Goal: Communication & Community: Share content

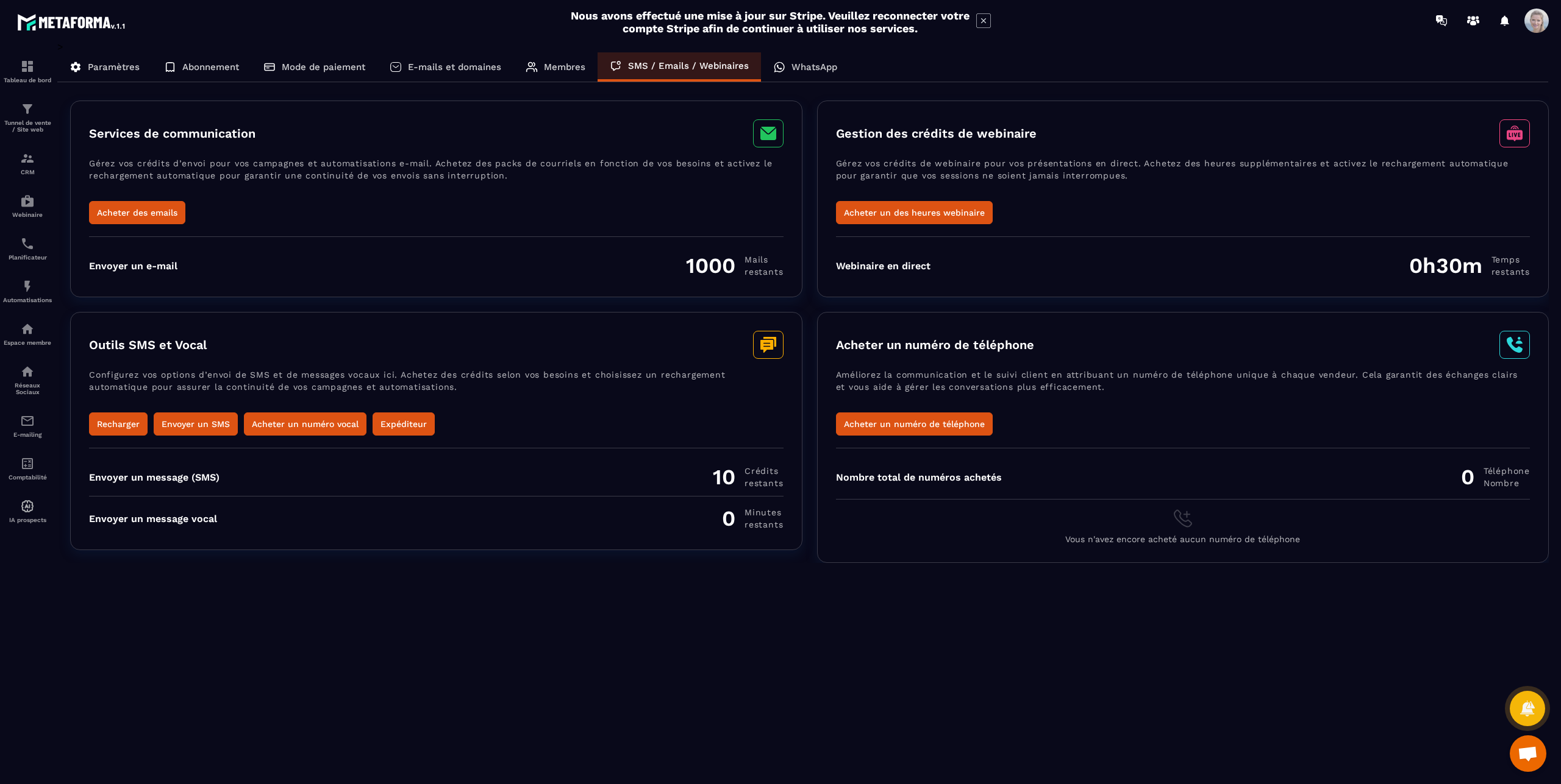
click at [430, 67] on p "E-mails et domaines" at bounding box center [455, 67] width 93 height 11
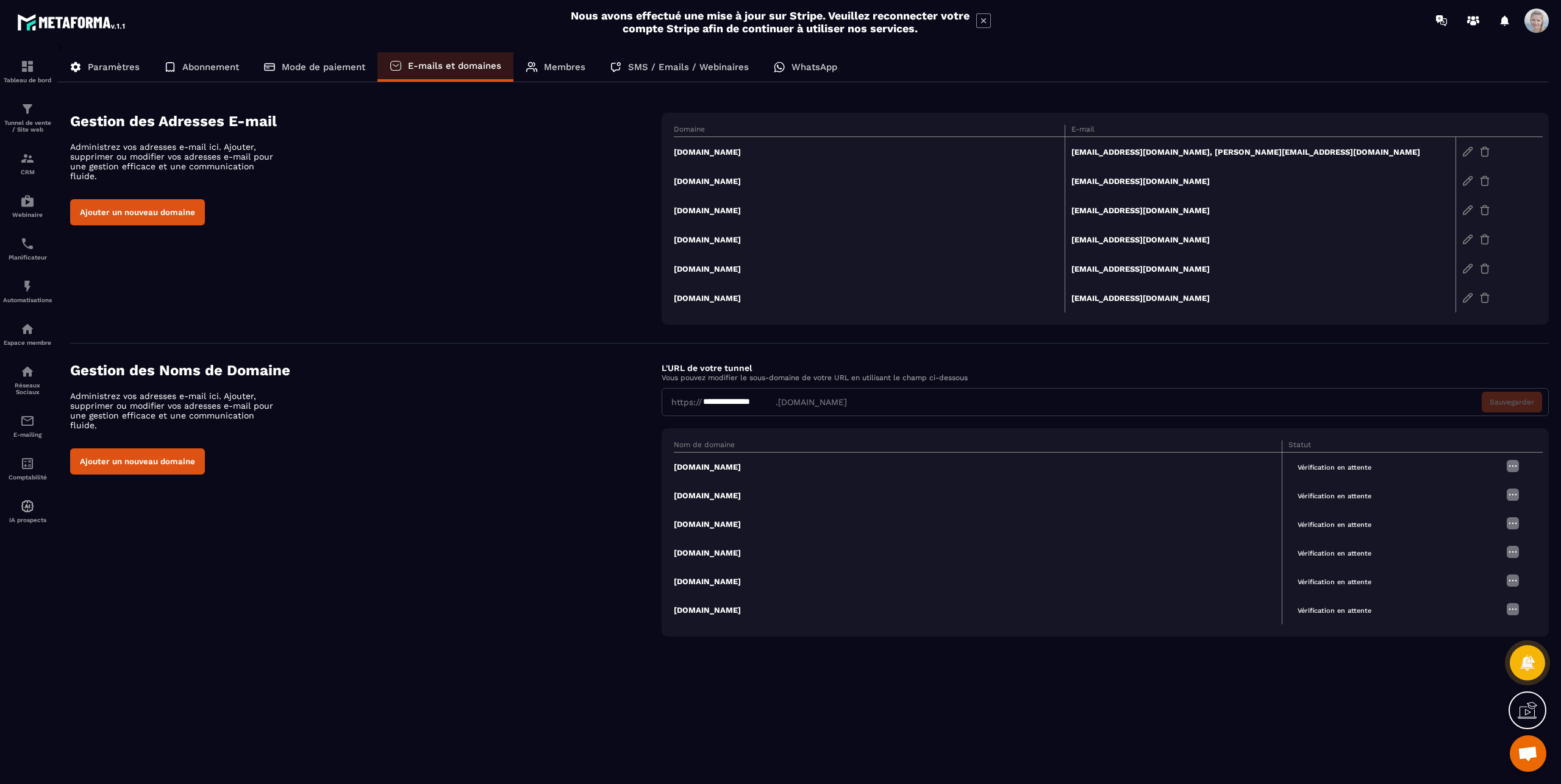
click at [137, 202] on button "Ajouter un nouveau domaine" at bounding box center [138, 213] width 135 height 27
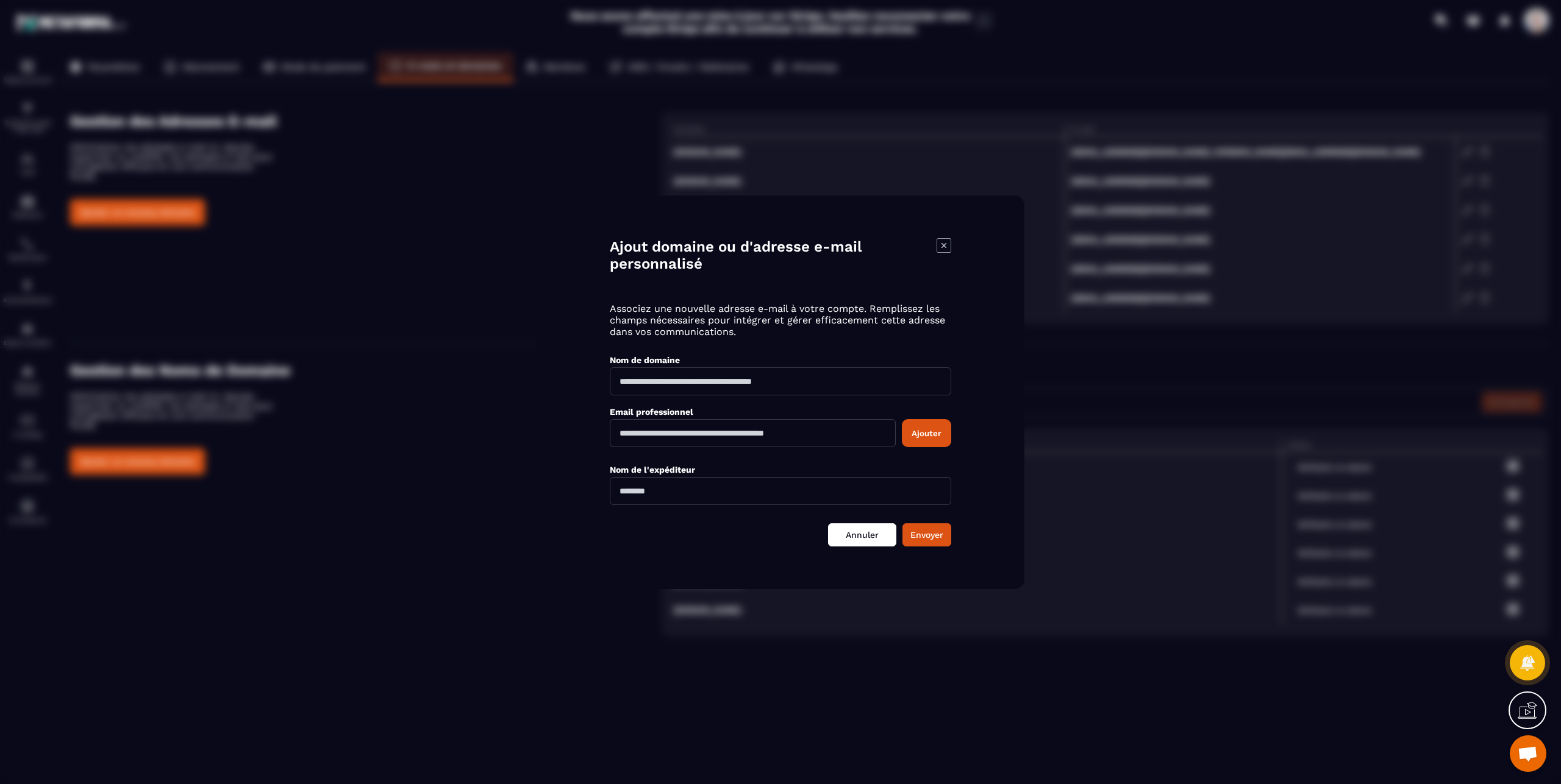
click at [866, 534] on link "Annuler" at bounding box center [862, 535] width 68 height 23
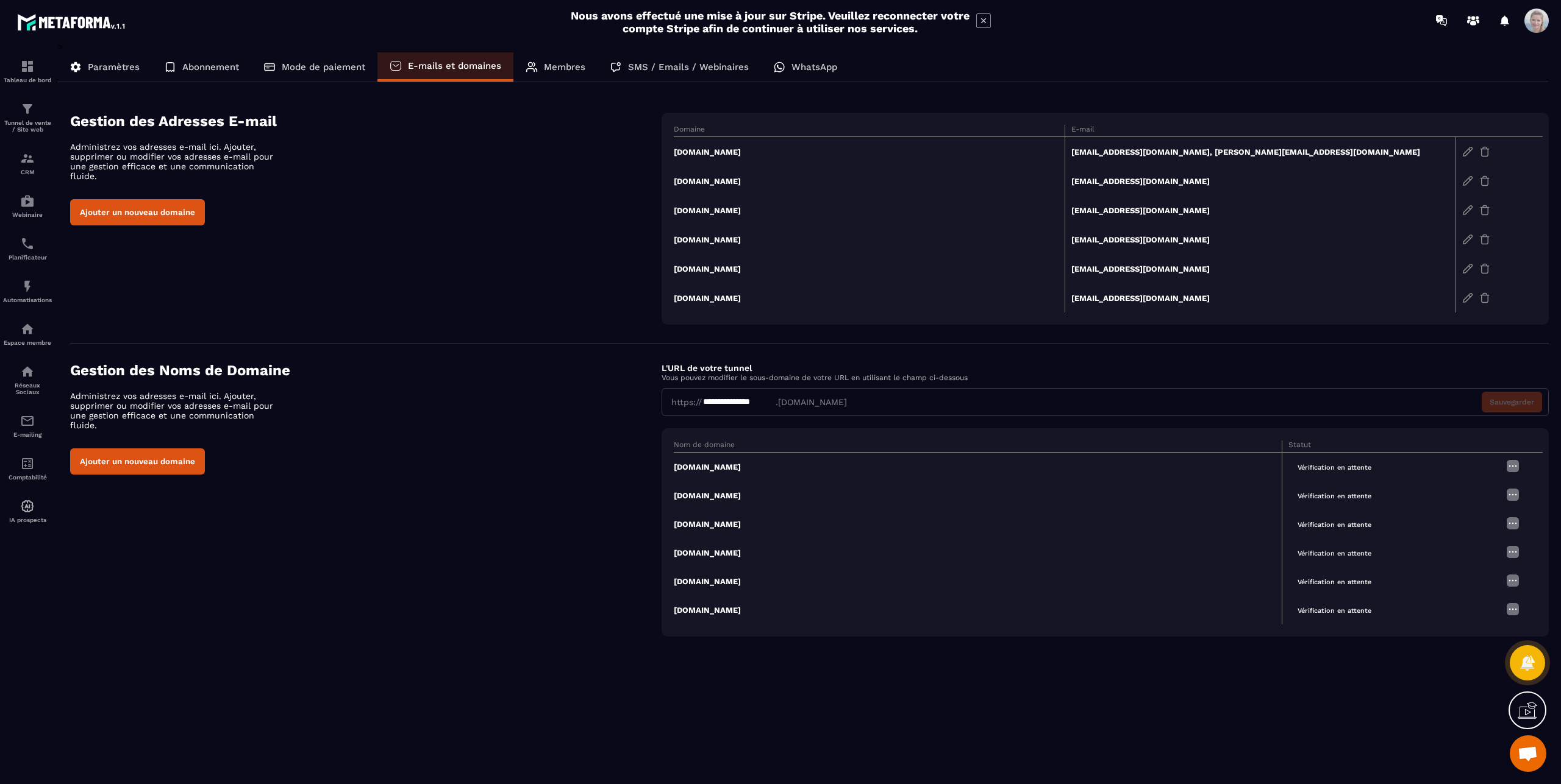
click at [125, 453] on button "Ajouter un nouveau domaine" at bounding box center [138, 462] width 135 height 27
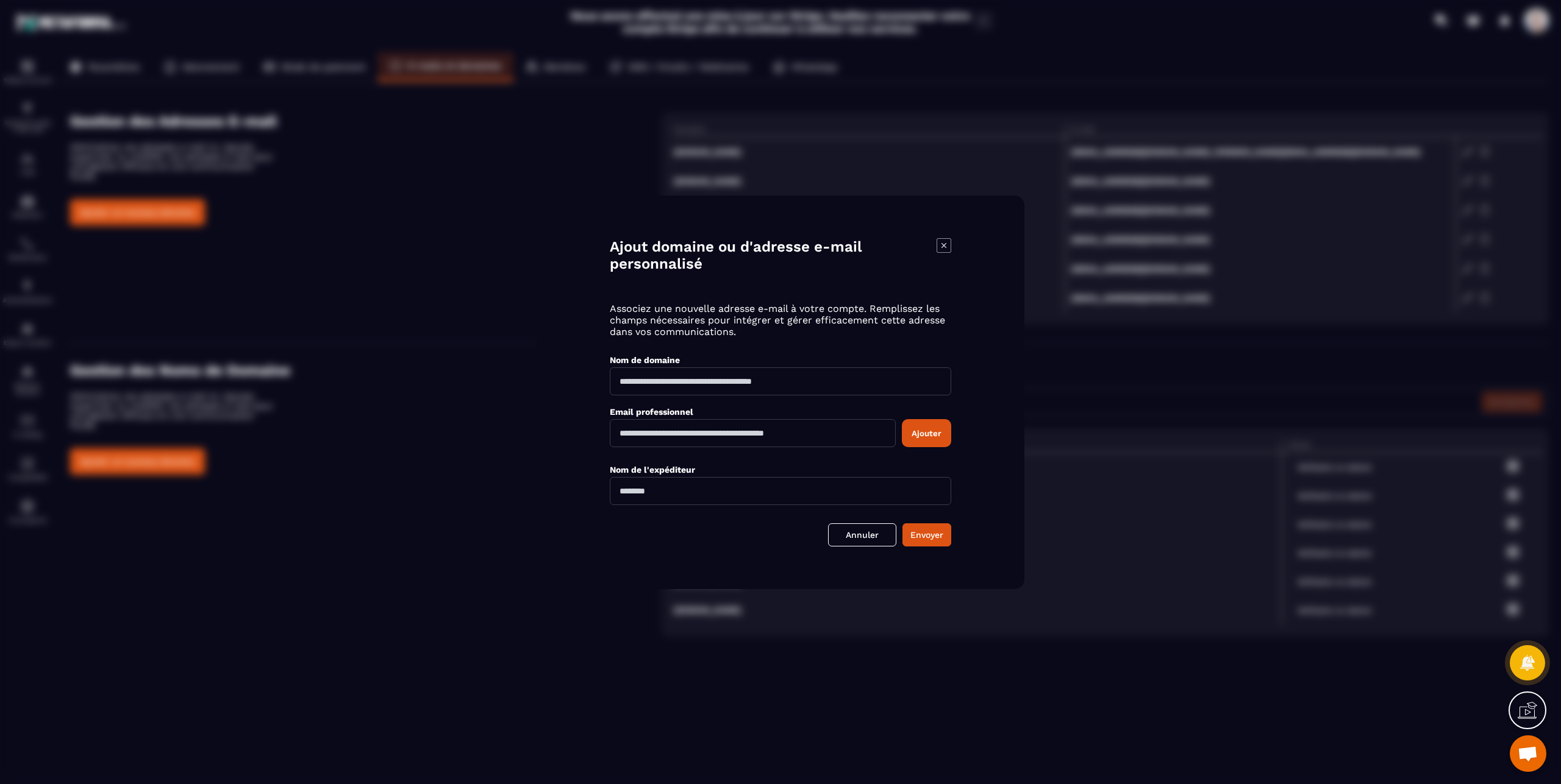
click at [386, 248] on div "Modal window" at bounding box center [780, 392] width 1561 height 784
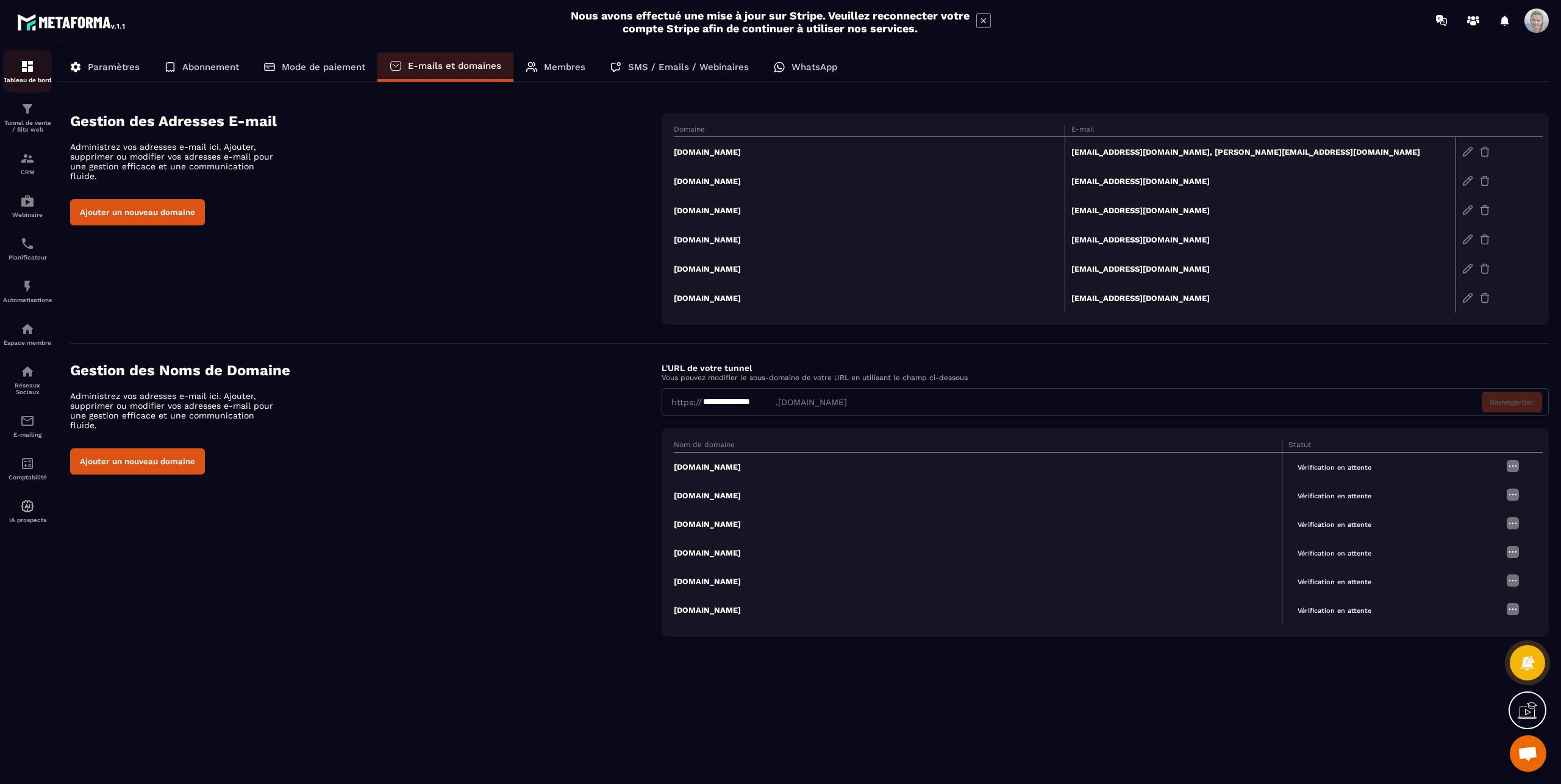
click at [25, 61] on img at bounding box center [27, 65] width 14 height 14
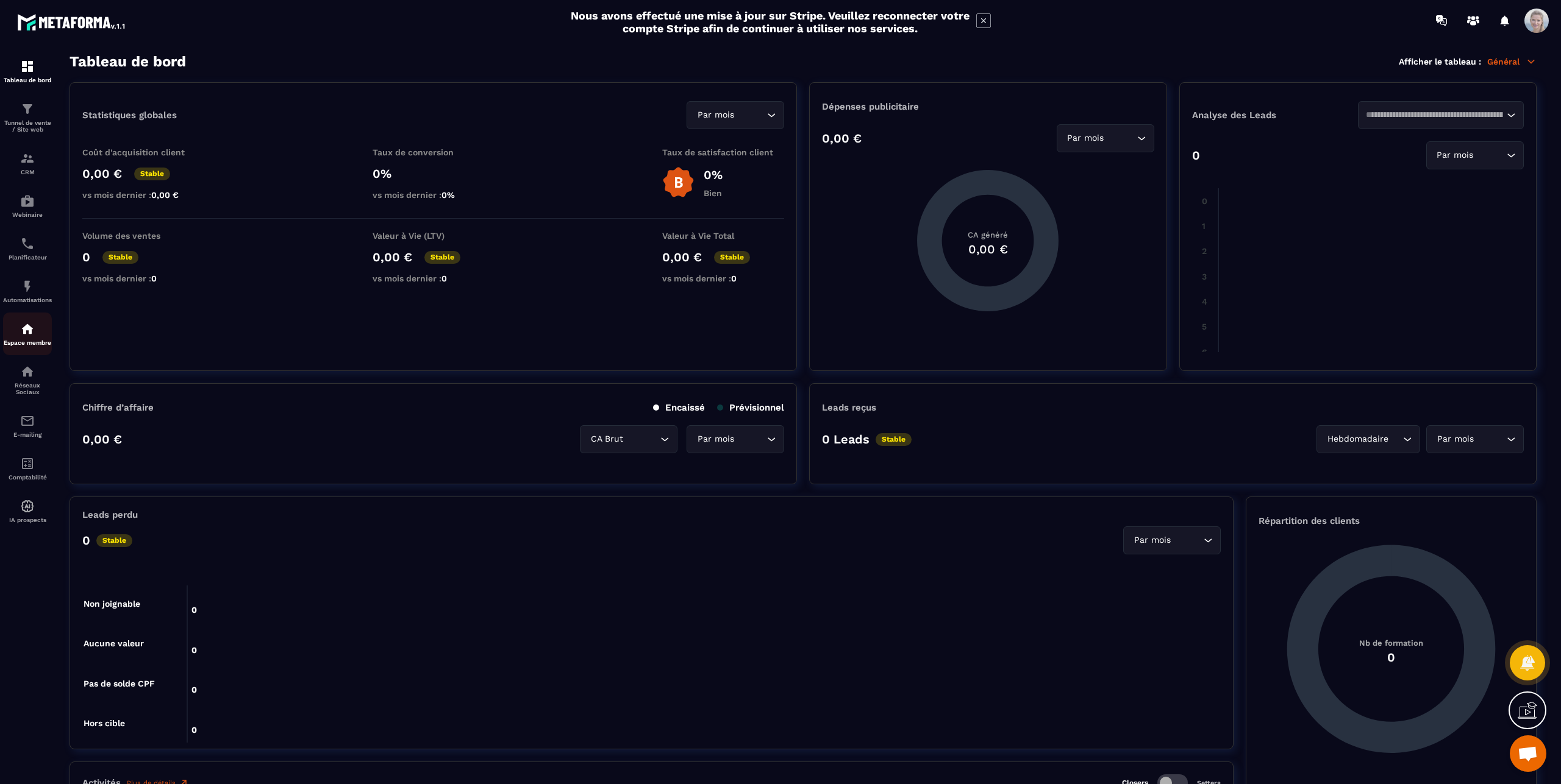
click at [26, 335] on img at bounding box center [27, 328] width 14 height 14
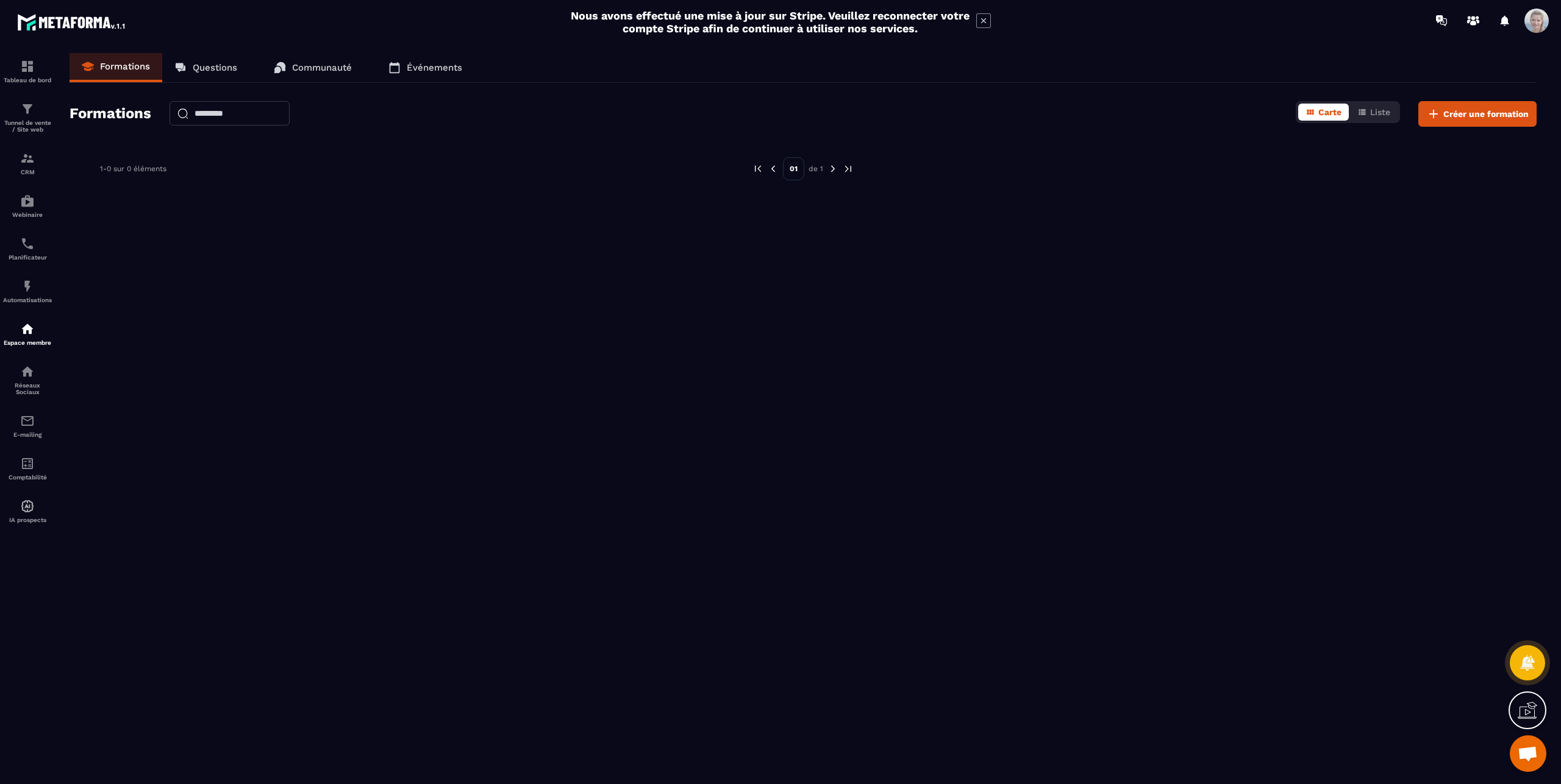
click at [325, 64] on p "Communauté" at bounding box center [322, 67] width 60 height 11
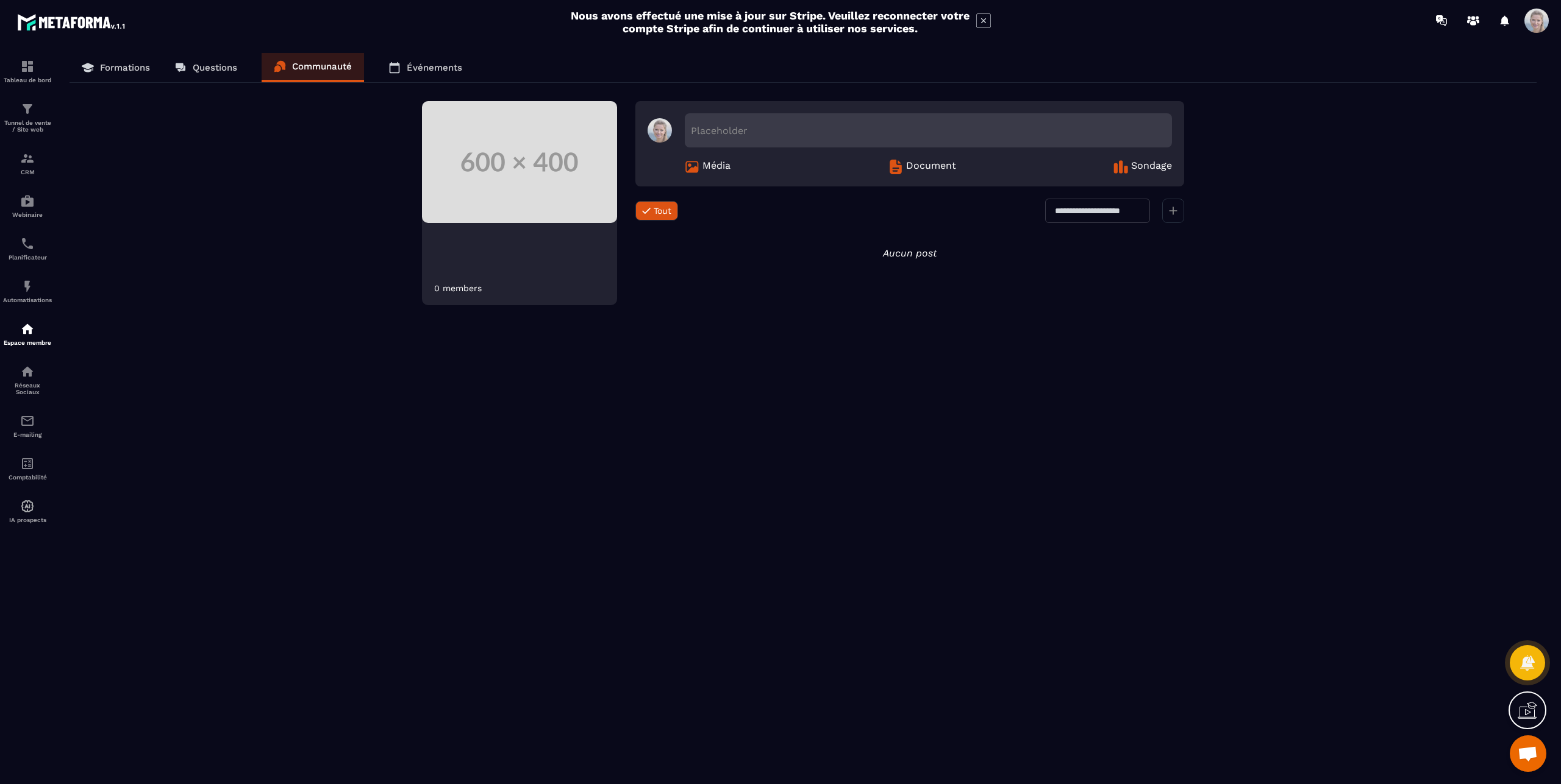
click at [745, 127] on div "Placeholder" at bounding box center [928, 130] width 487 height 34
click at [604, 325] on input "Modal window" at bounding box center [780, 322] width 463 height 24
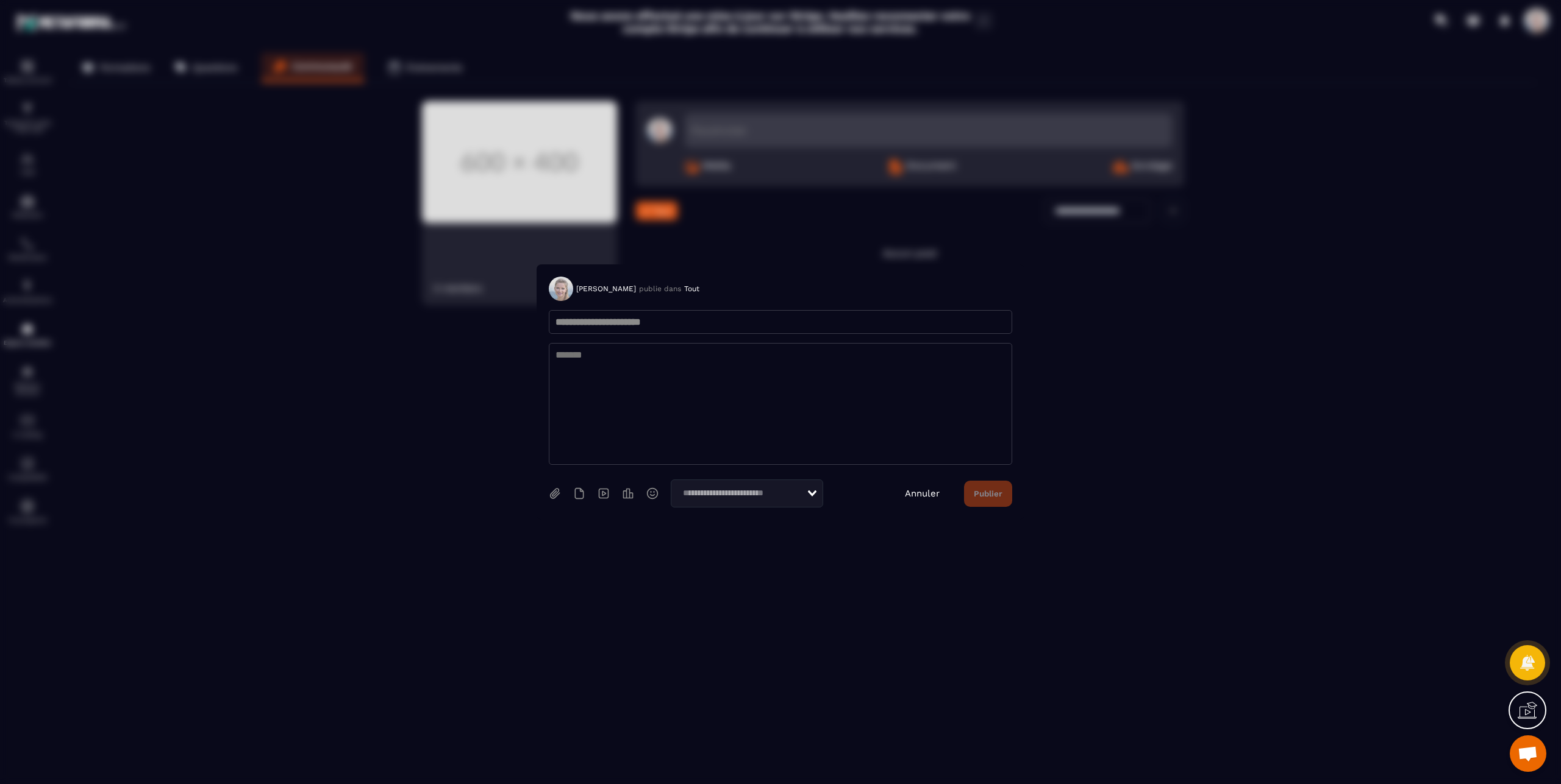
click at [586, 325] on input "**********" at bounding box center [780, 322] width 463 height 24
click at [599, 325] on input "**********" at bounding box center [780, 322] width 463 height 24
click at [672, 324] on input "**********" at bounding box center [780, 322] width 463 height 24
type input "**********"
click at [566, 364] on textarea "Modal window" at bounding box center [780, 404] width 463 height 121
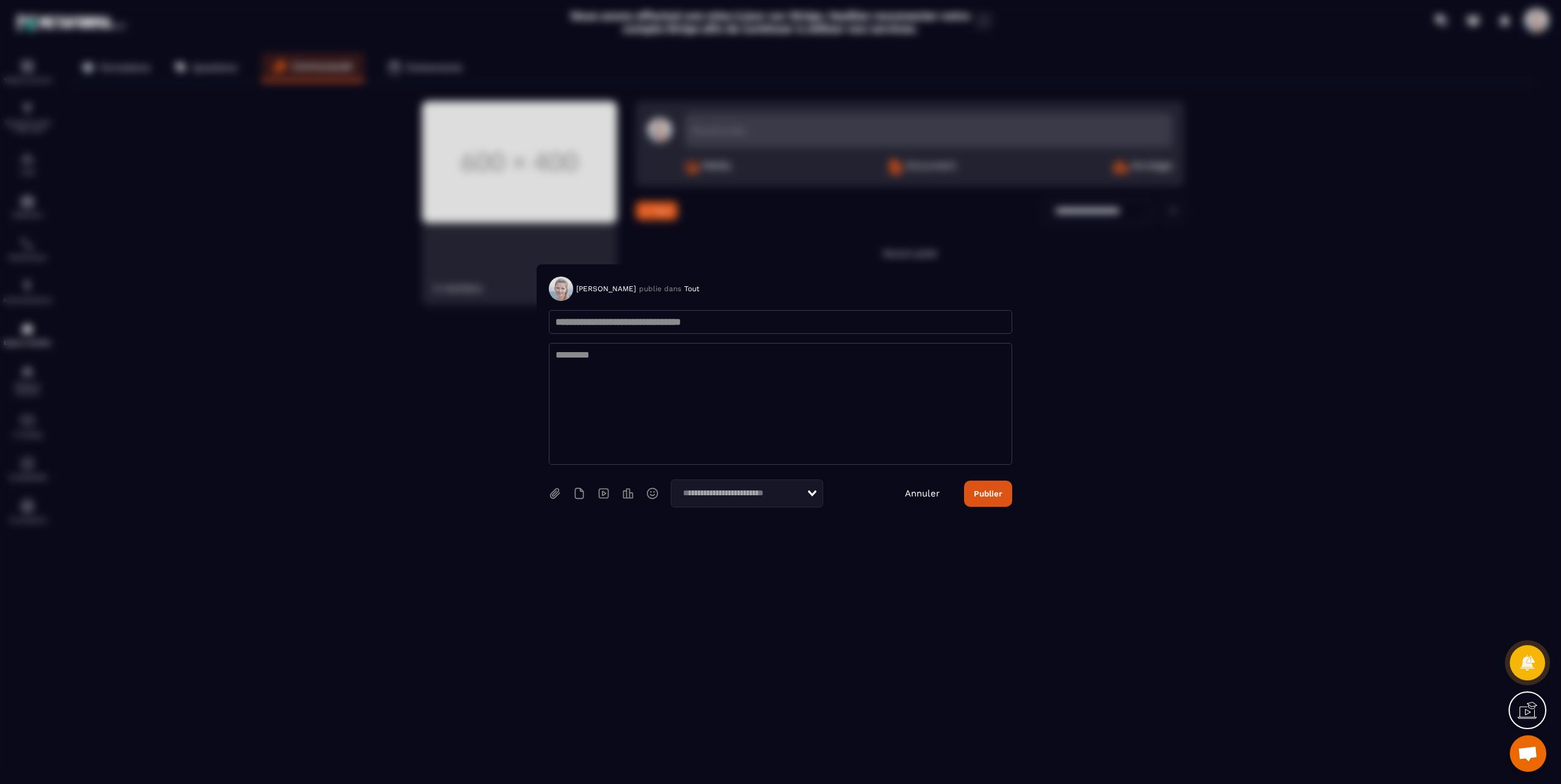
paste textarea "**********"
drag, startPoint x: 904, startPoint y: 381, endPoint x: 991, endPoint y: 381, distance: 87.0
click at [991, 381] on textarea "**********" at bounding box center [780, 404] width 463 height 121
drag, startPoint x: 688, startPoint y: 394, endPoint x: 787, endPoint y: 393, distance: 99.0
click at [787, 393] on textarea "**********" at bounding box center [780, 404] width 463 height 121
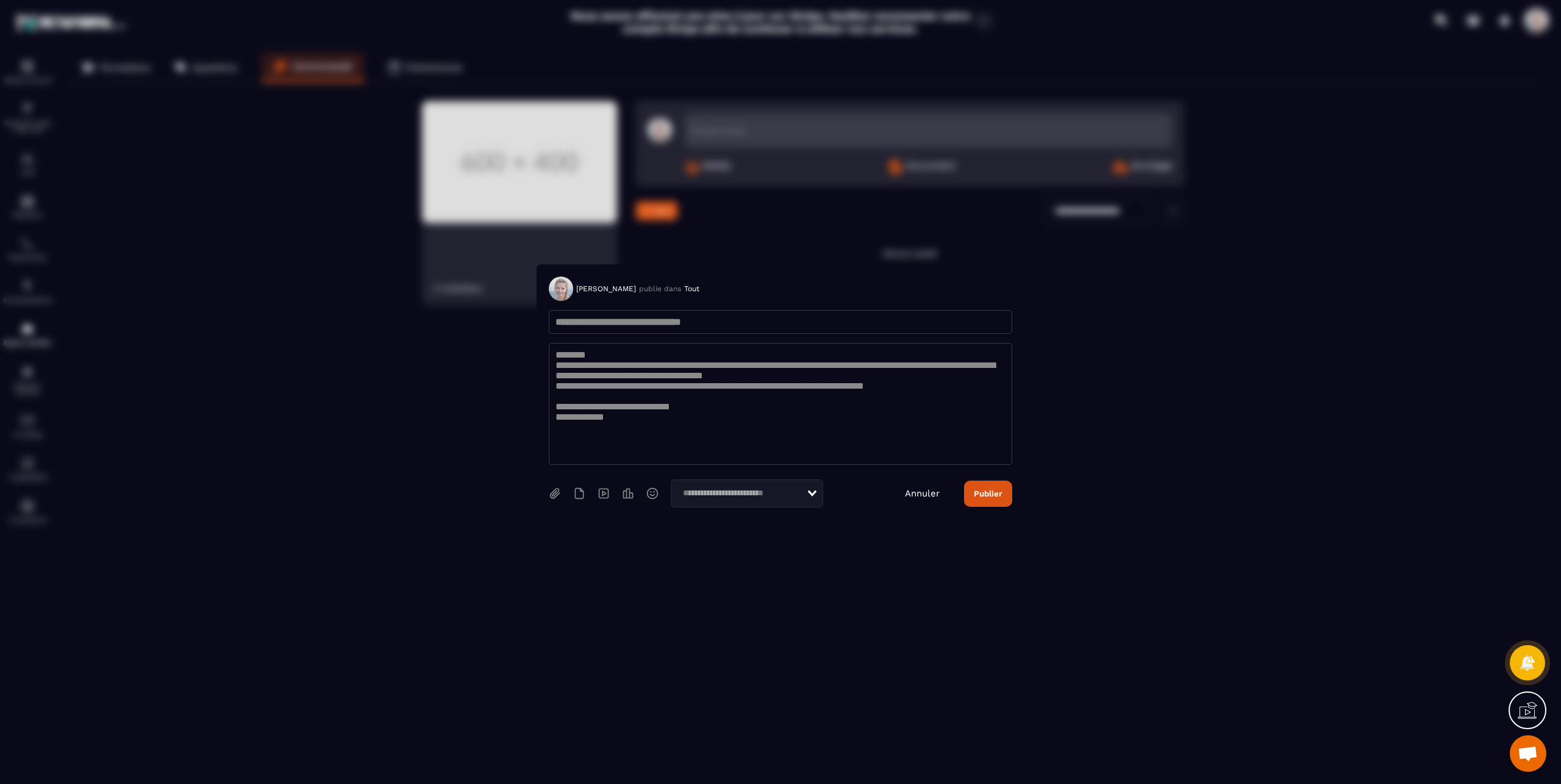
click at [847, 410] on textarea "**********" at bounding box center [780, 404] width 463 height 121
drag, startPoint x: 687, startPoint y: 391, endPoint x: 788, endPoint y: 395, distance: 101.1
click at [788, 395] on textarea "**********" at bounding box center [780, 404] width 463 height 121
click at [618, 394] on textarea "**********" at bounding box center [780, 404] width 463 height 121
drag, startPoint x: 557, startPoint y: 394, endPoint x: 856, endPoint y: 396, distance: 299.0
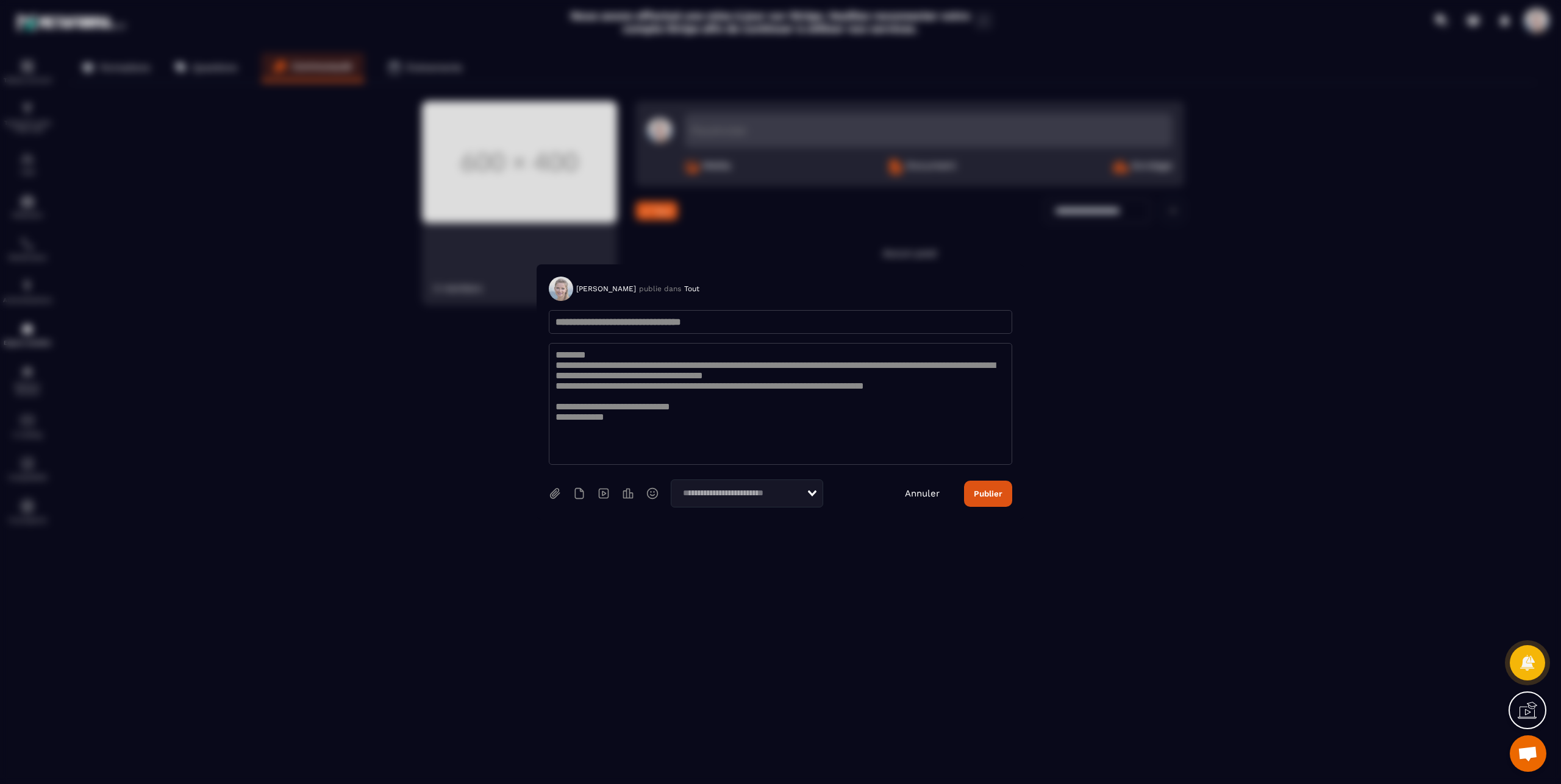
click at [856, 396] on textarea "**********" at bounding box center [780, 404] width 463 height 121
click at [719, 406] on textarea "**********" at bounding box center [780, 404] width 463 height 121
drag, startPoint x: 993, startPoint y: 495, endPoint x: 848, endPoint y: 621, distance: 192.1
click at [872, 625] on div "**********" at bounding box center [780, 392] width 1561 height 784
click at [959, 369] on textarea "**********" at bounding box center [780, 404] width 463 height 121
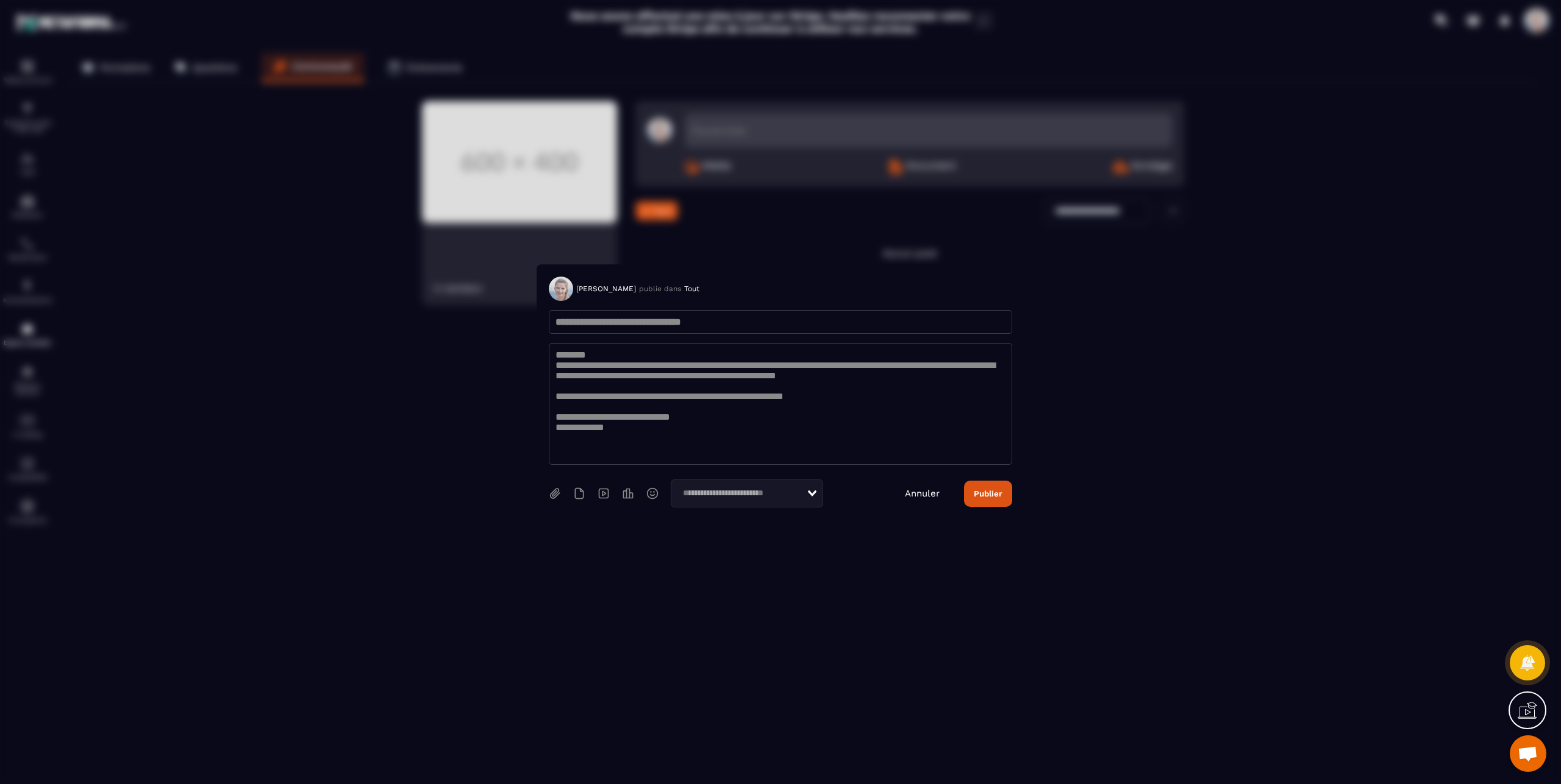
click at [808, 383] on textarea "**********" at bounding box center [780, 404] width 463 height 121
type textarea "**********"
click at [990, 490] on button "Publier" at bounding box center [987, 495] width 48 height 27
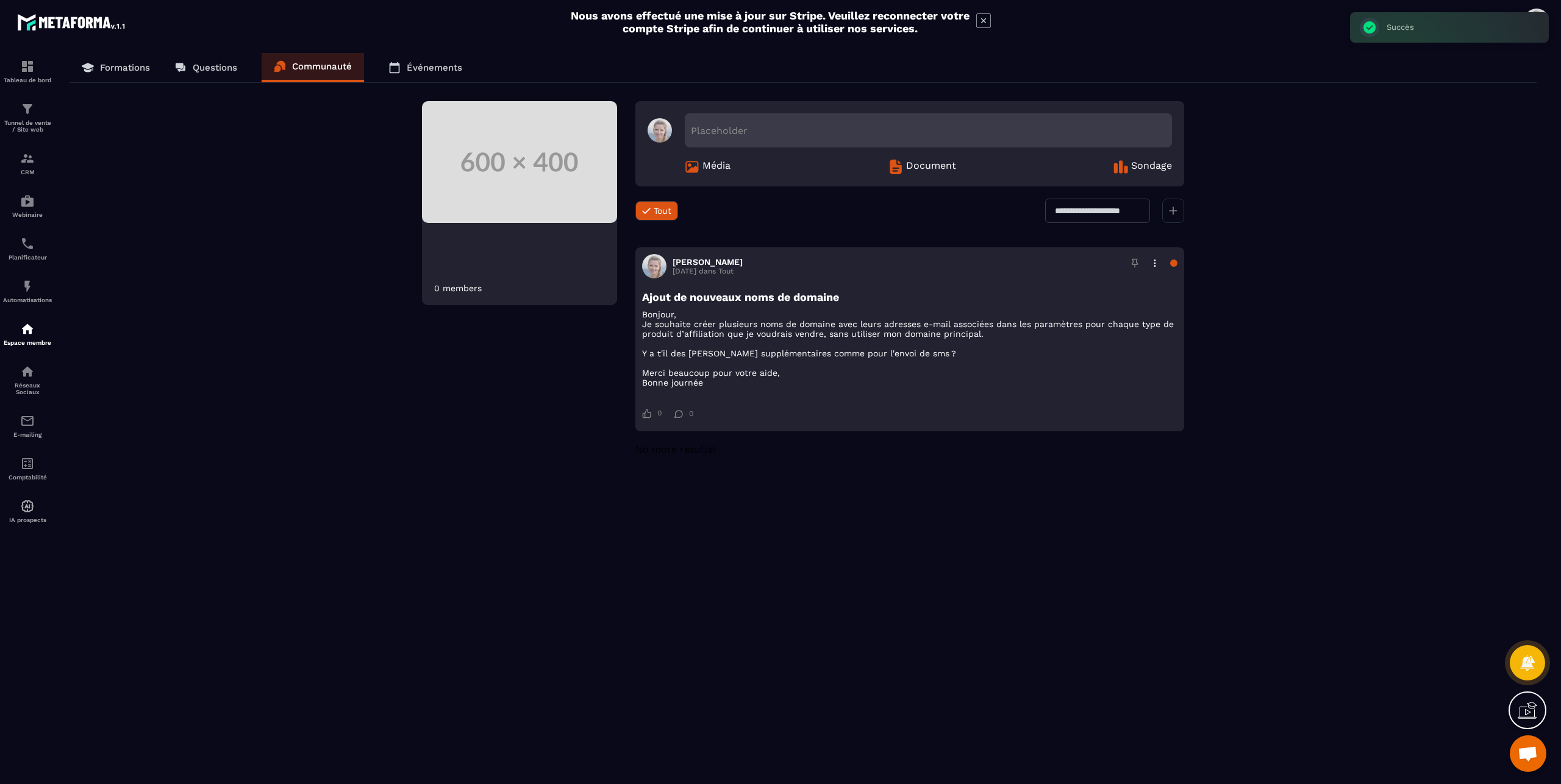
click at [212, 66] on p "Questions" at bounding box center [215, 67] width 45 height 11
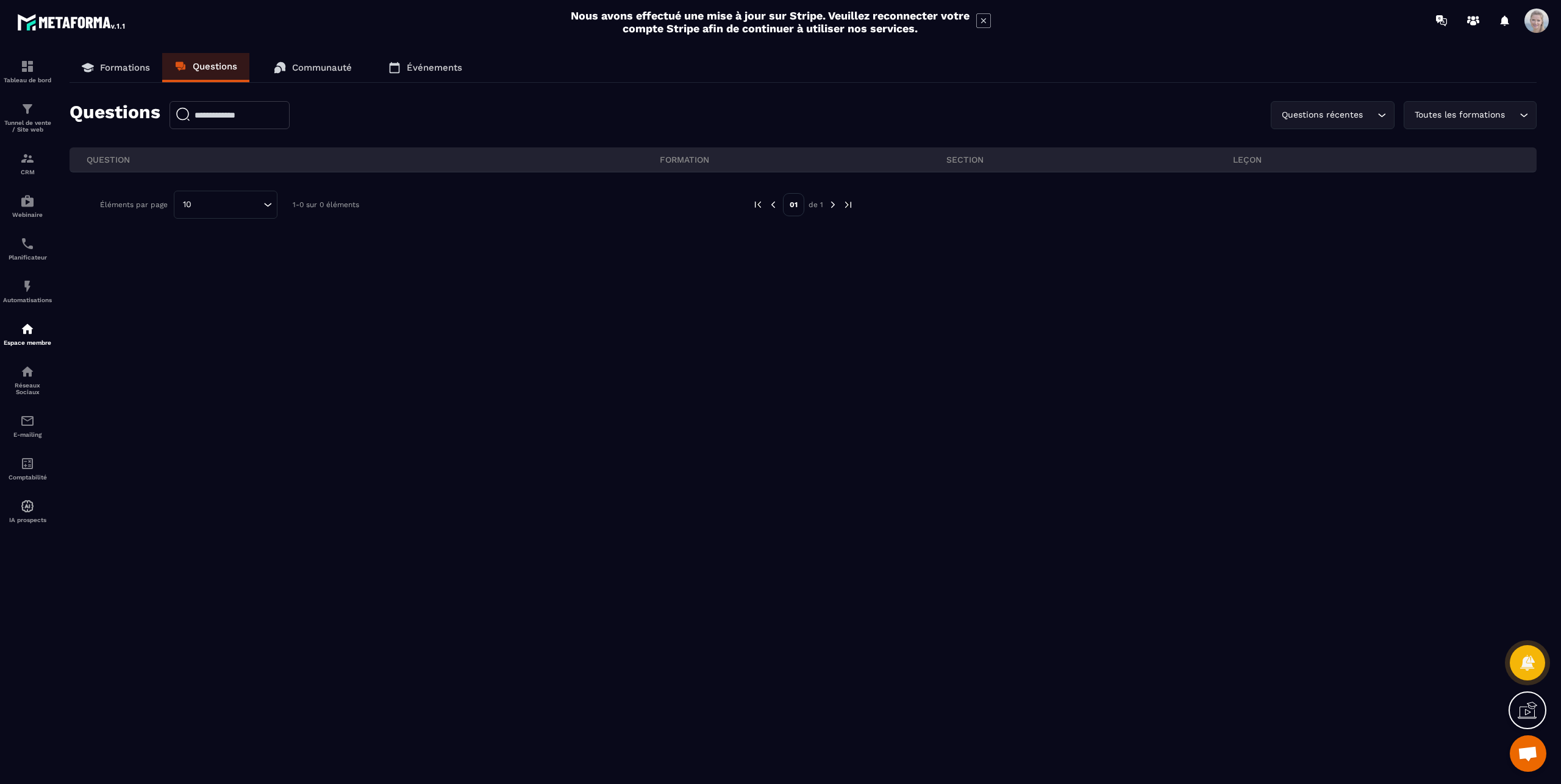
click at [315, 65] on p "Communauté" at bounding box center [322, 67] width 60 height 11
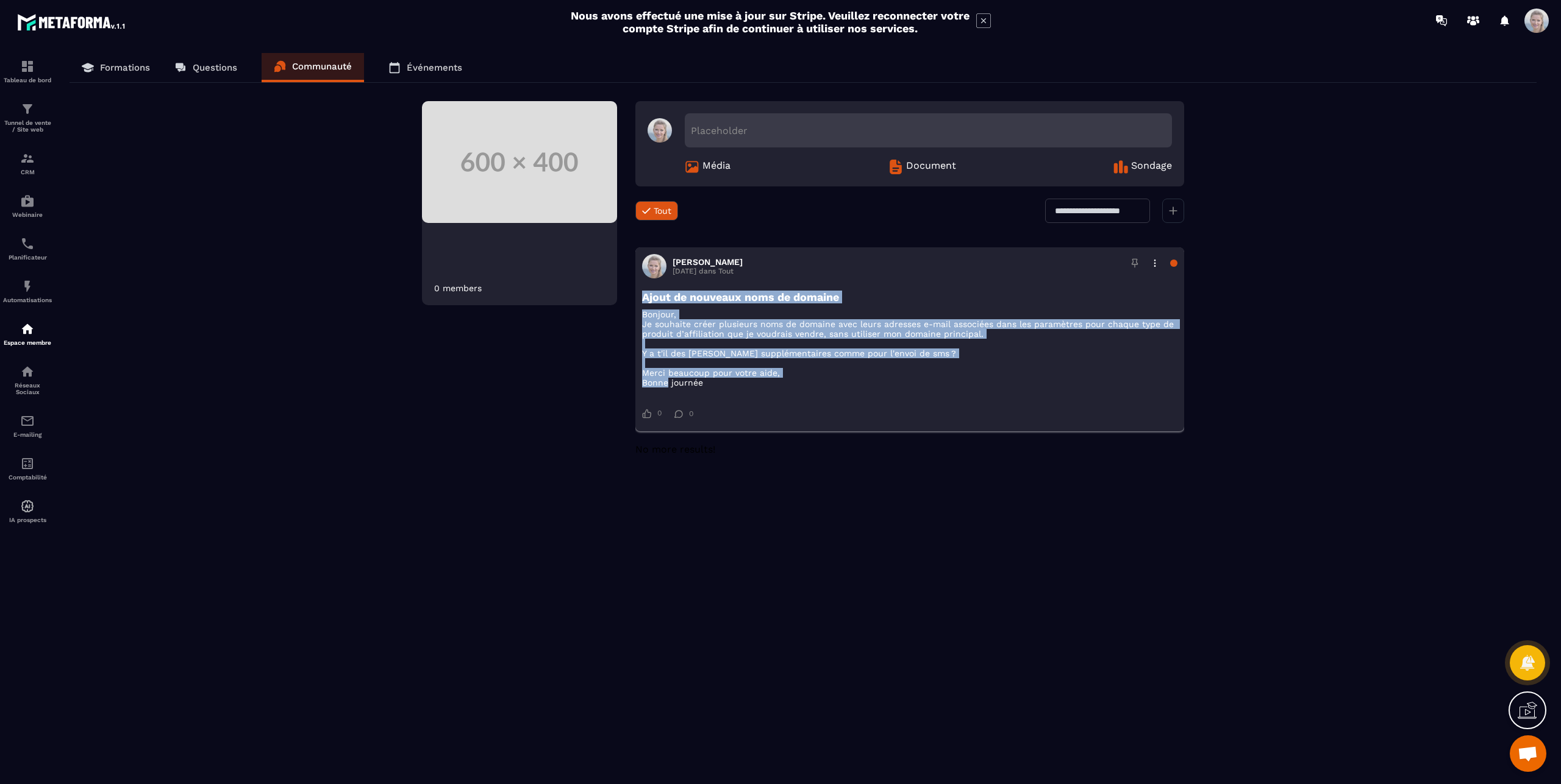
drag, startPoint x: 798, startPoint y: 385, endPoint x: 633, endPoint y: 295, distance: 187.9
click at [635, 295] on div "[PERSON_NAME] [DATE] dans Tout Ajout de nouveaux noms de domaine Bonjour, Je so…" at bounding box center [910, 340] width 549 height 184
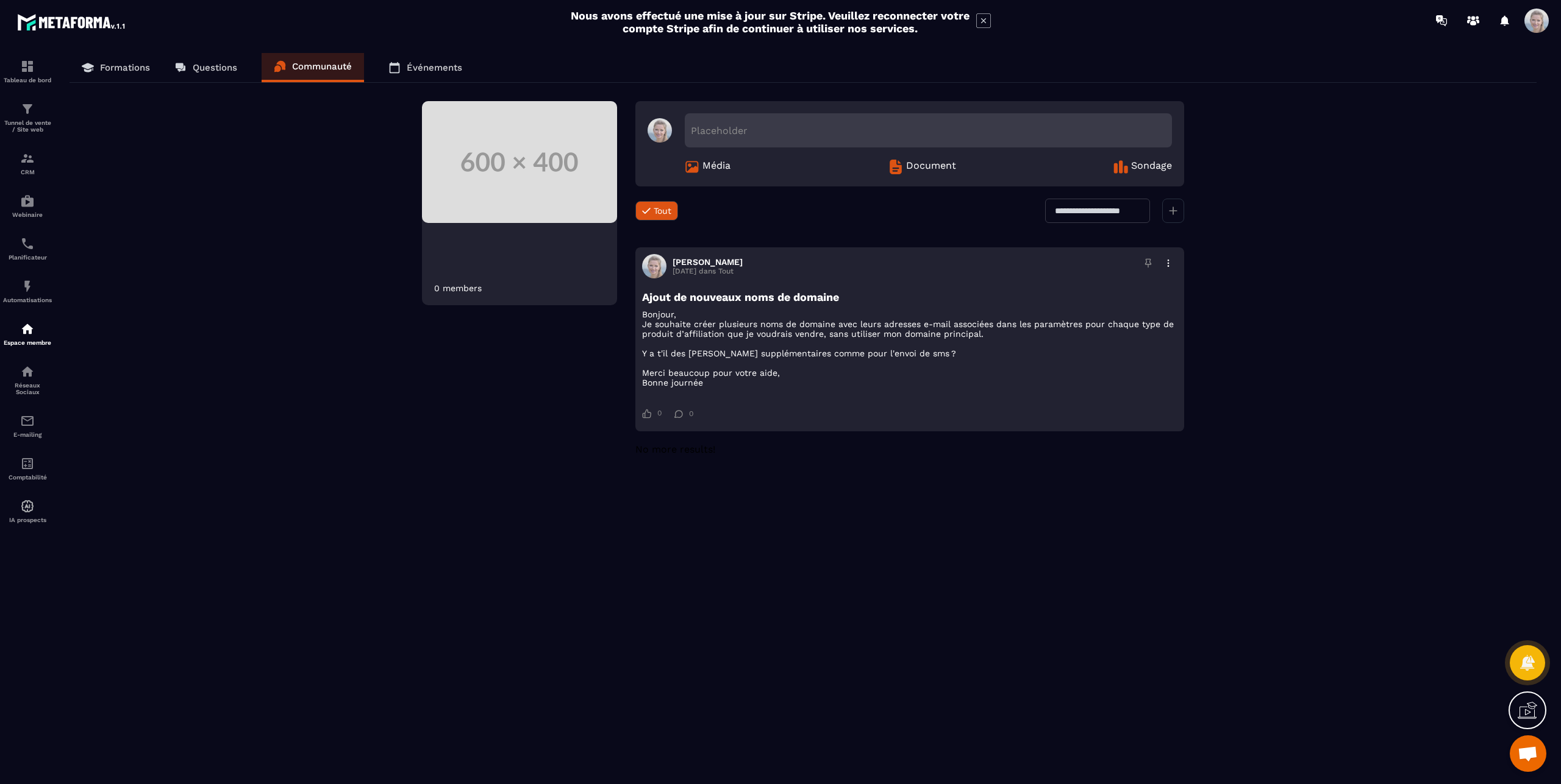
click at [201, 61] on link "Questions" at bounding box center [206, 67] width 87 height 29
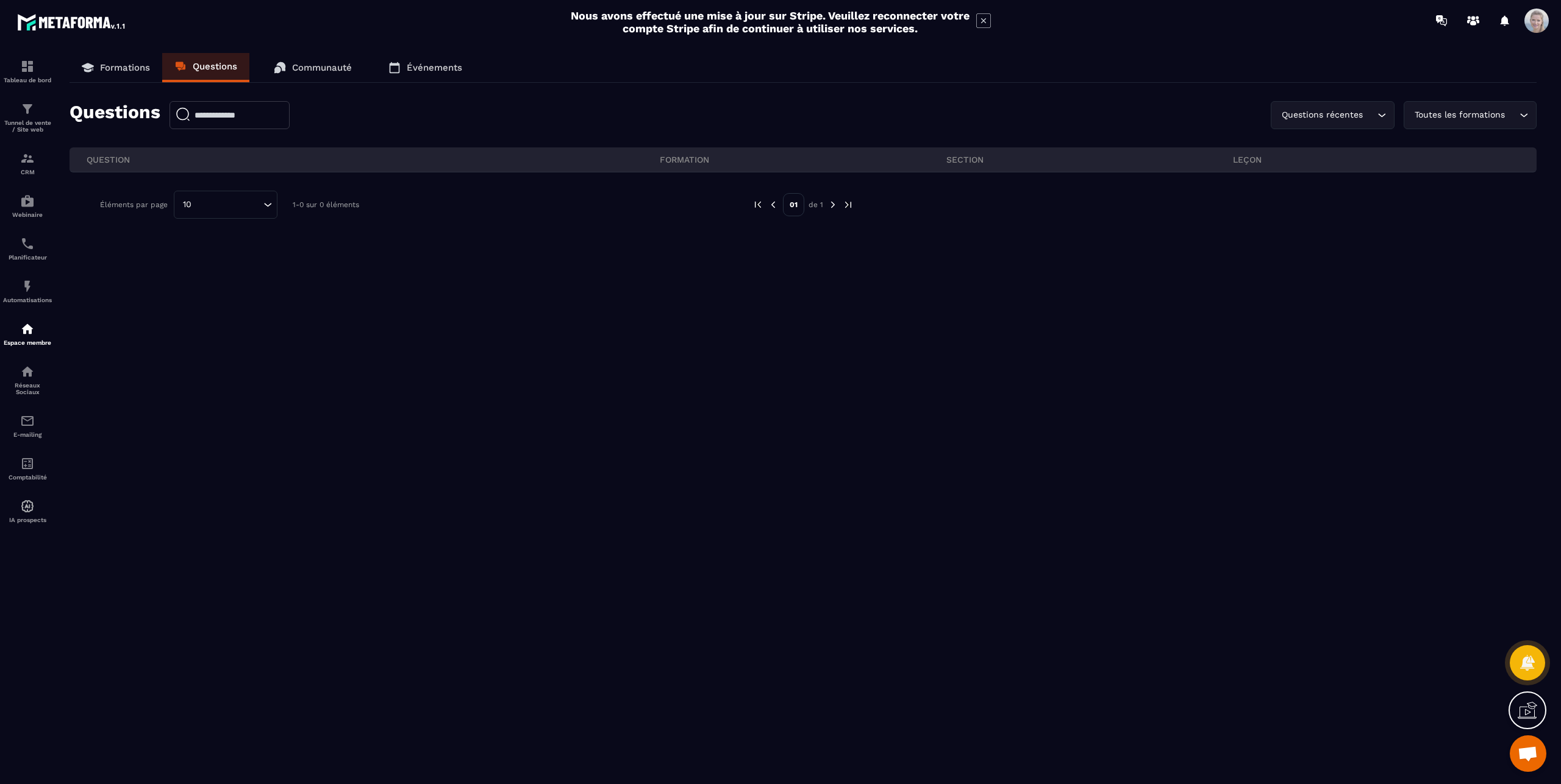
click at [1364, 120] on div "Questions récentes" at bounding box center [1326, 115] width 98 height 13
click at [1347, 142] on p "Questions récentes" at bounding box center [1343, 140] width 78 height 12
click at [113, 64] on p "Formations" at bounding box center [124, 67] width 50 height 11
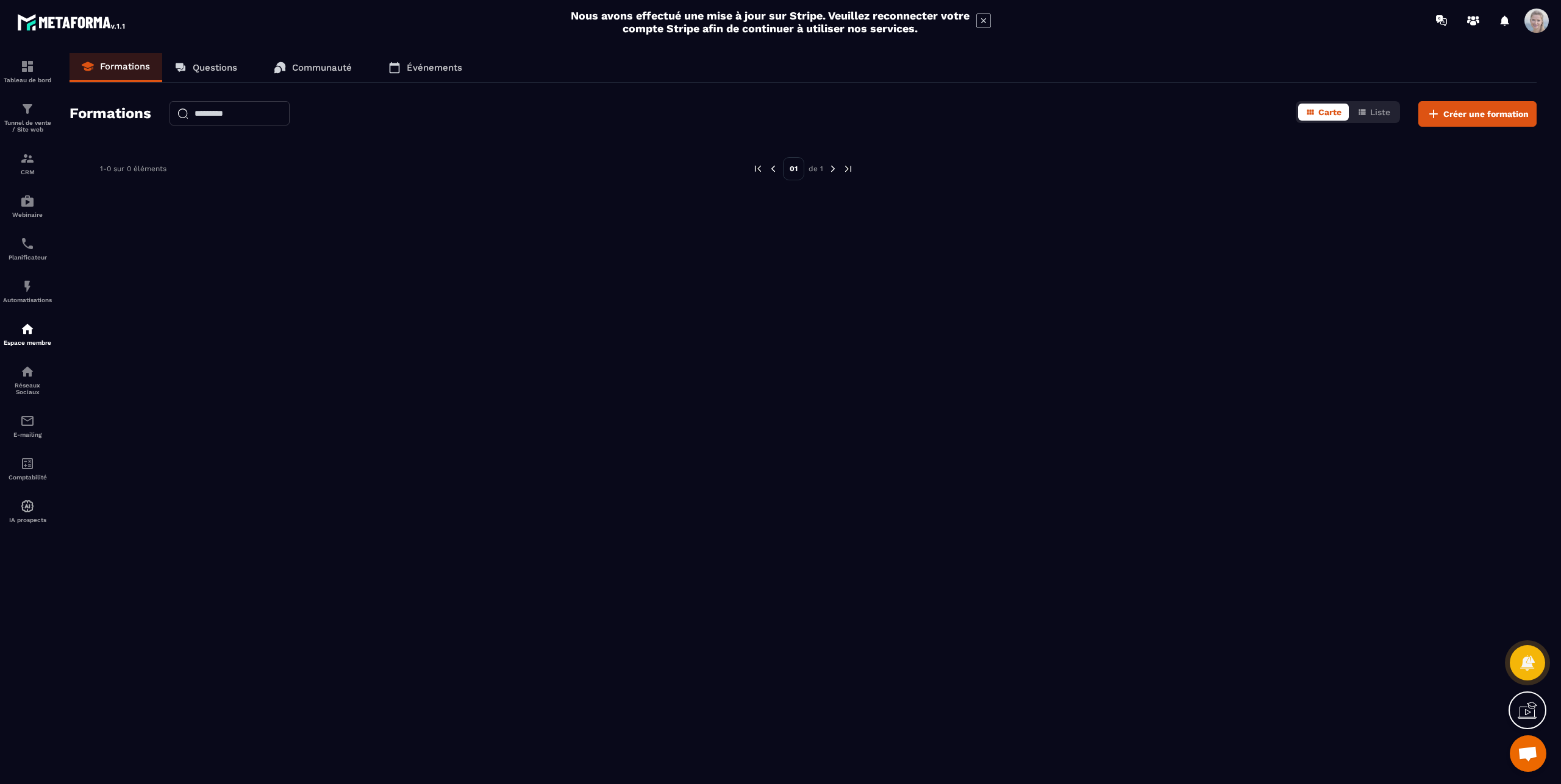
click at [165, 172] on p "1-0 sur 0 éléments" at bounding box center [133, 168] width 66 height 9
click at [236, 71] on p "Questions" at bounding box center [215, 67] width 45 height 11
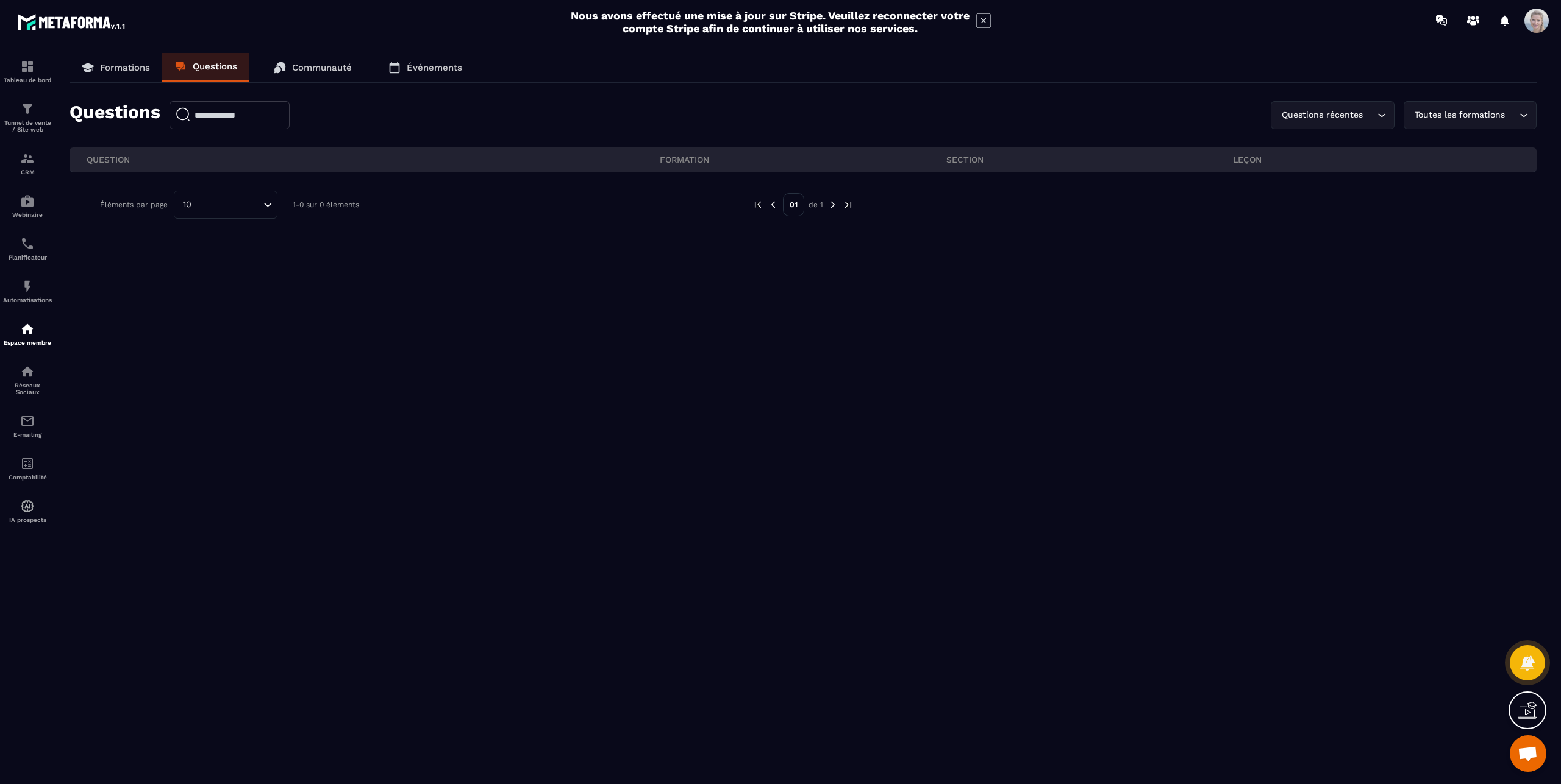
click at [315, 66] on p "Communauté" at bounding box center [322, 67] width 60 height 11
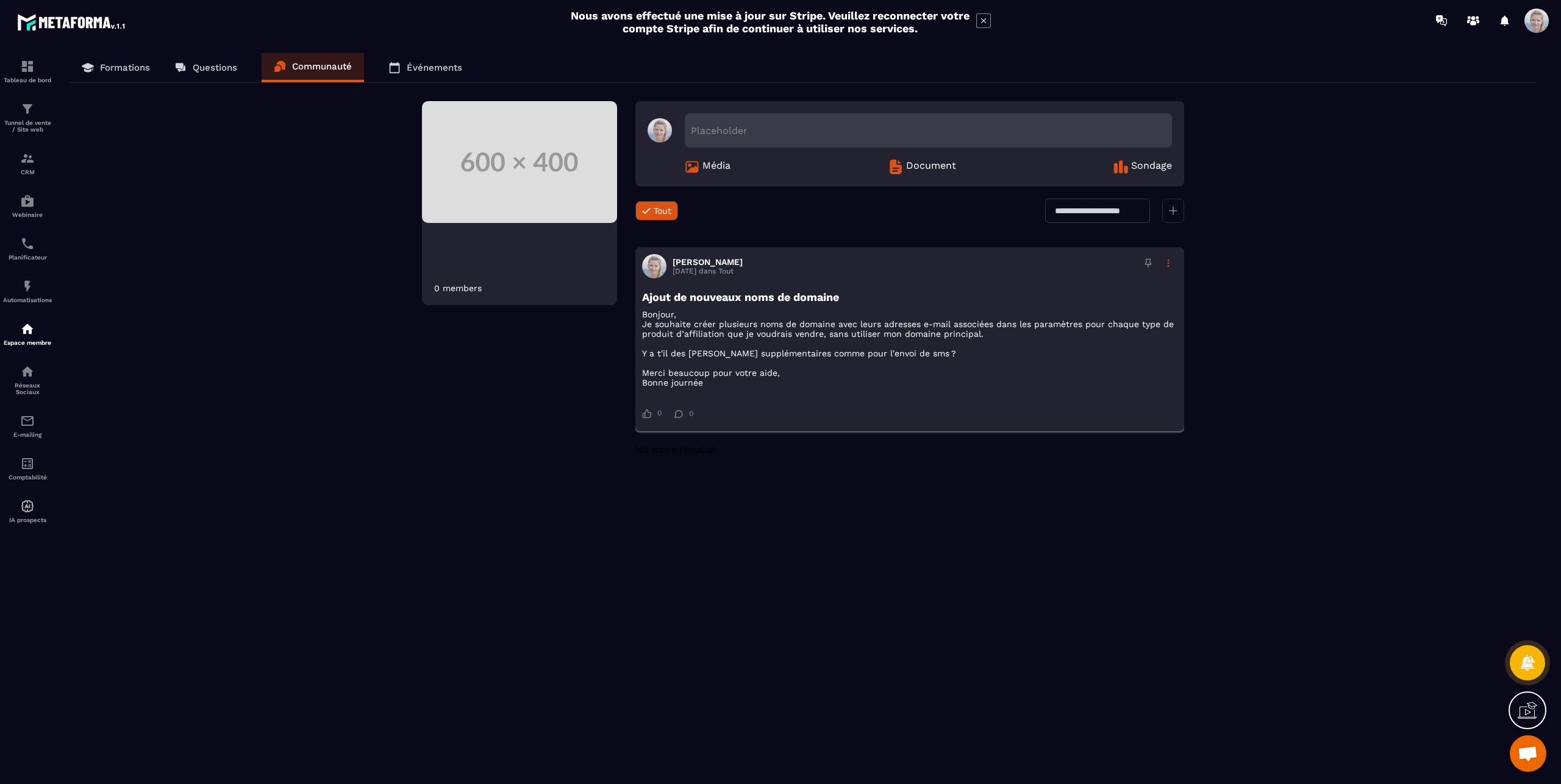
click at [1164, 266] on div at bounding box center [1168, 263] width 18 height 18
click at [1137, 312] on div "Supprimer" at bounding box center [1140, 313] width 74 height 24
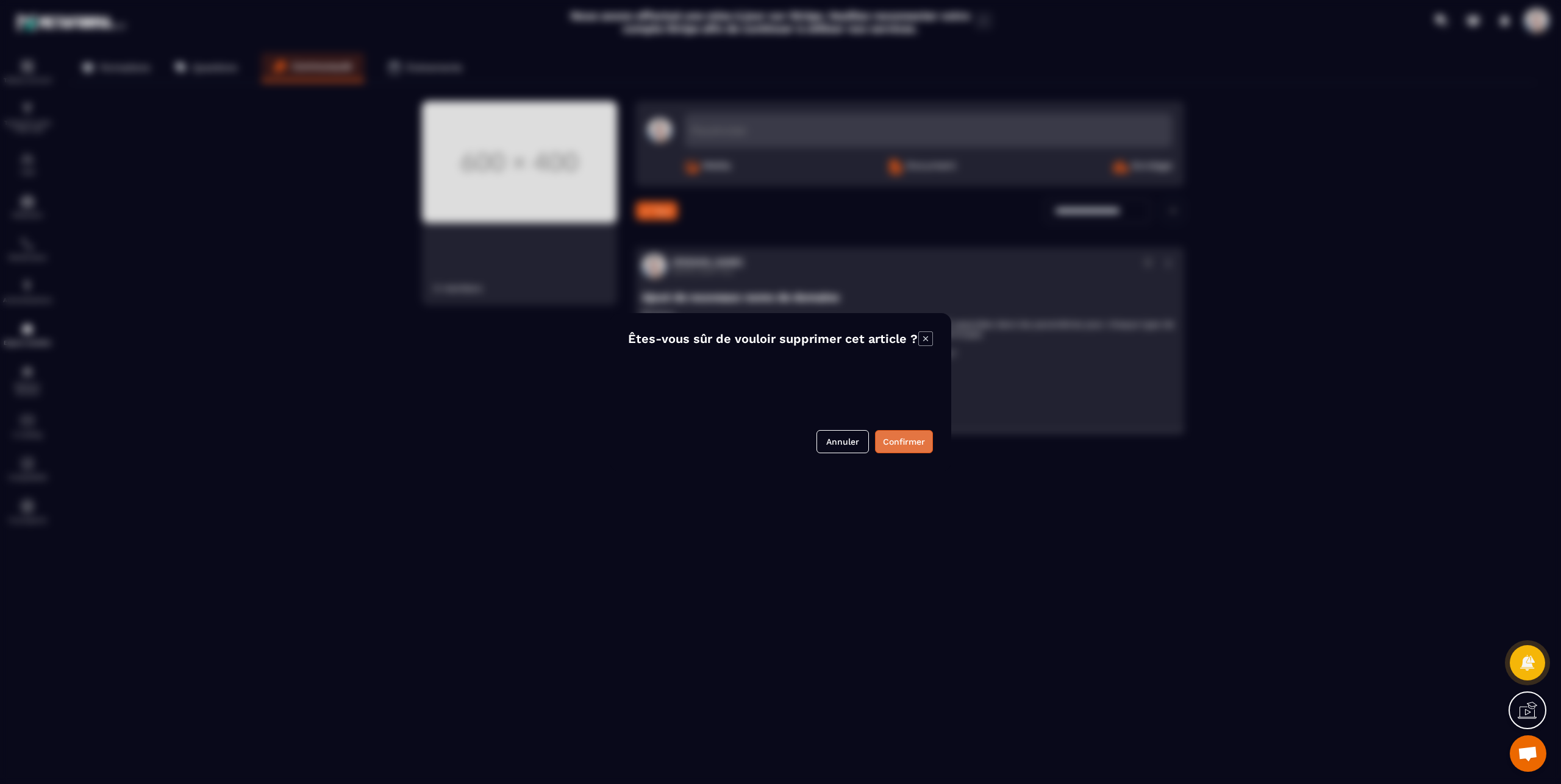
click at [904, 445] on button "Confirmer" at bounding box center [903, 441] width 58 height 23
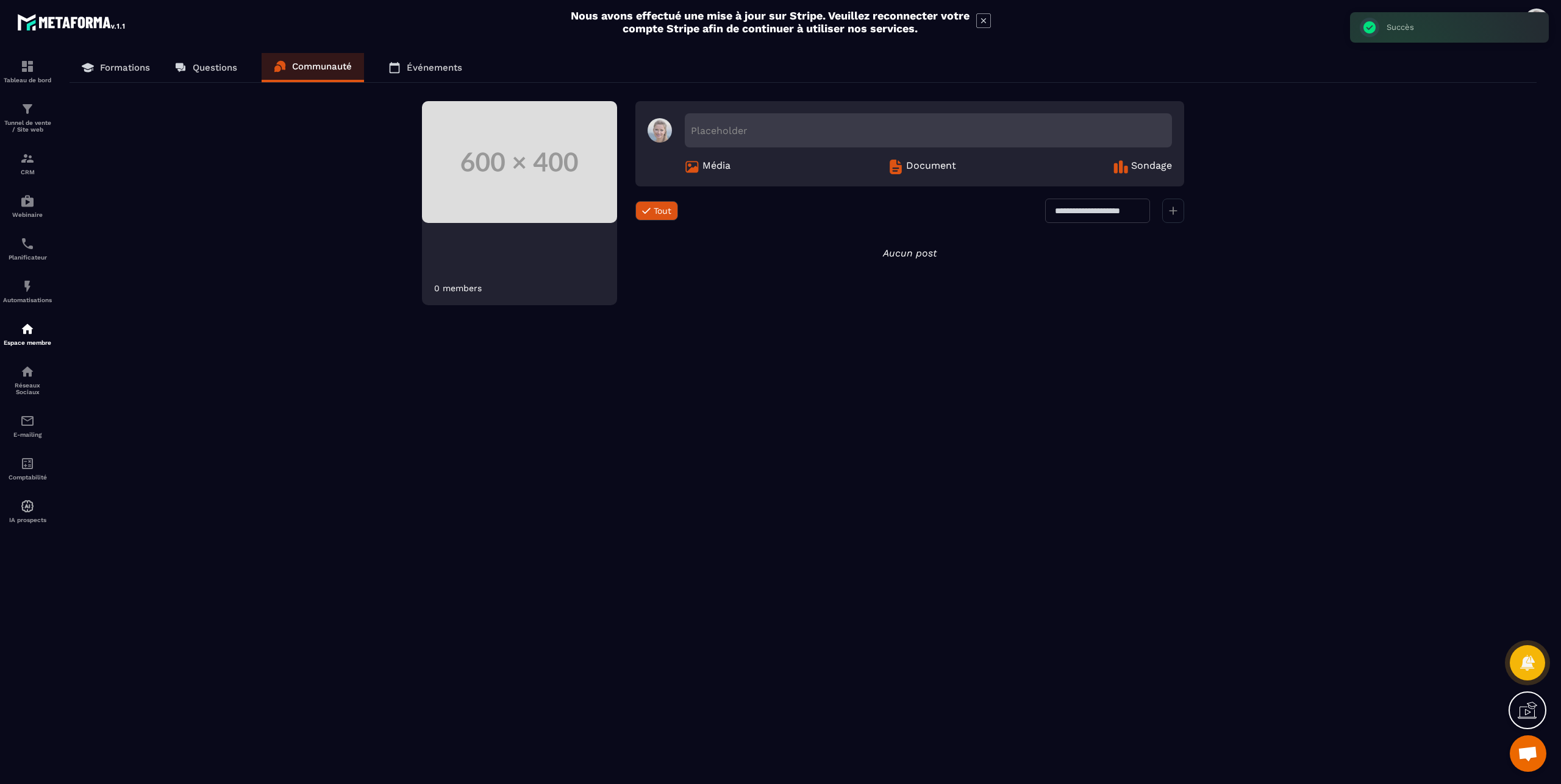
click at [1517, 712] on icon at bounding box center [1527, 710] width 20 height 20
click at [1261, 596] on icon at bounding box center [1263, 594] width 14 height 14
click at [28, 500] on img at bounding box center [27, 506] width 14 height 14
click at [28, 468] on img at bounding box center [27, 463] width 14 height 14
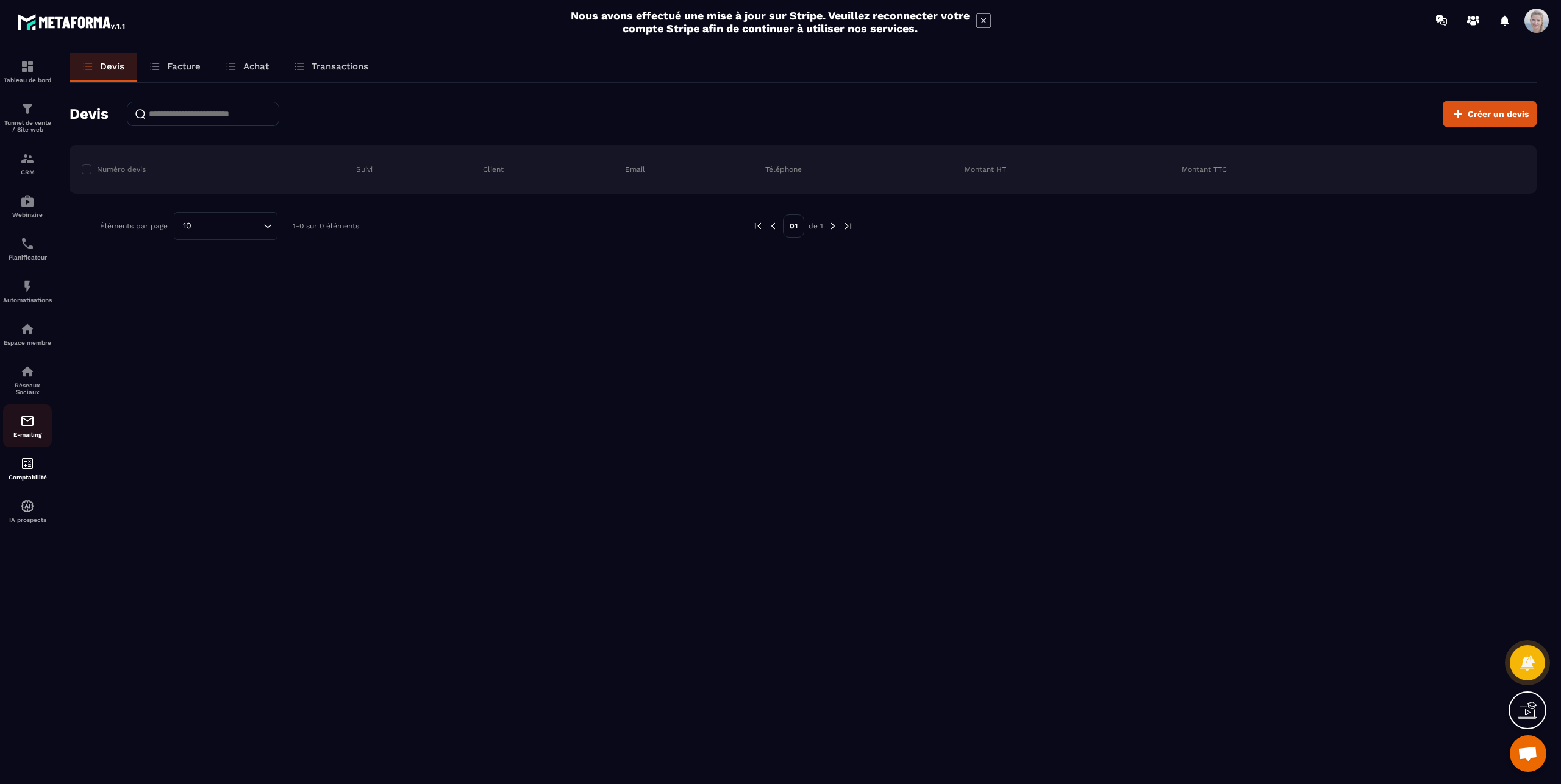
click at [23, 425] on img at bounding box center [27, 420] width 14 height 14
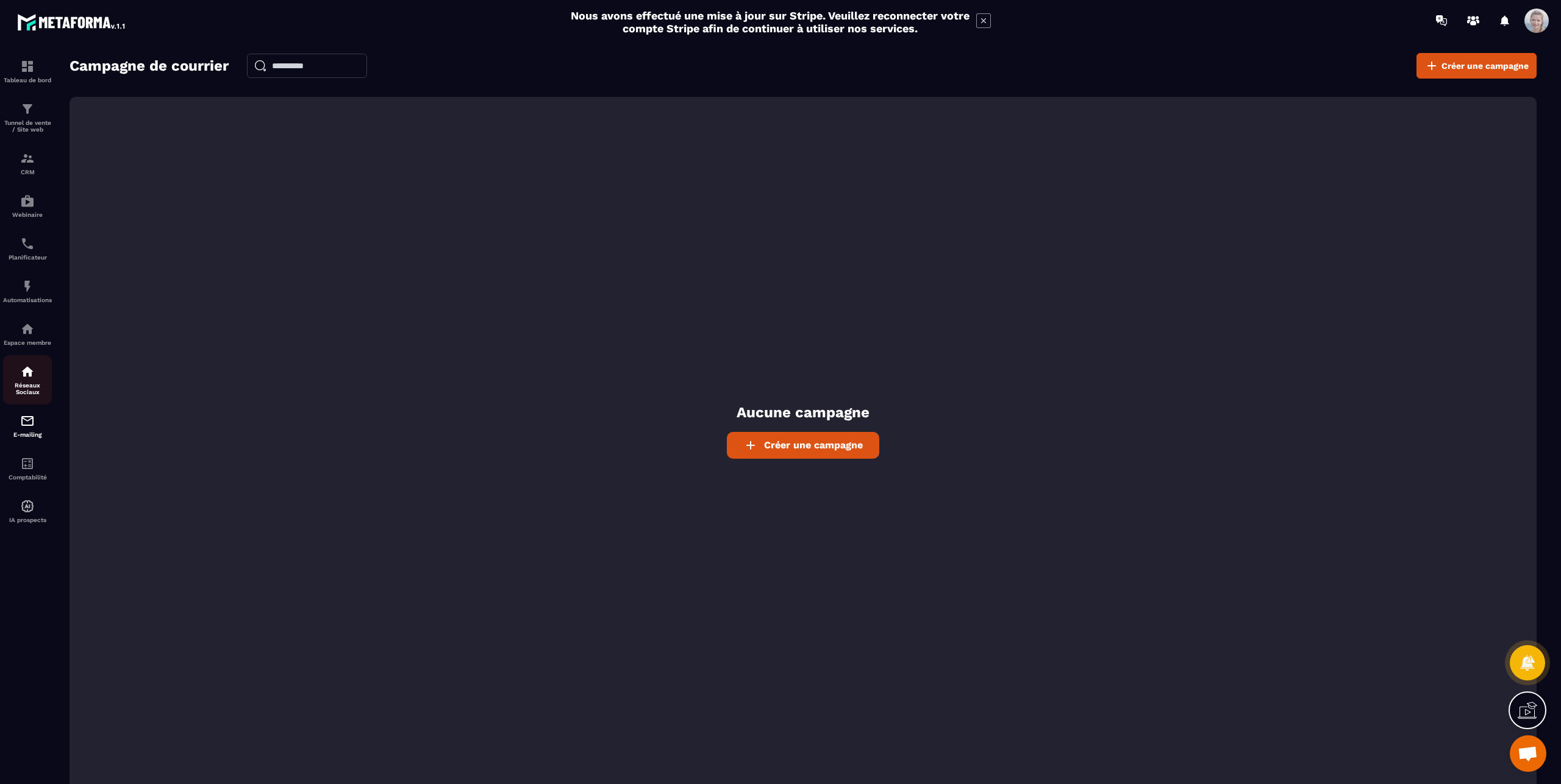
click at [36, 380] on div "Réseaux Sociaux" at bounding box center [27, 380] width 48 height 31
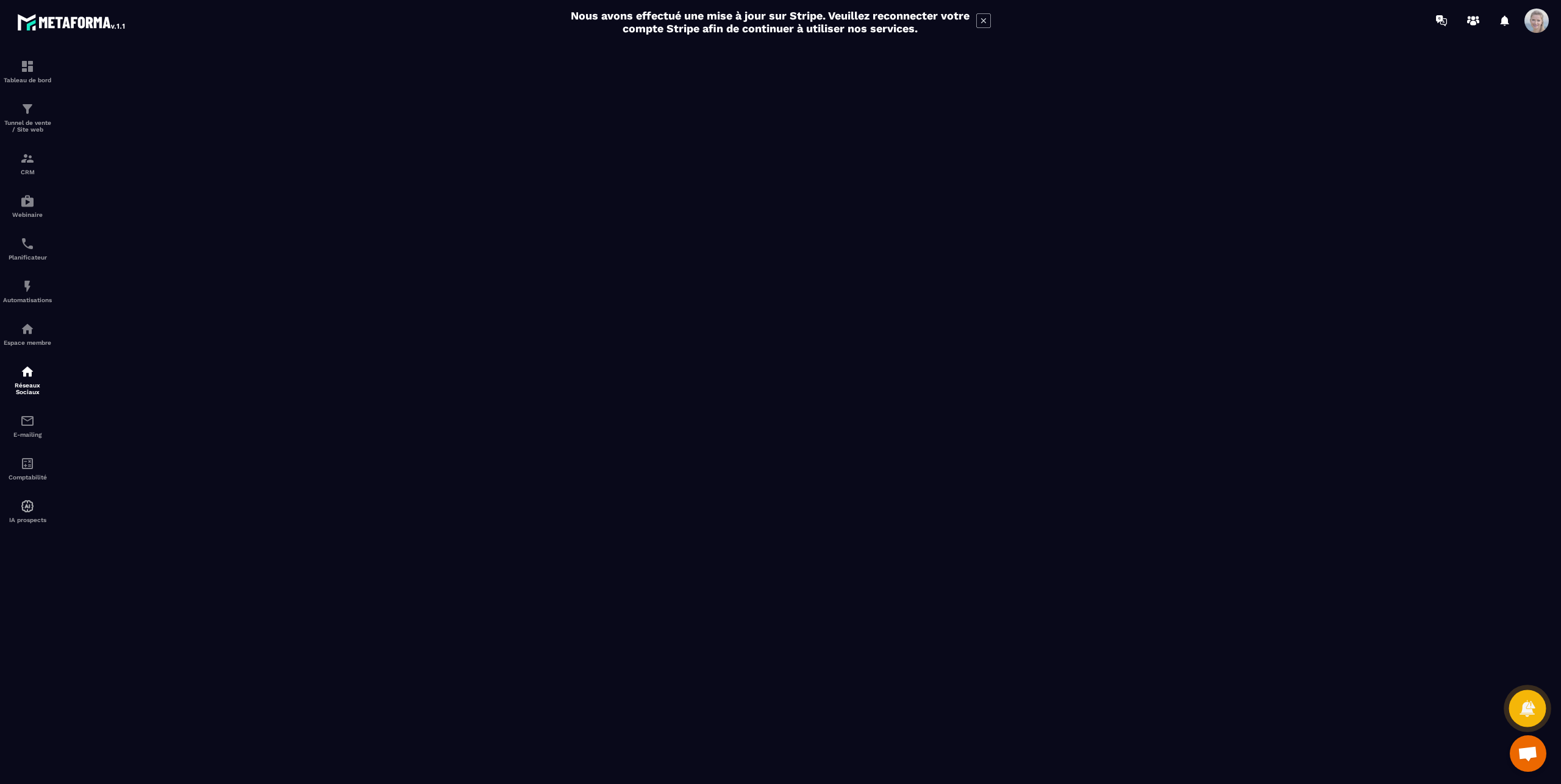
click at [1533, 713] on icon at bounding box center [1527, 708] width 15 height 16
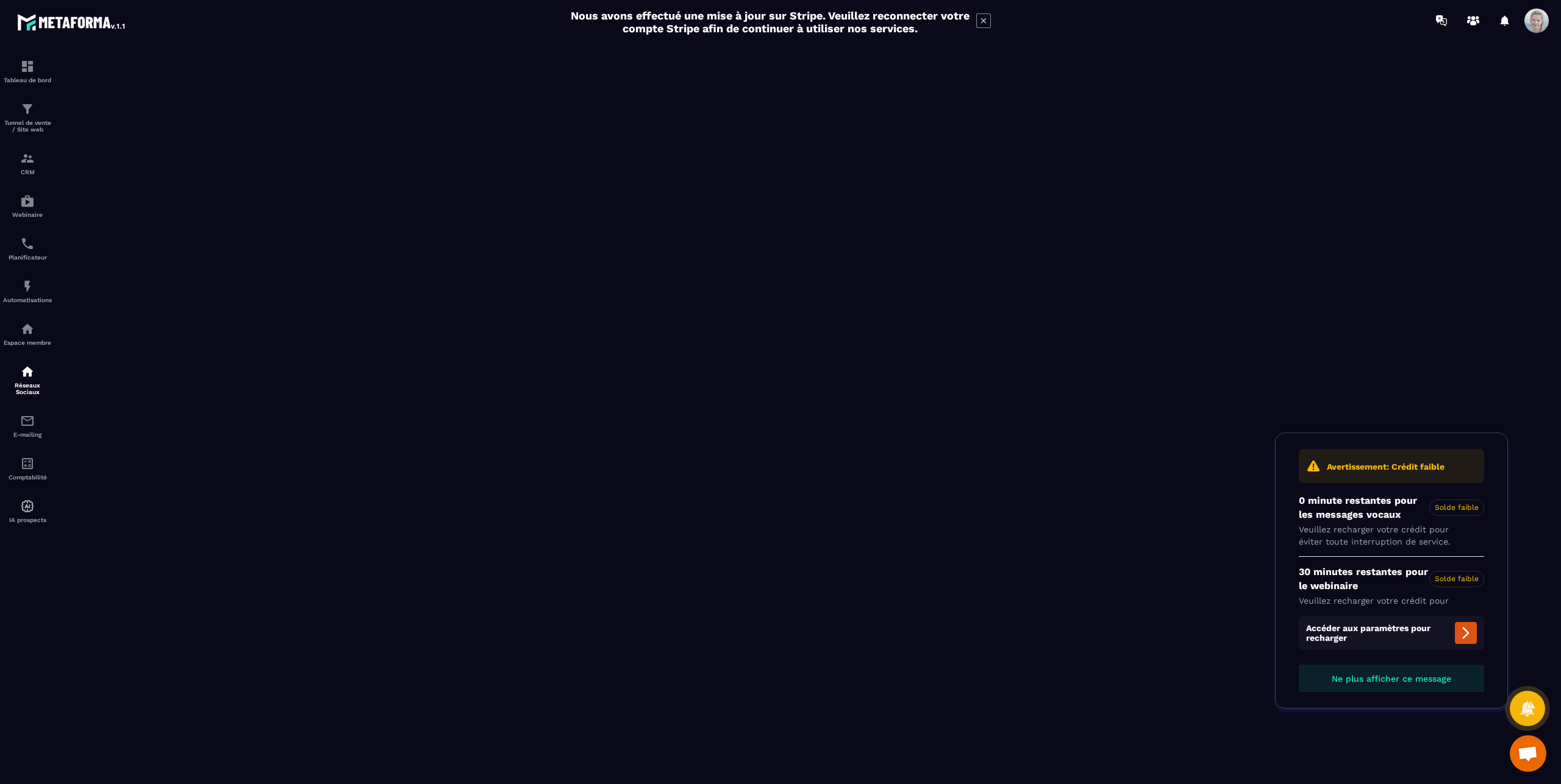
click at [1534, 755] on span "Ouvrir le chat" at bounding box center [1527, 756] width 20 height 17
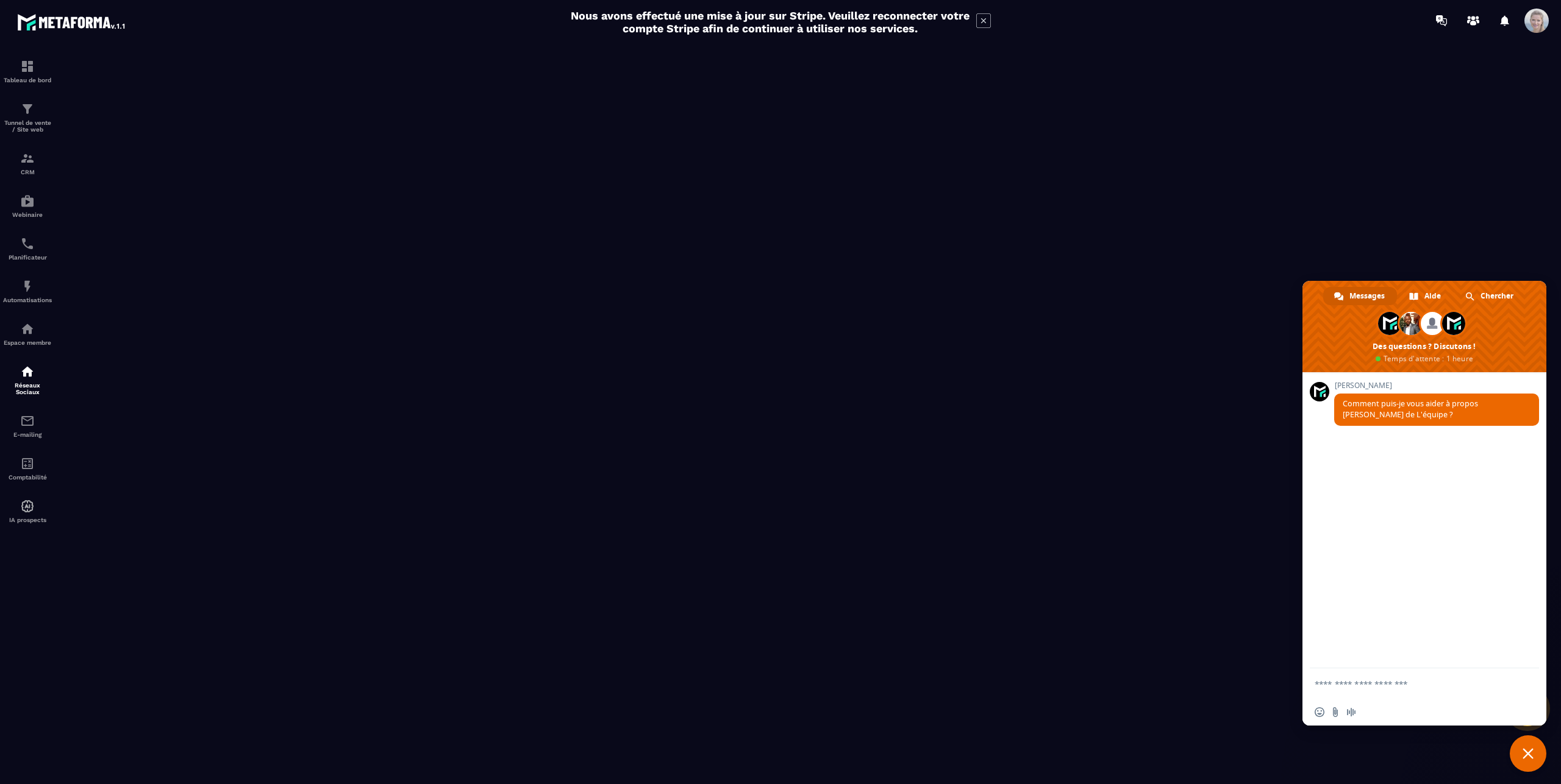
click at [1534, 24] on span at bounding box center [1536, 21] width 25 height 25
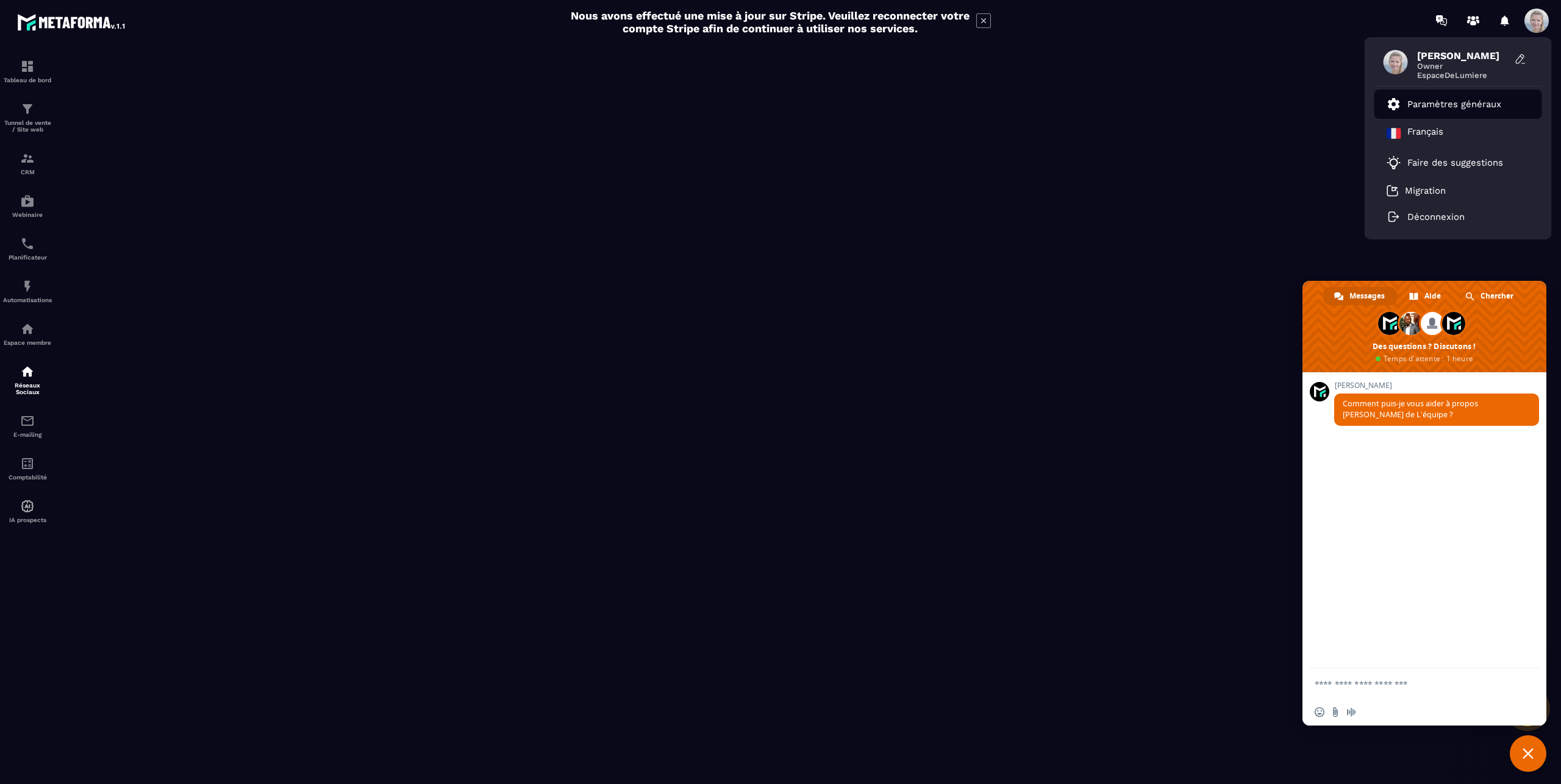
click at [1419, 96] on li "Paramètres généraux" at bounding box center [1458, 103] width 168 height 29
click at [1431, 102] on p "Paramètres généraux" at bounding box center [1454, 104] width 94 height 11
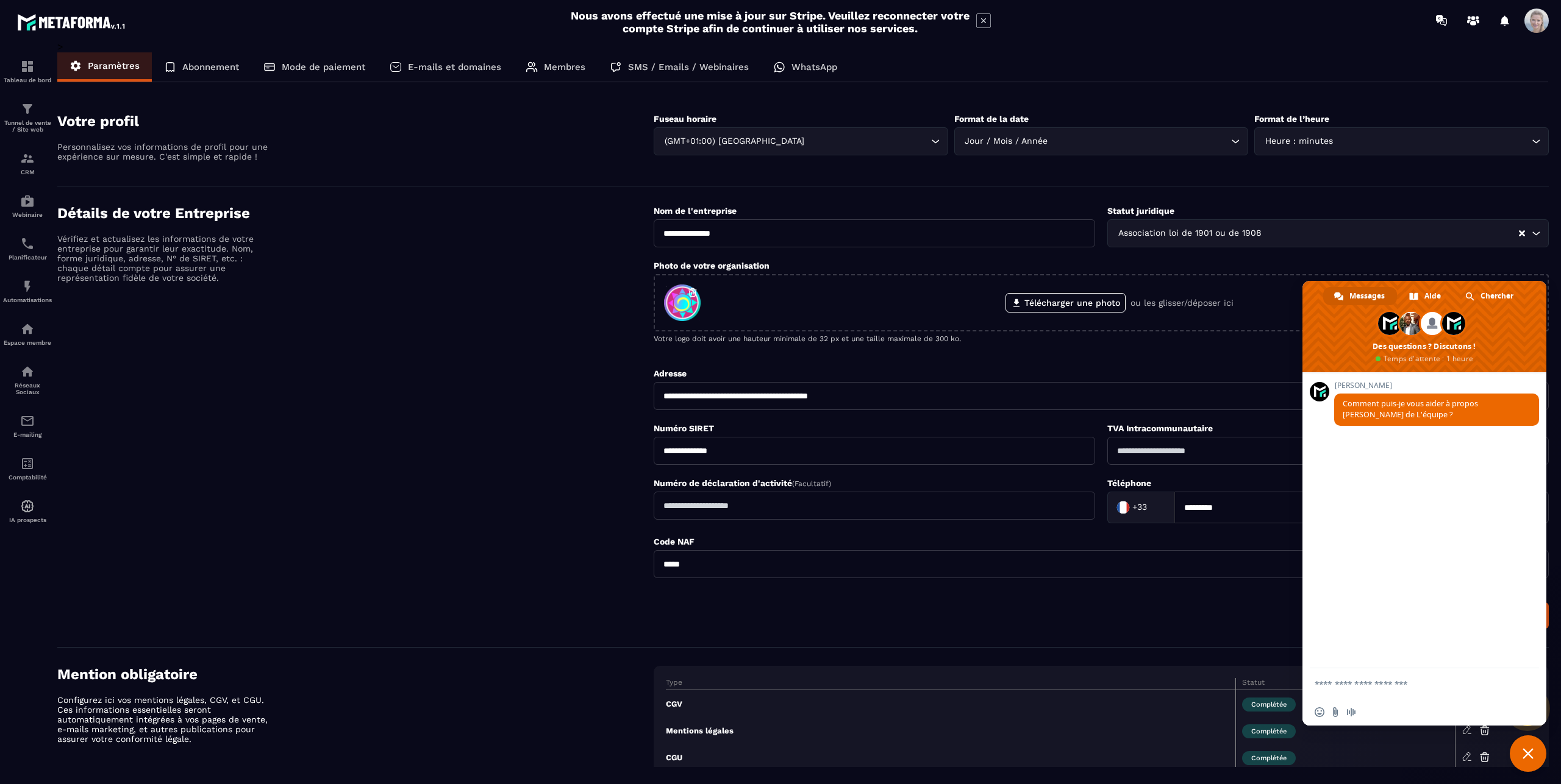
click at [439, 69] on p "E-mails et domaines" at bounding box center [455, 67] width 93 height 11
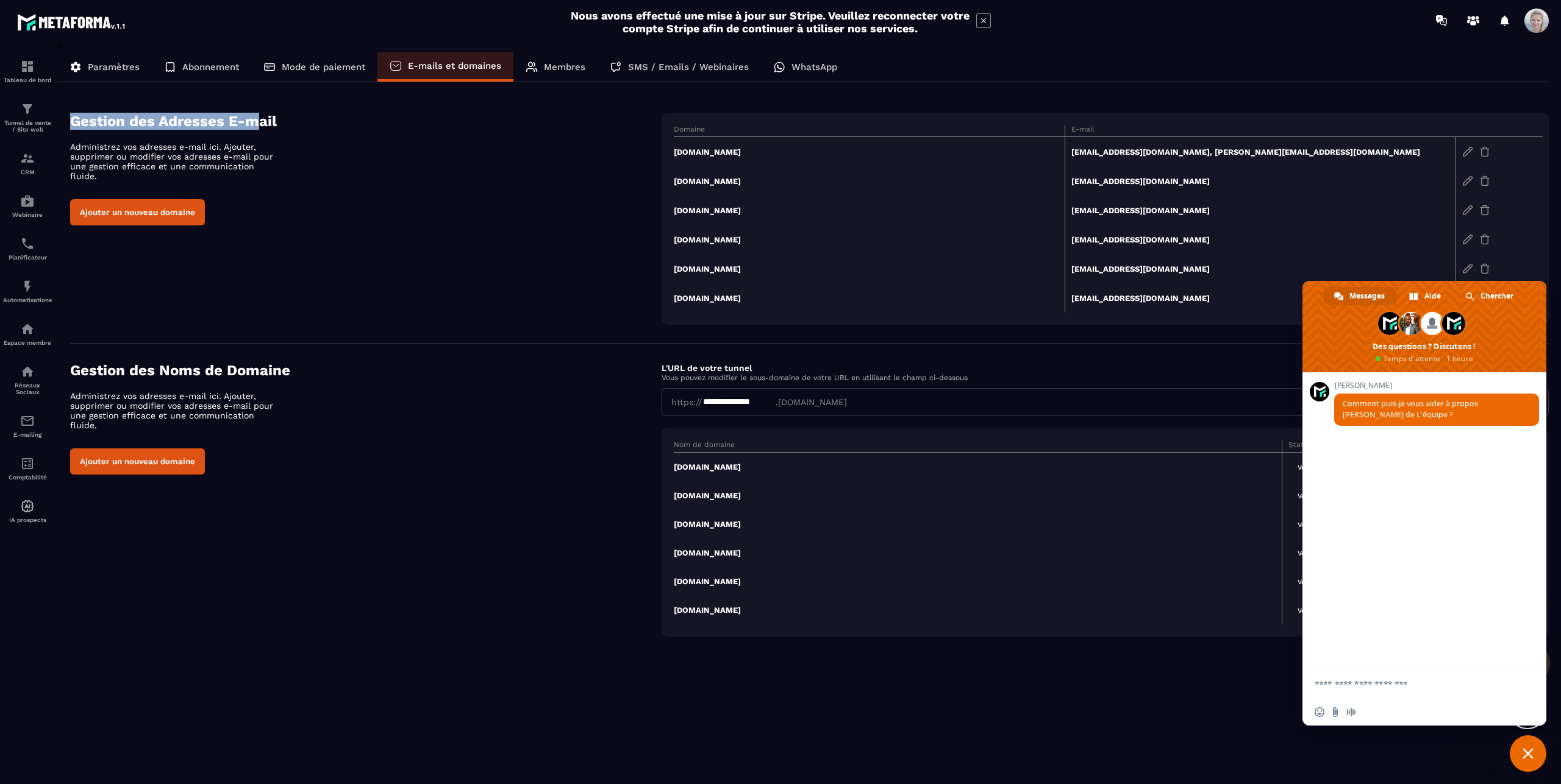
drag, startPoint x: 72, startPoint y: 123, endPoint x: 255, endPoint y: 127, distance: 183.0
click at [255, 127] on h4 "Gestion des Adresses E-mail" at bounding box center [366, 121] width 592 height 17
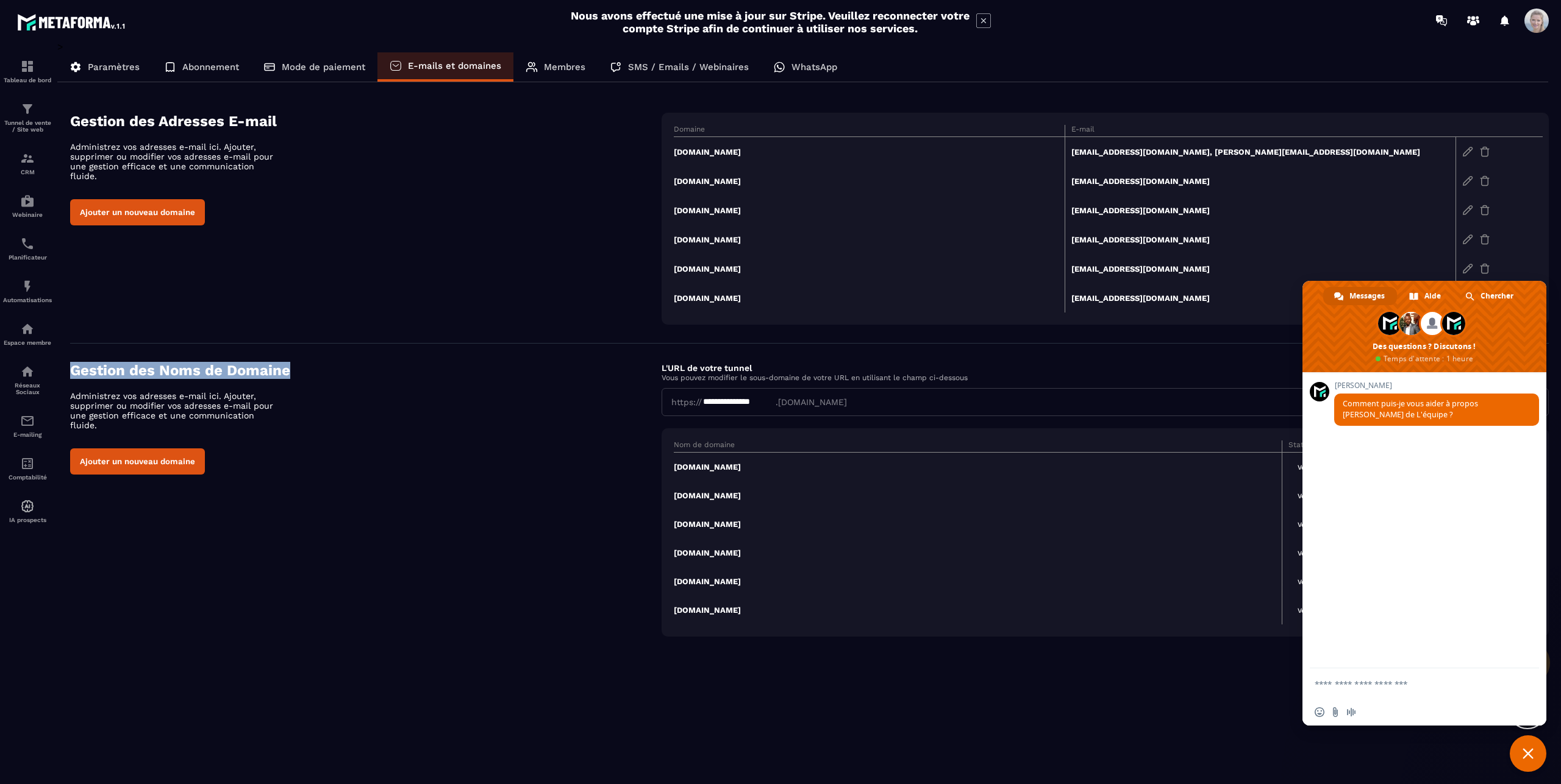
drag, startPoint x: 69, startPoint y: 370, endPoint x: 320, endPoint y: 370, distance: 251.0
click at [320, 370] on div "**********" at bounding box center [802, 375] width 1492 height 561
copy h4 "Gestion des Noms de Domaine"
click at [1370, 689] on textarea "Entrez votre message..." at bounding box center [1411, 683] width 195 height 30
paste textarea "**********"
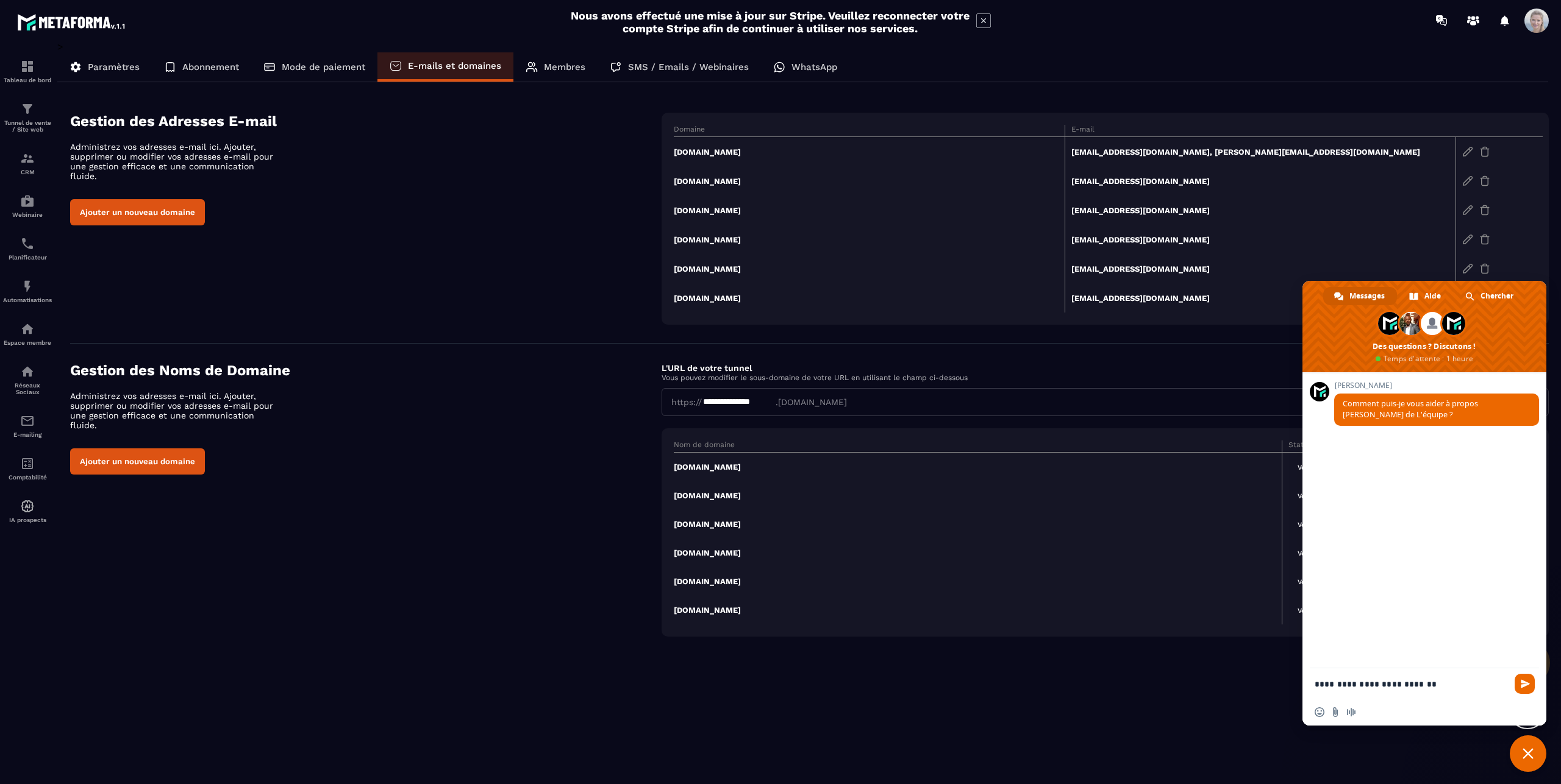
click at [1315, 687] on textarea "**********" at bounding box center [1411, 683] width 195 height 30
click at [1504, 674] on textarea "**********" at bounding box center [1411, 679] width 195 height 42
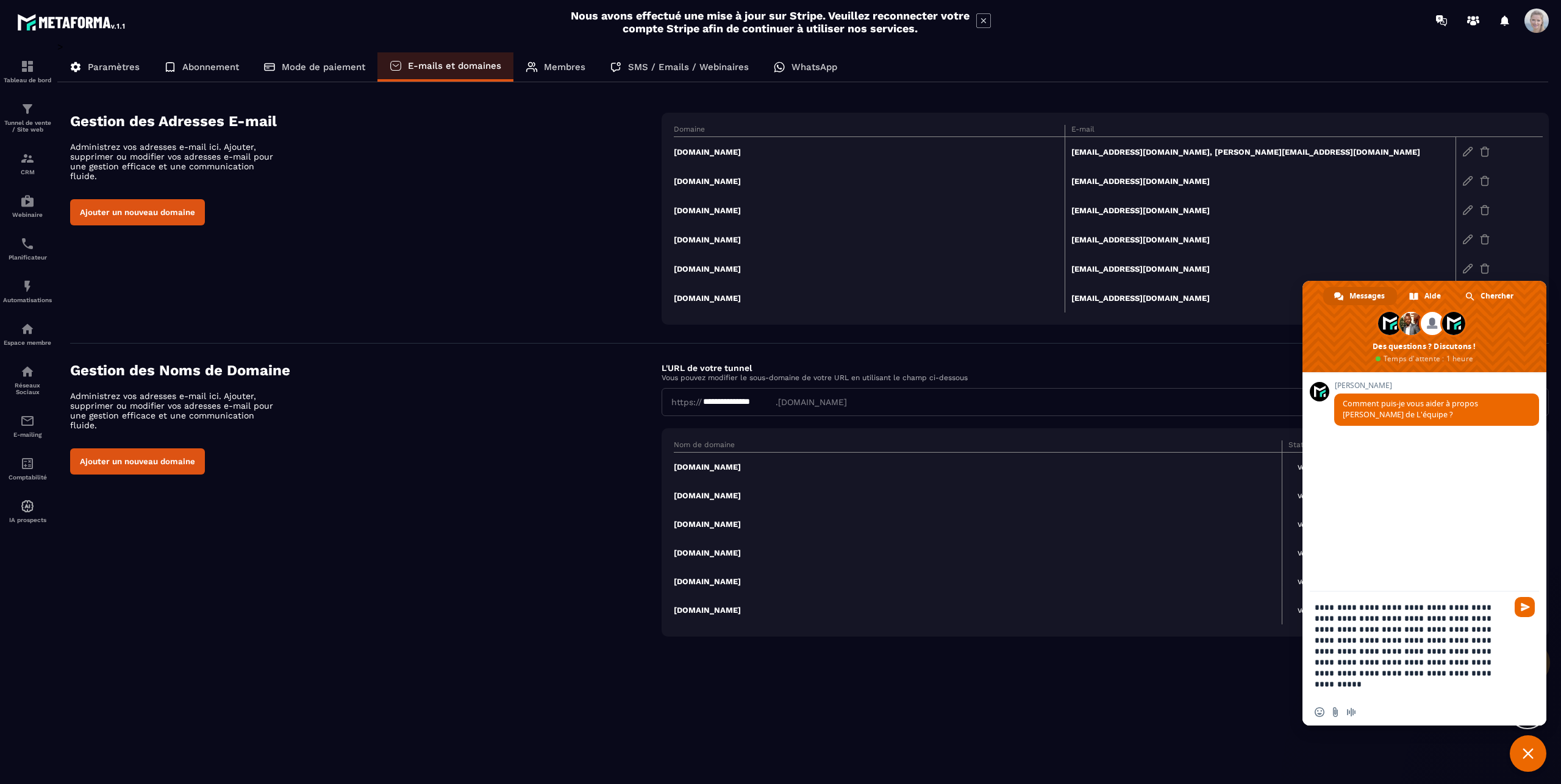
drag, startPoint x: 1528, startPoint y: 608, endPoint x: 1477, endPoint y: 627, distance: 54.4
click at [1485, 663] on div "**********" at bounding box center [1424, 645] width 244 height 107
click at [1503, 607] on textarea "**********" at bounding box center [1411, 645] width 195 height 107
click at [1335, 614] on textarea "**********" at bounding box center [1411, 640] width 195 height 119
type textarea "**********"
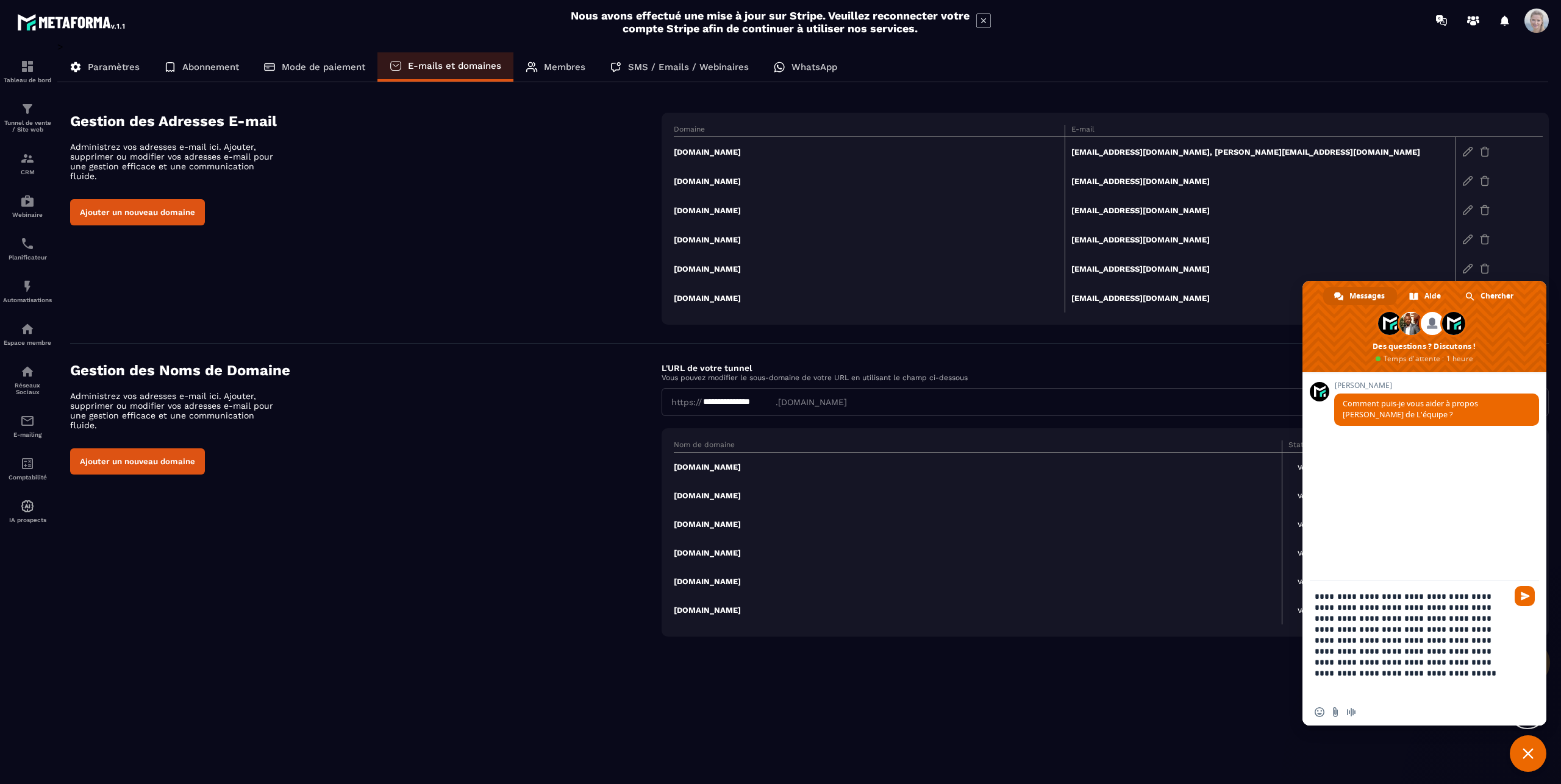
click at [1513, 663] on div "**********" at bounding box center [1424, 640] width 244 height 119
click at [1522, 595] on span "Envoyer" at bounding box center [1525, 597] width 9 height 9
click at [1528, 597] on span "Envoyer" at bounding box center [1525, 597] width 9 height 9
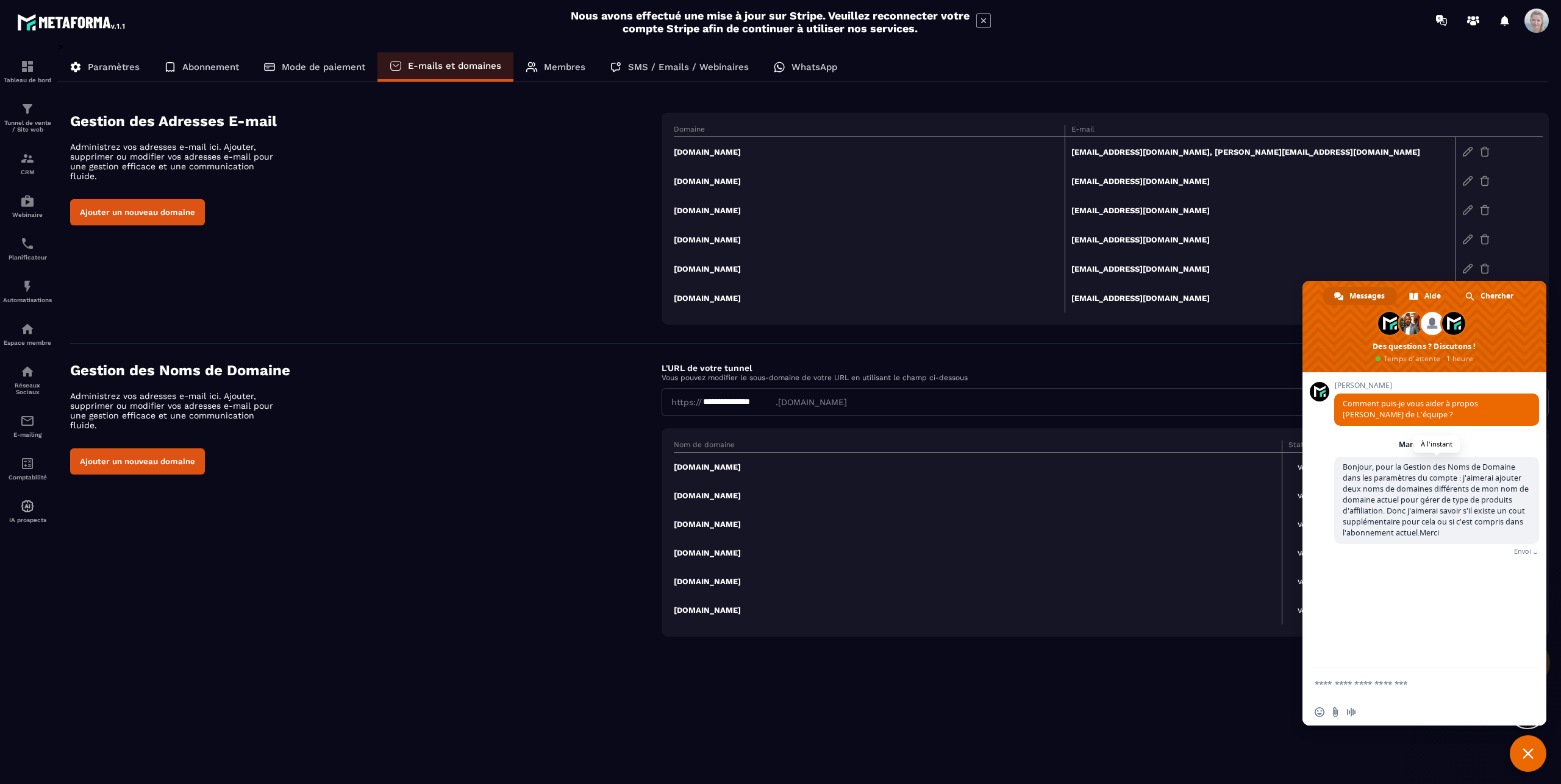
scroll to position [3, 0]
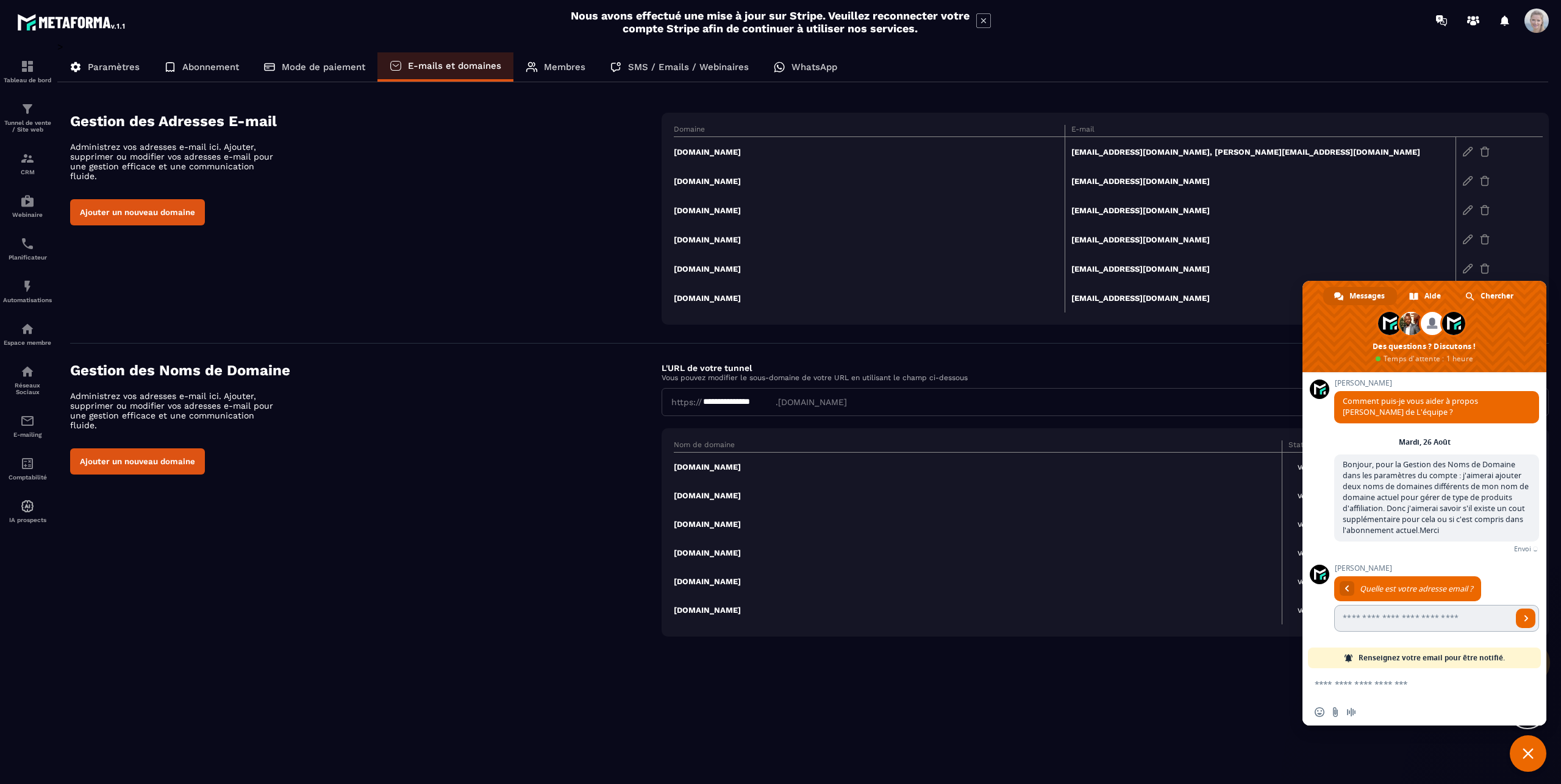
click at [1379, 619] on input "Entrez votre adresse email..." at bounding box center [1423, 619] width 179 height 27
type input "**********"
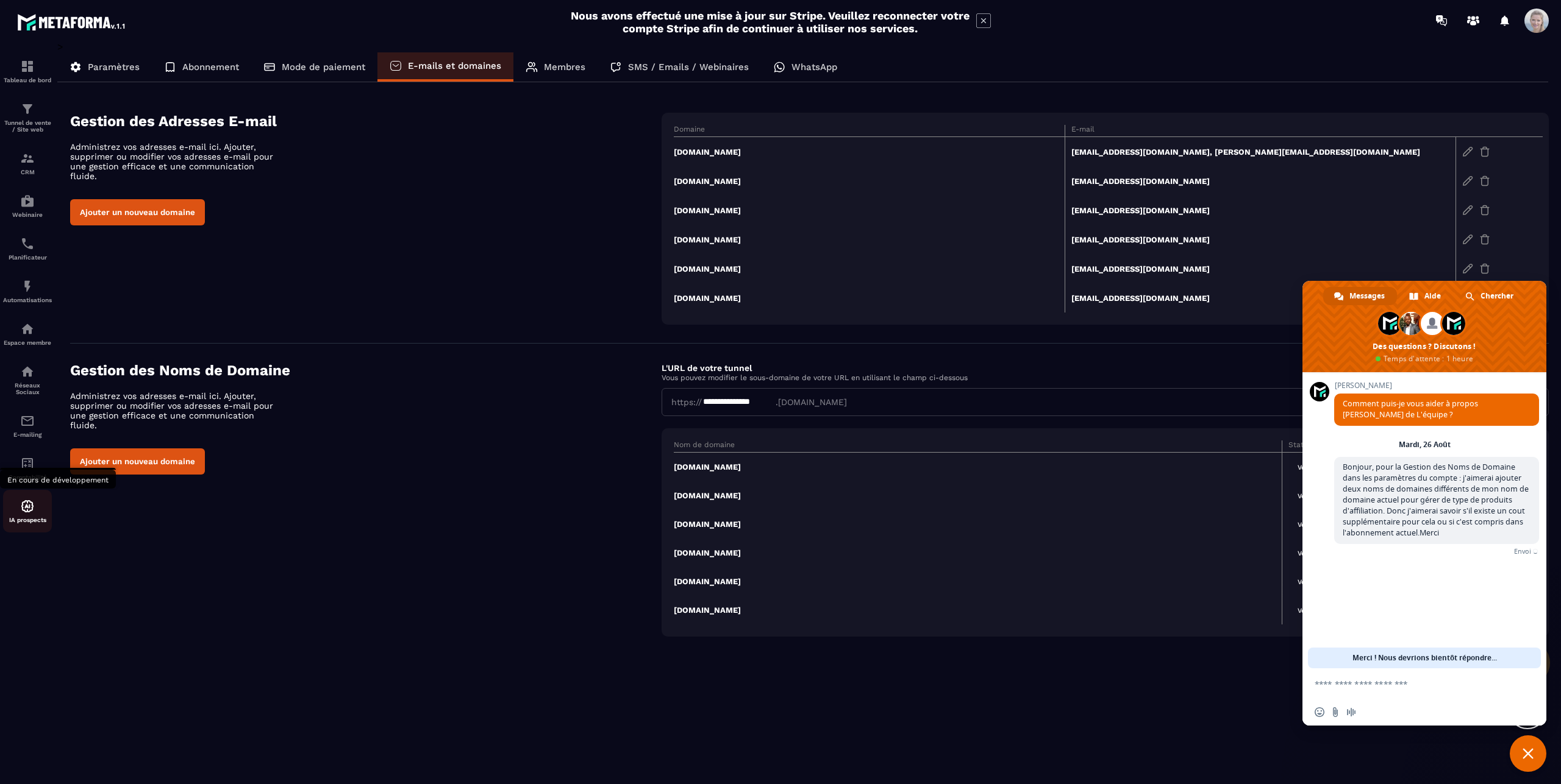
click at [26, 503] on img at bounding box center [27, 506] width 14 height 14
click at [34, 423] on img at bounding box center [27, 420] width 14 height 14
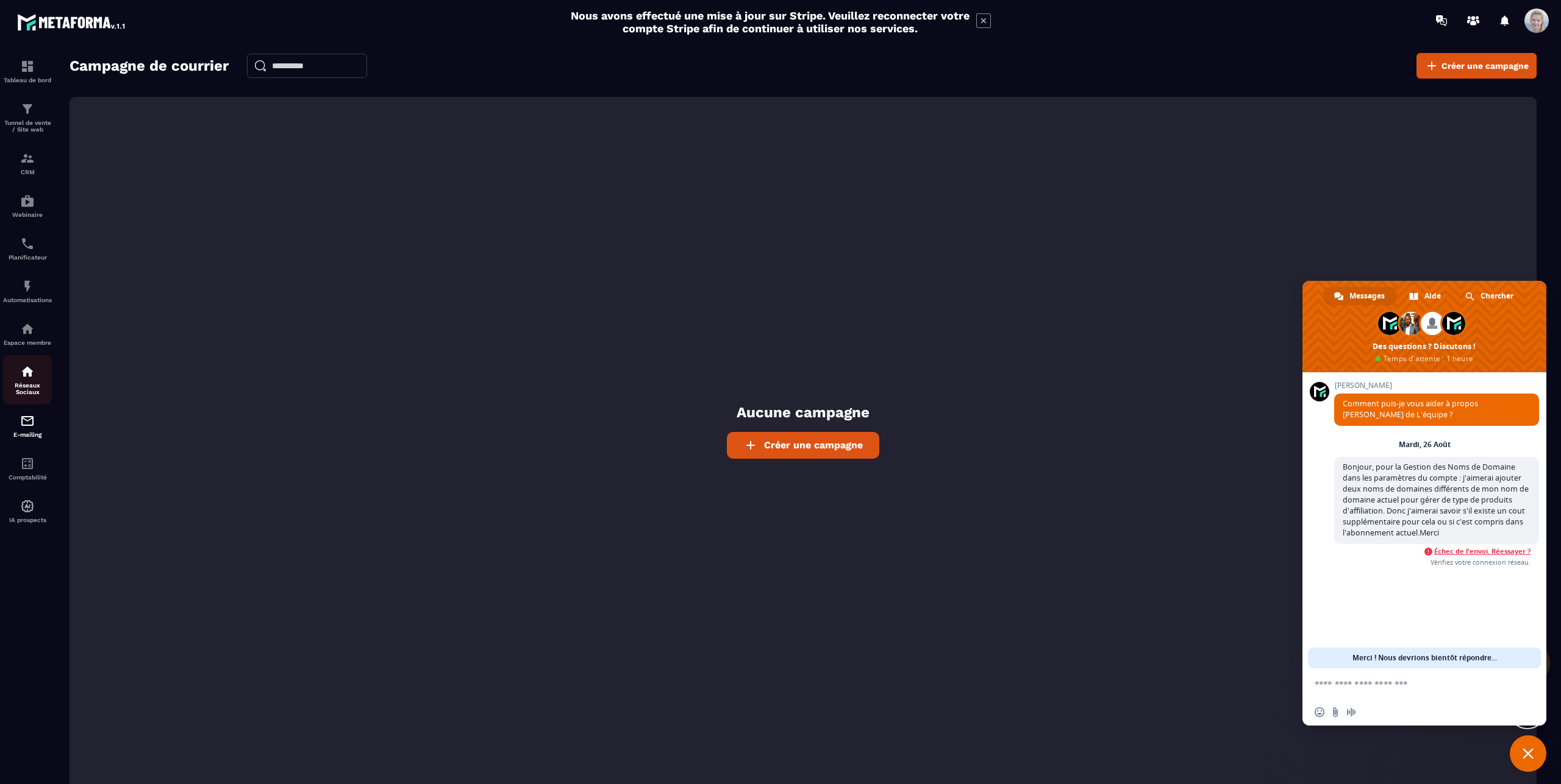
click at [33, 384] on p "Réseaux Sociaux" at bounding box center [27, 389] width 48 height 13
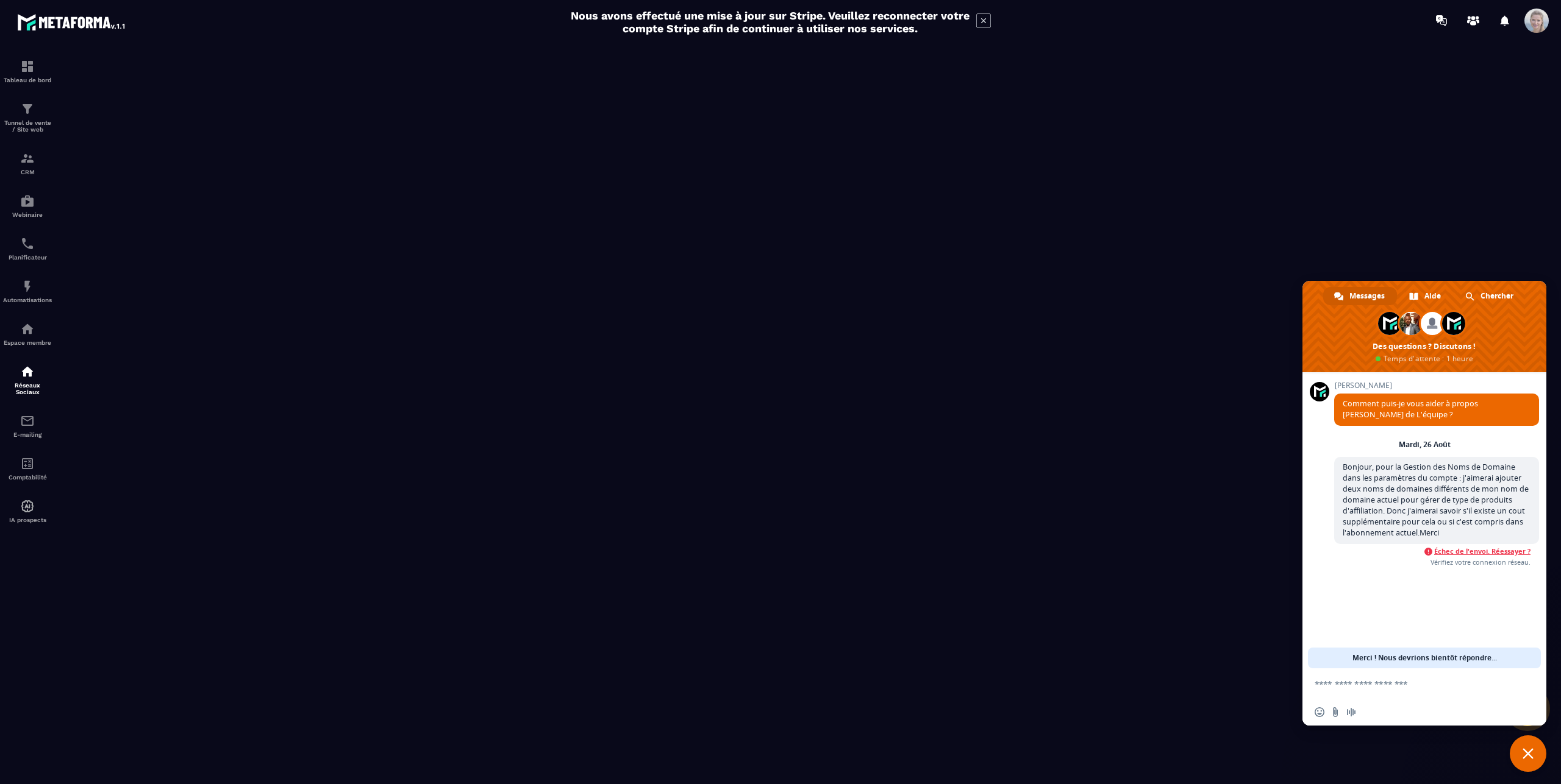
click at [1514, 326] on span at bounding box center [1424, 327] width 244 height 91
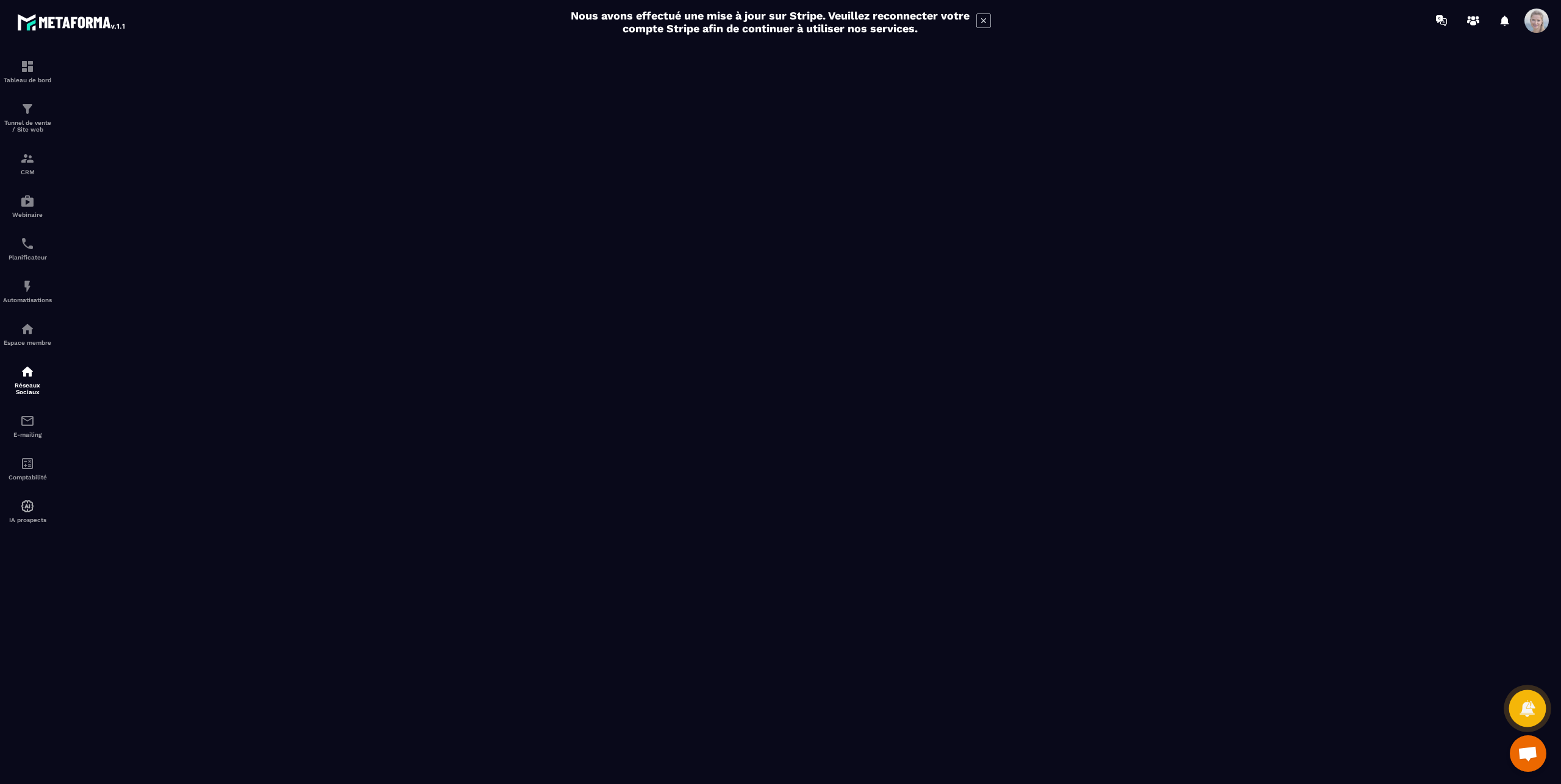
click at [1528, 708] on icon at bounding box center [1527, 708] width 15 height 16
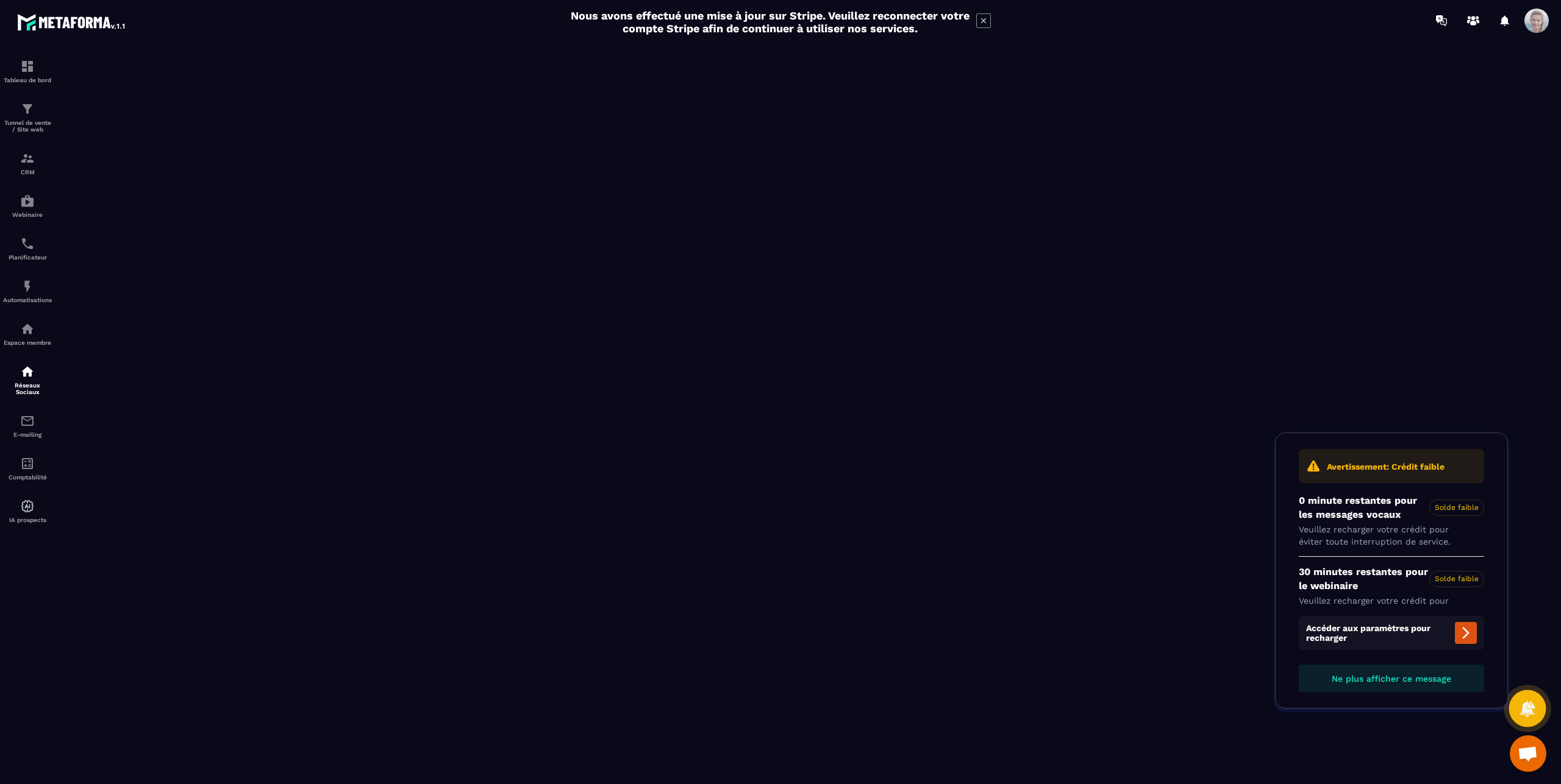
click at [1528, 708] on icon at bounding box center [1527, 708] width 15 height 16
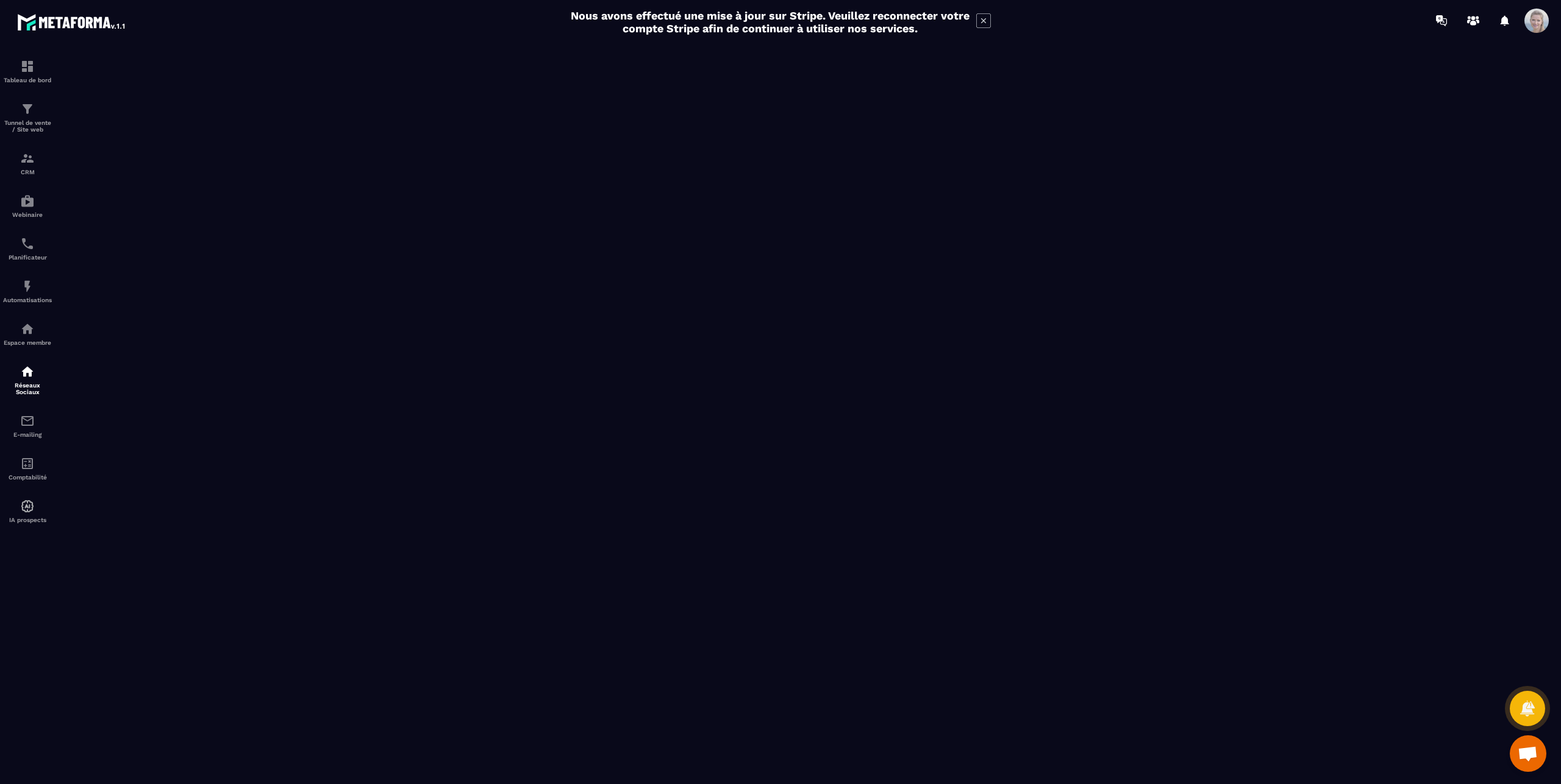
click at [1524, 760] on span "Ouvrir le chat" at bounding box center [1527, 756] width 20 height 17
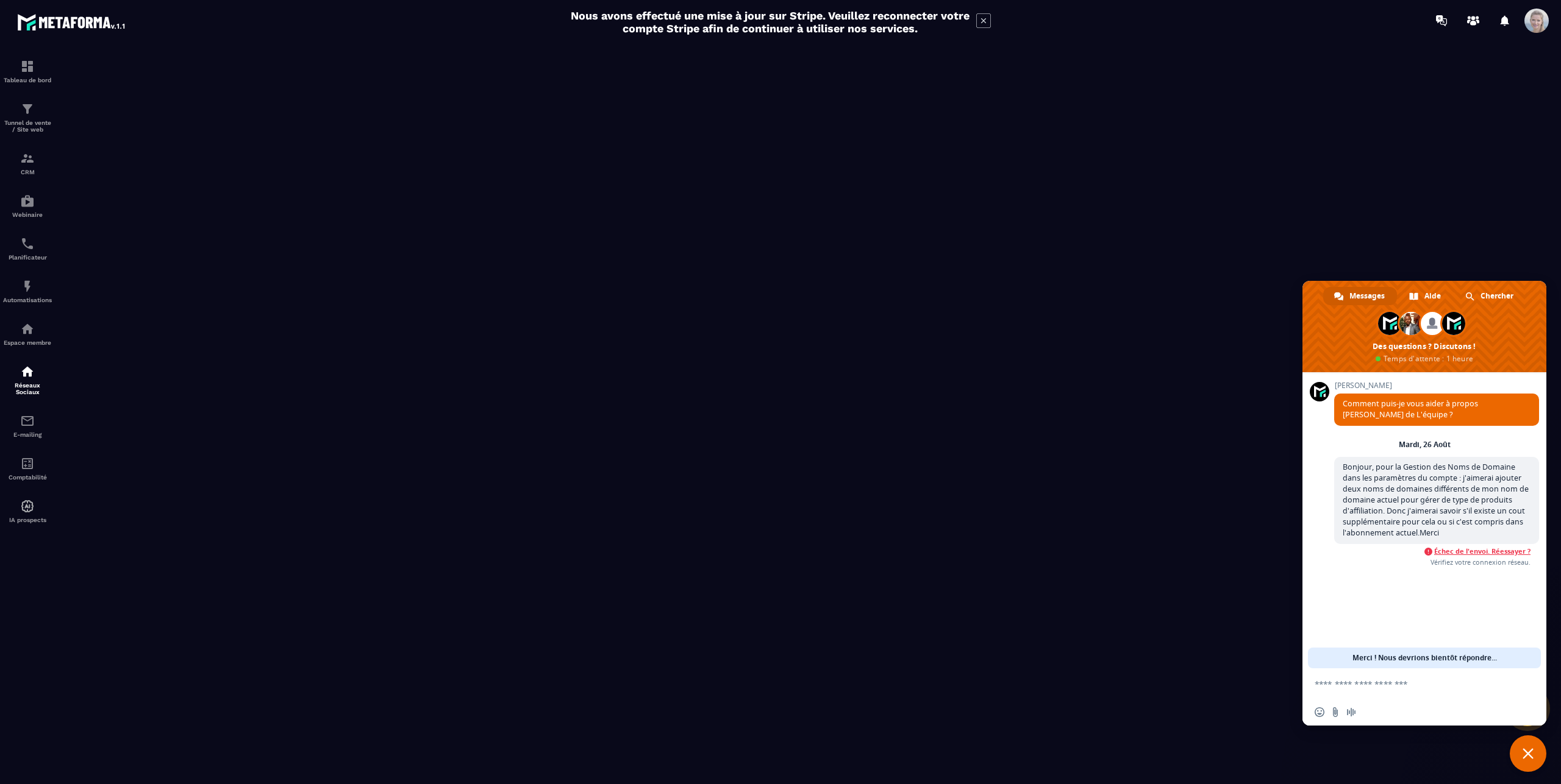
click at [1524, 760] on span "Fermer le chat" at bounding box center [1528, 754] width 37 height 37
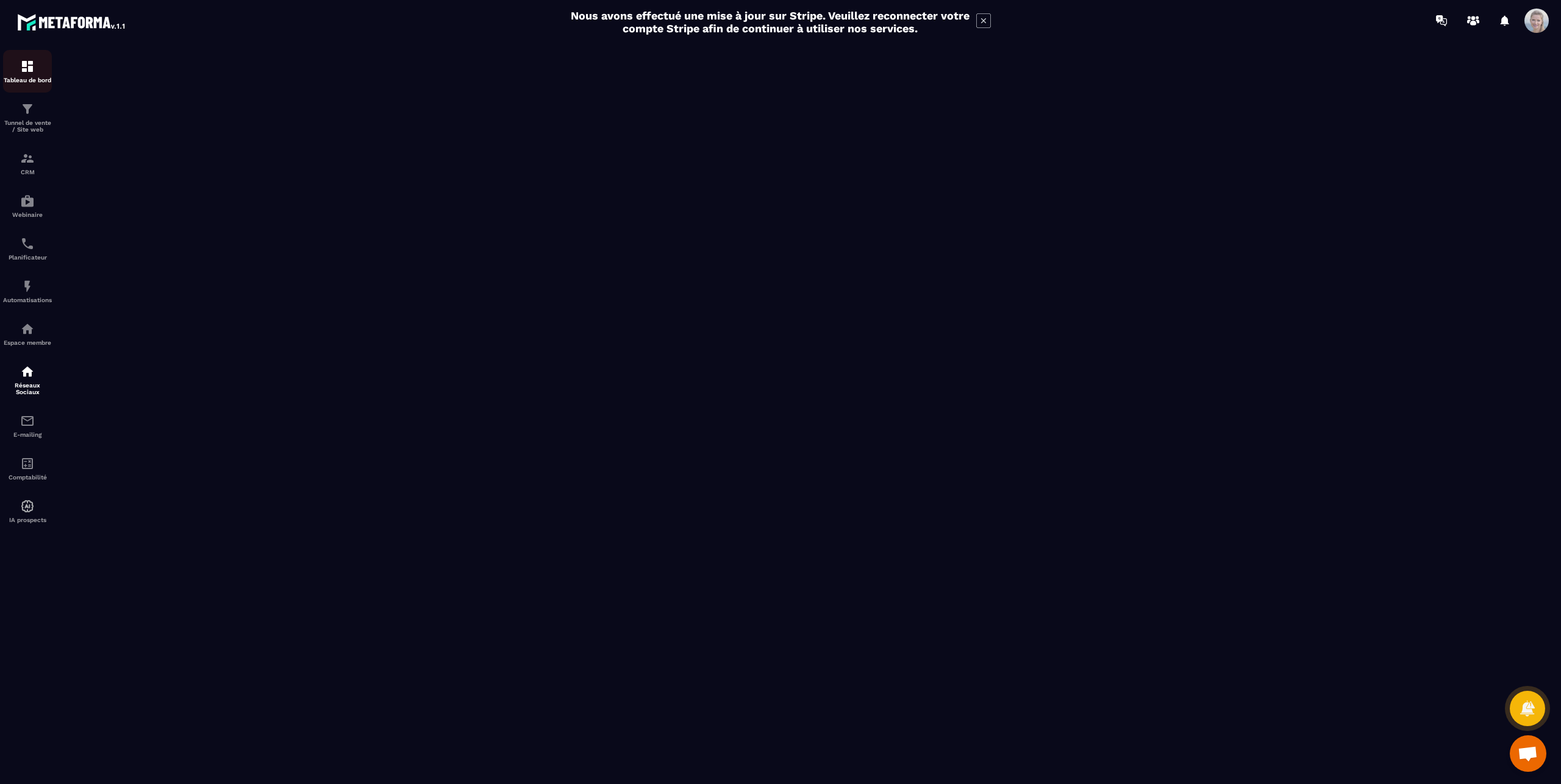
click at [21, 70] on img at bounding box center [27, 65] width 14 height 14
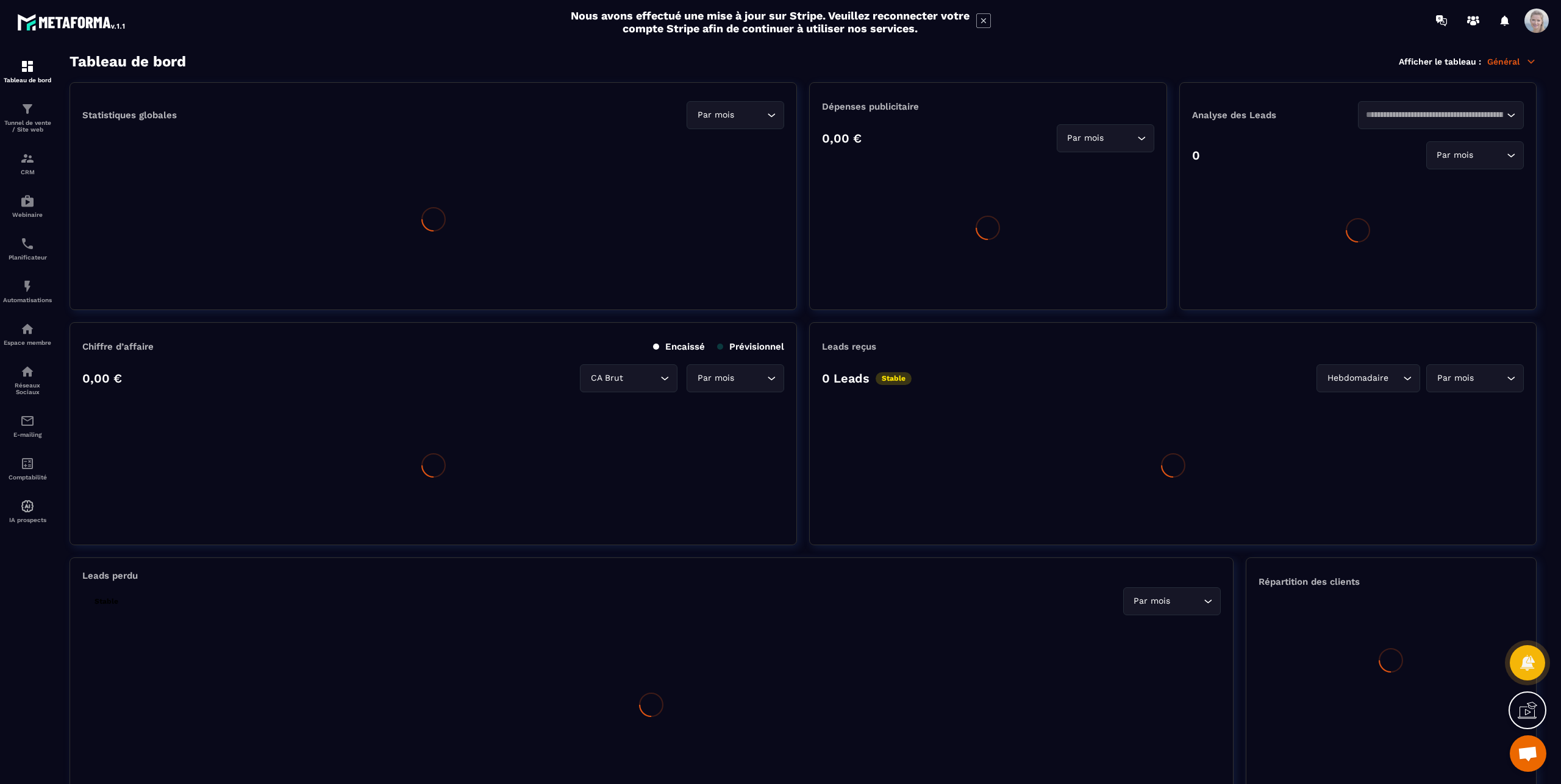
click at [1528, 710] on icon at bounding box center [1527, 710] width 20 height 20
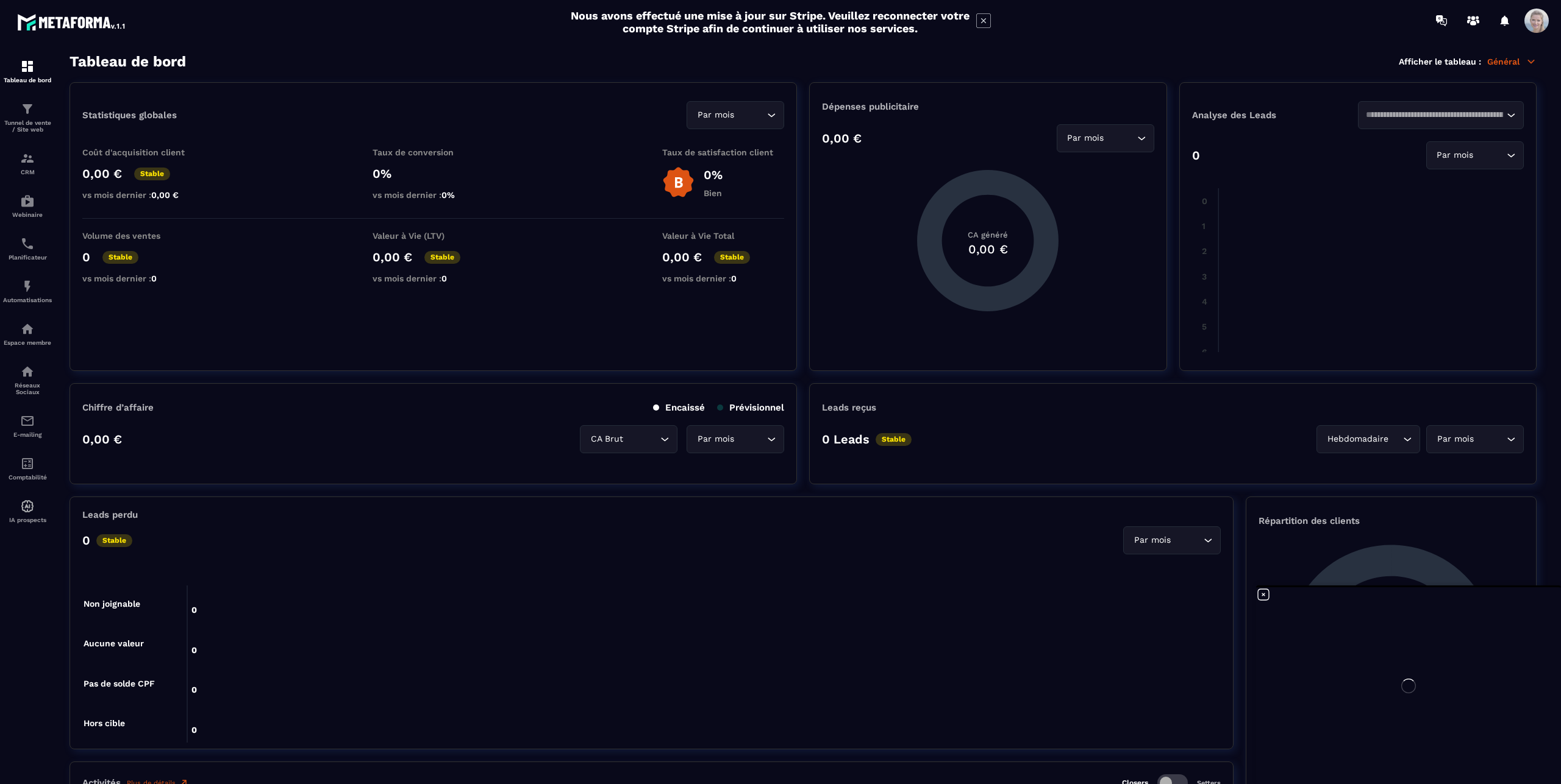
click at [1514, 60] on p "Général" at bounding box center [1512, 62] width 49 height 11
click at [1265, 592] on icon at bounding box center [1263, 594] width 14 height 14
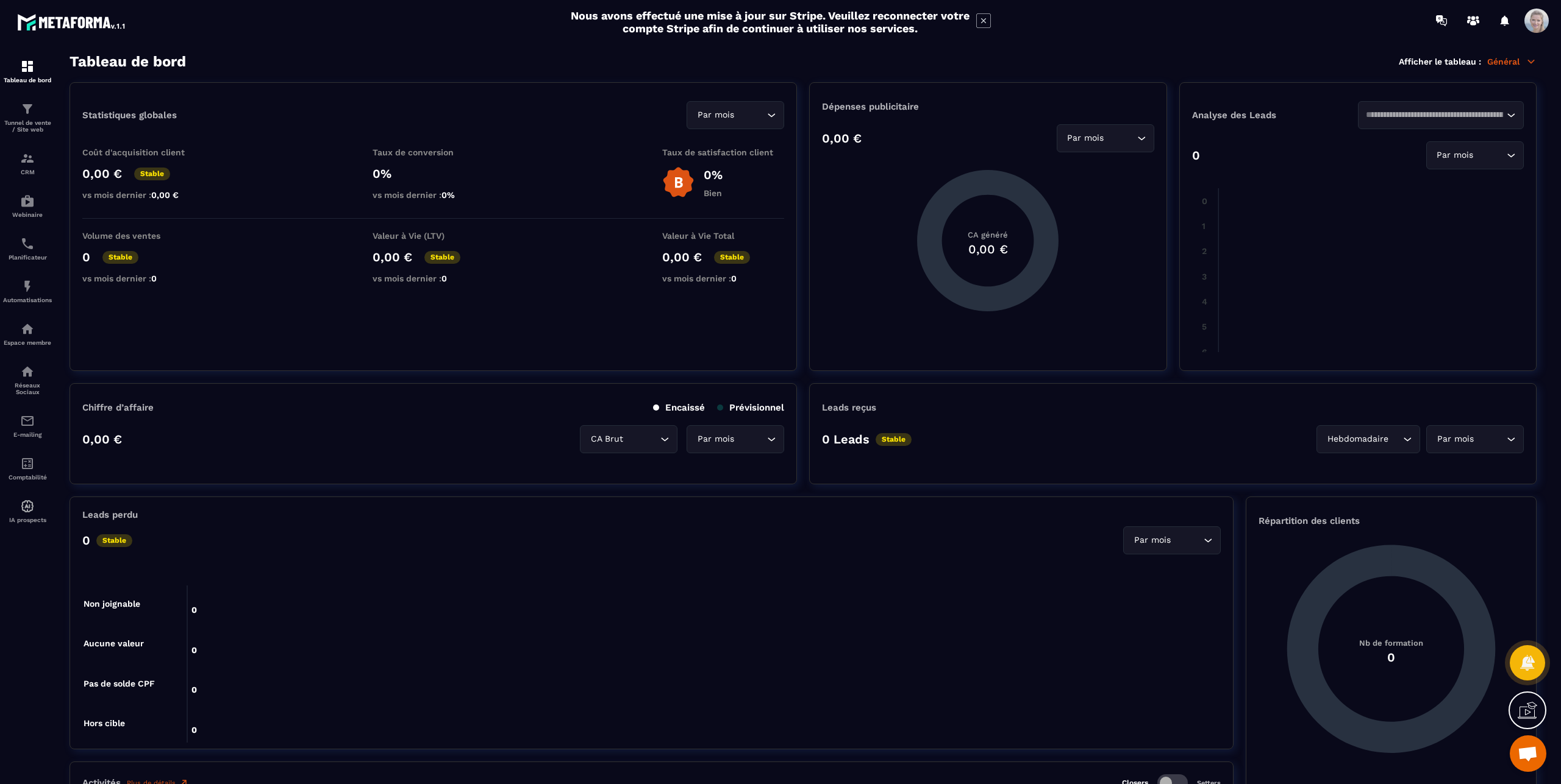
click at [1530, 709] on icon at bounding box center [1531, 709] width 12 height 13
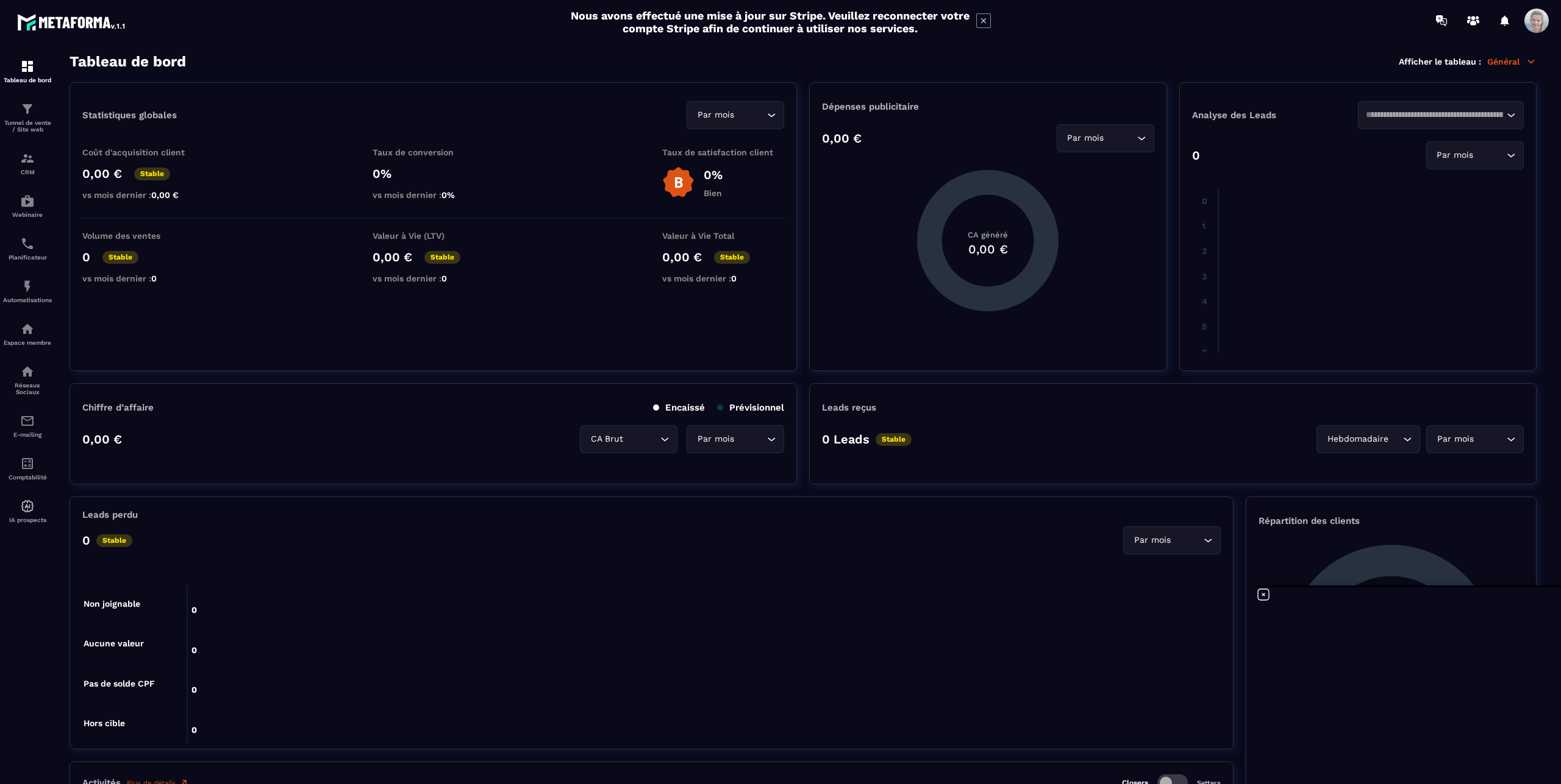
click at [1262, 593] on icon at bounding box center [1263, 594] width 14 height 14
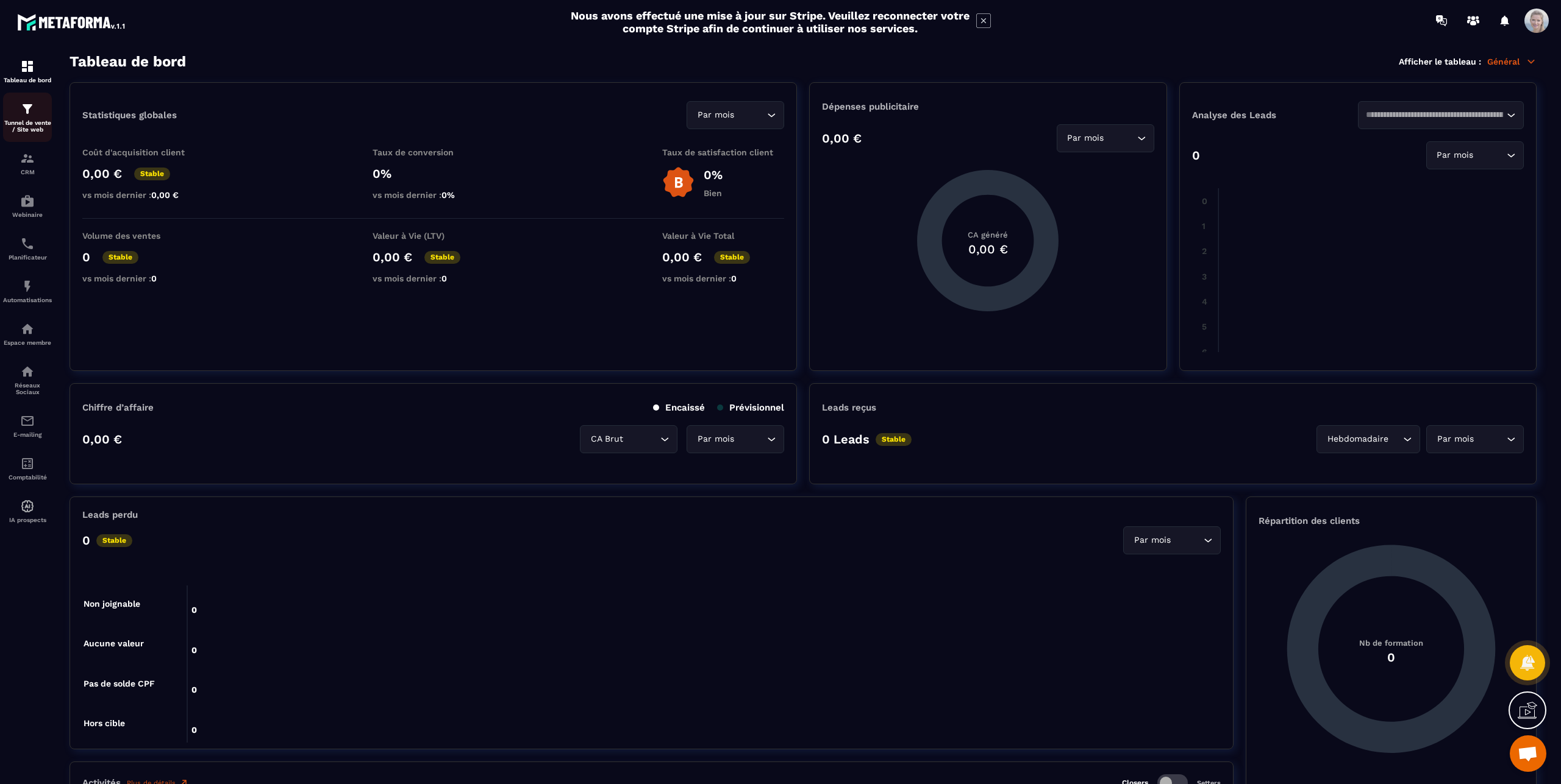
click at [20, 112] on img at bounding box center [27, 108] width 14 height 14
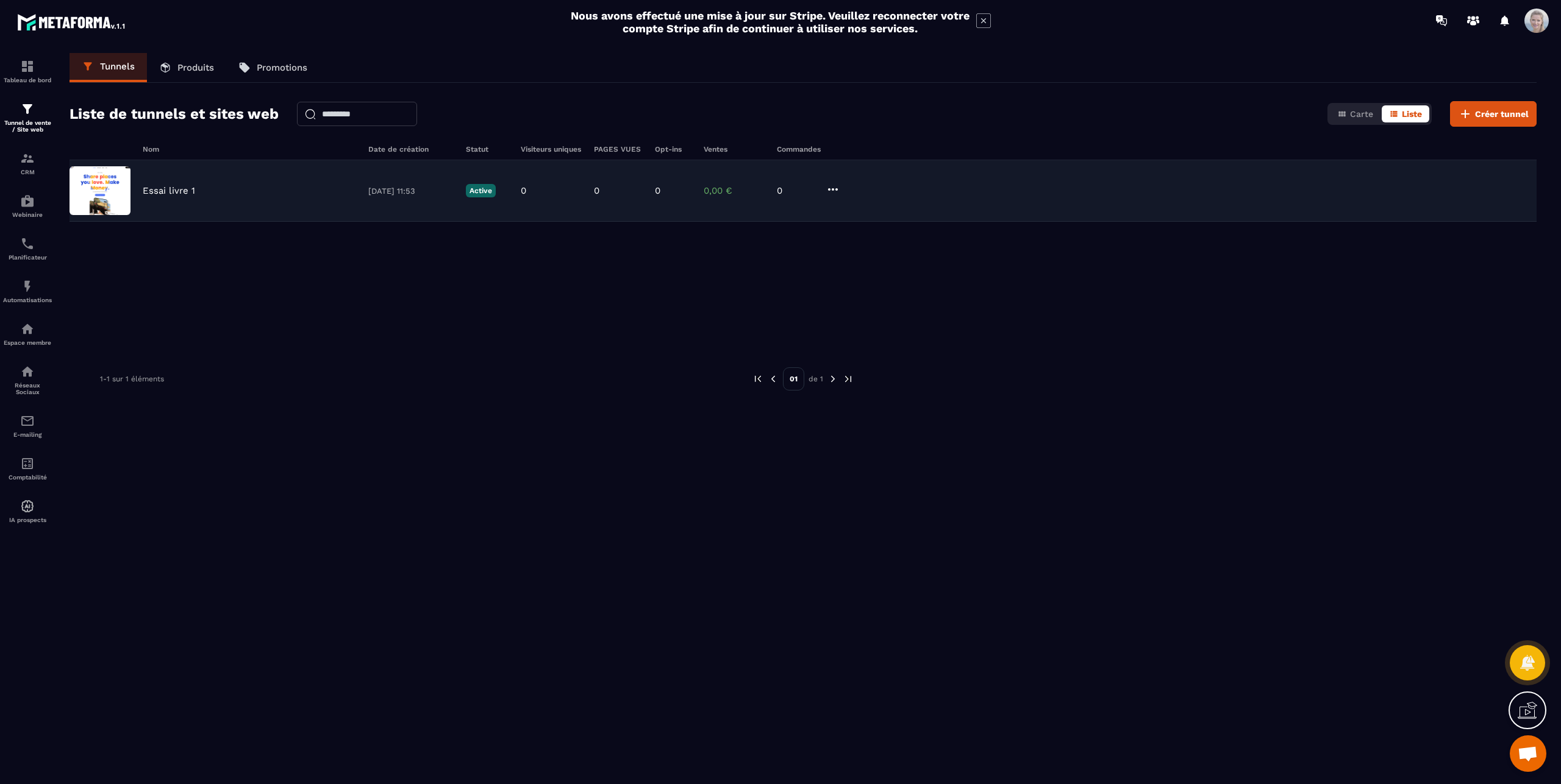
click at [172, 190] on p "Essai livre 1" at bounding box center [168, 191] width 52 height 11
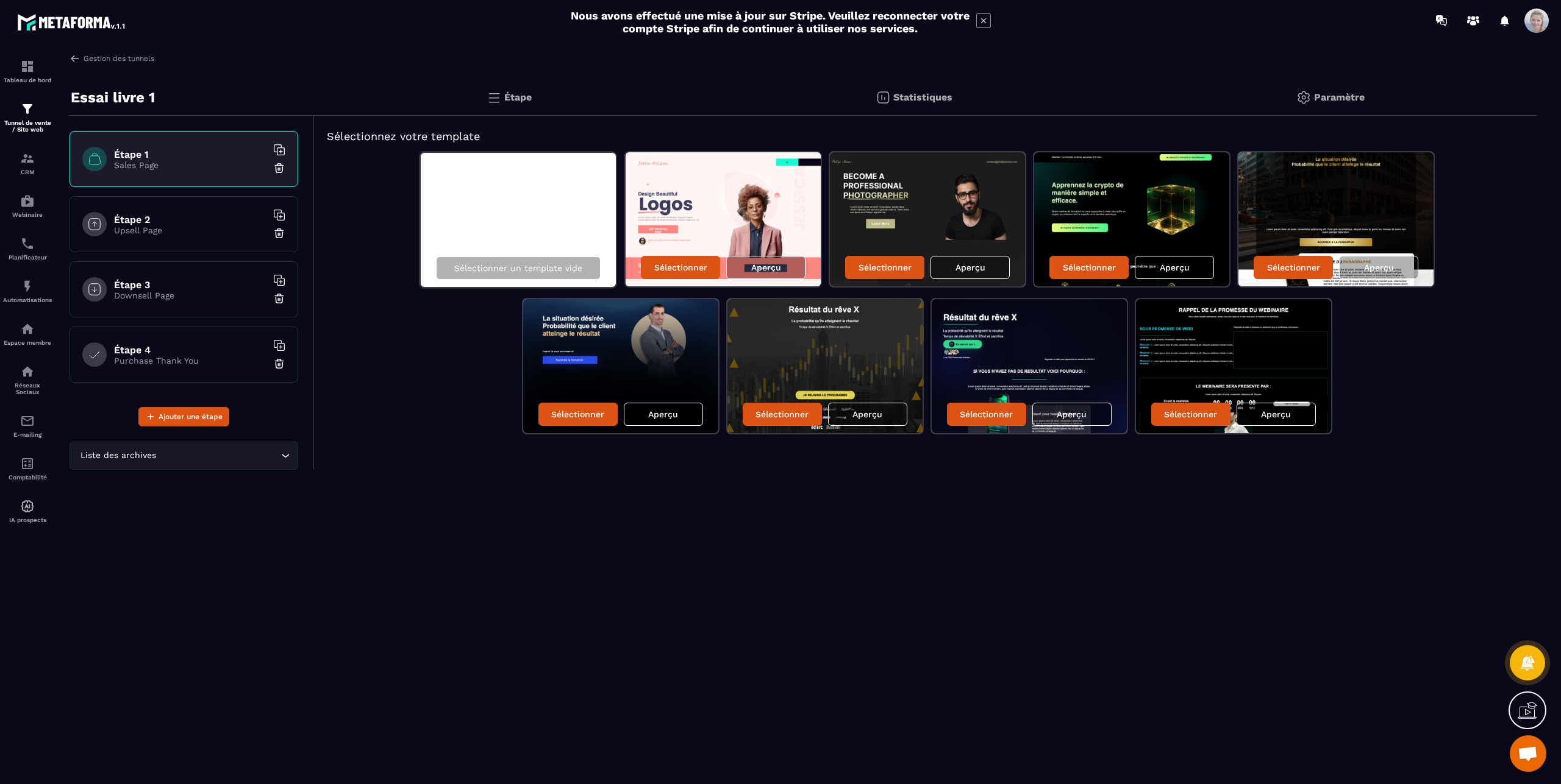
click at [133, 100] on p "Essai livre 1" at bounding box center [112, 98] width 85 height 25
click at [1537, 709] on div at bounding box center [1528, 711] width 38 height 38
click at [1265, 595] on icon at bounding box center [1263, 594] width 14 height 14
click at [759, 228] on img at bounding box center [723, 219] width 195 height 134
click at [520, 215] on div "Sélectionner un template vide" at bounding box center [518, 220] width 197 height 137
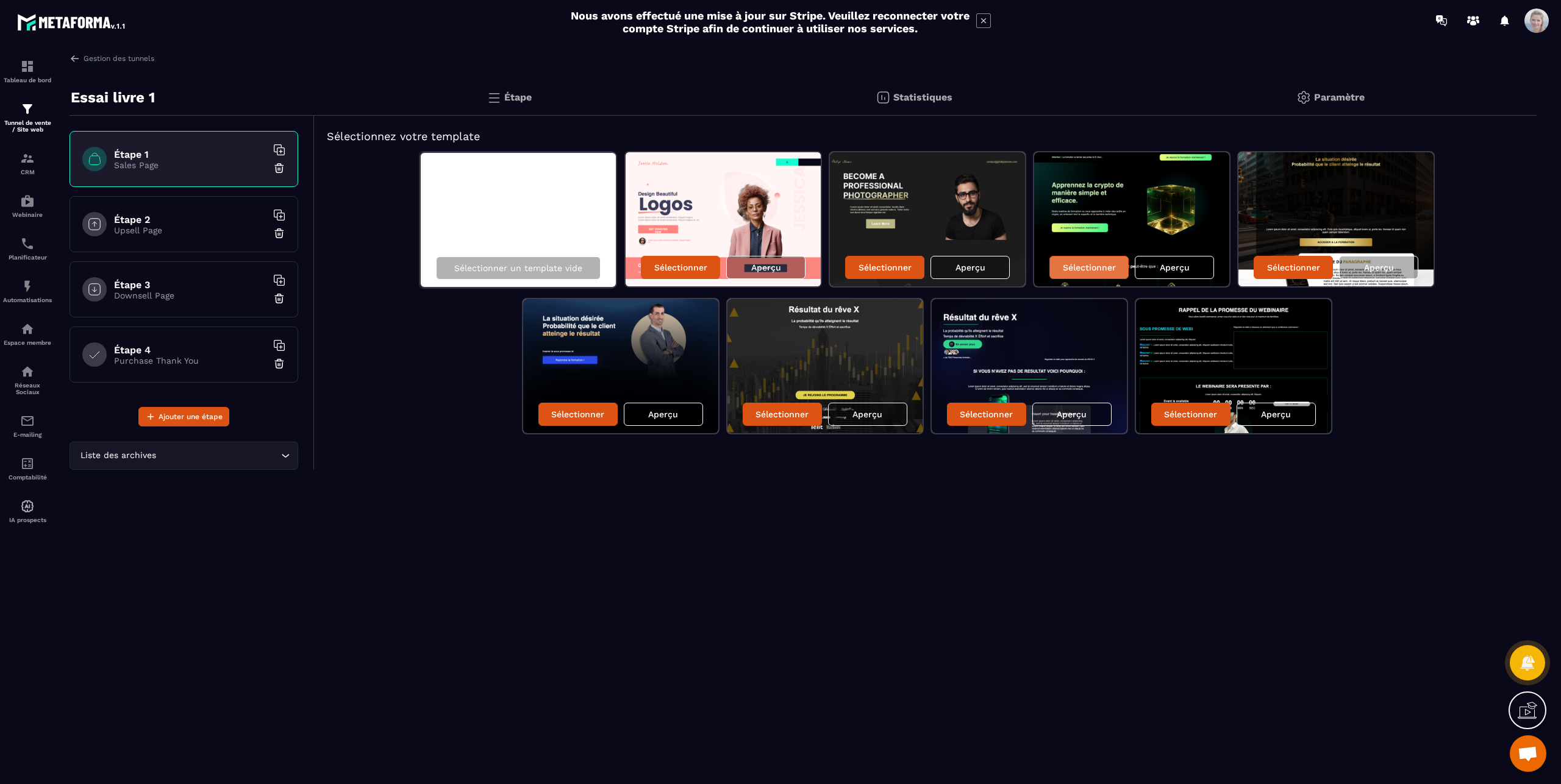
click at [1100, 268] on p "Sélectionner" at bounding box center [1089, 268] width 53 height 9
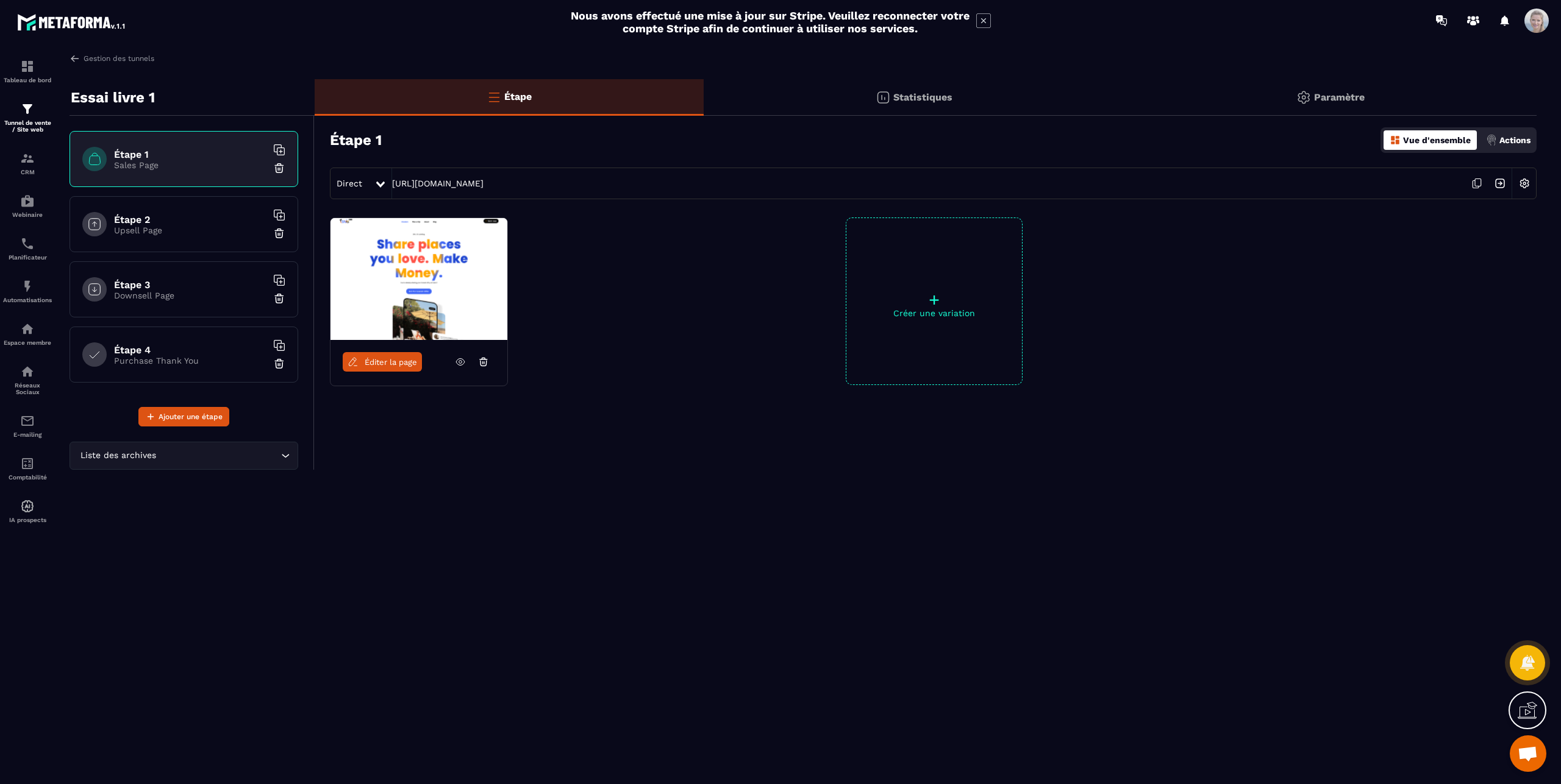
click at [1529, 716] on icon at bounding box center [1527, 710] width 20 height 20
click at [212, 234] on p "Upsell Page" at bounding box center [190, 231] width 153 height 9
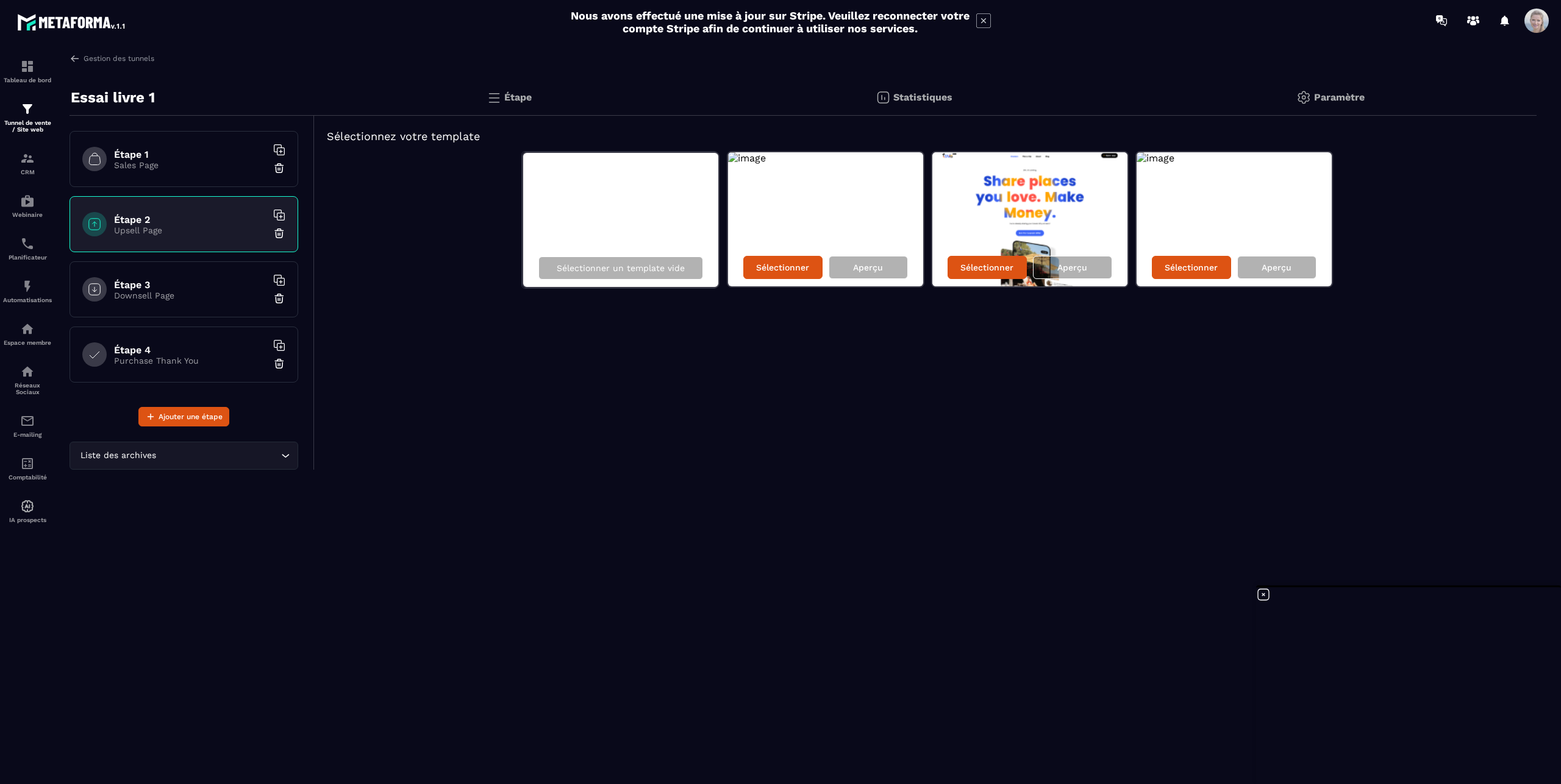
click at [200, 167] on p "Sales Page" at bounding box center [190, 165] width 153 height 9
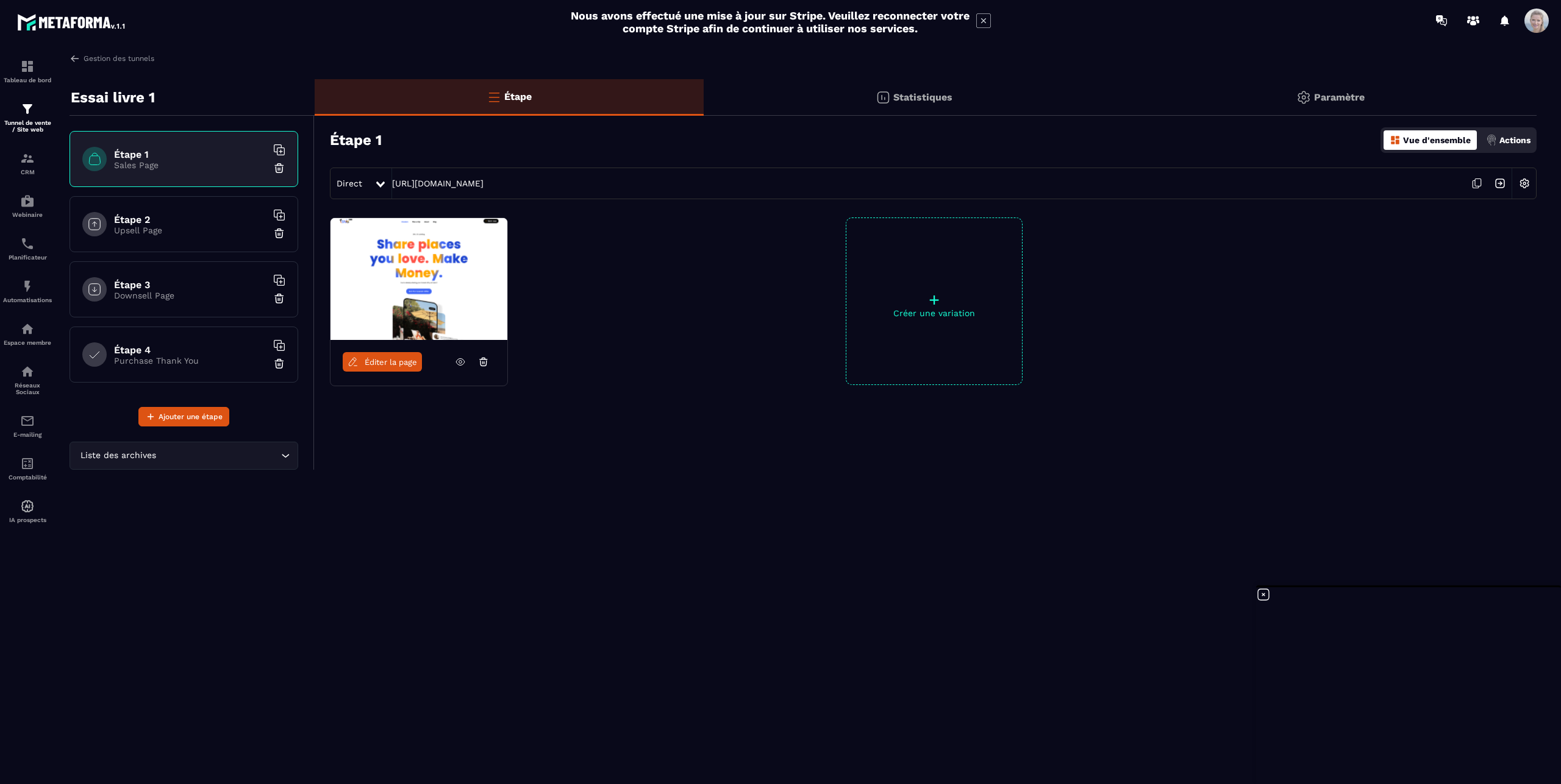
click at [413, 595] on div "Gestion des tunnels Essai livre 1 Étape 1 Sales Page Étape 2 Upsell Page Étape …" at bounding box center [802, 416] width 1492 height 726
click at [928, 99] on p "Statistiques" at bounding box center [923, 97] width 59 height 11
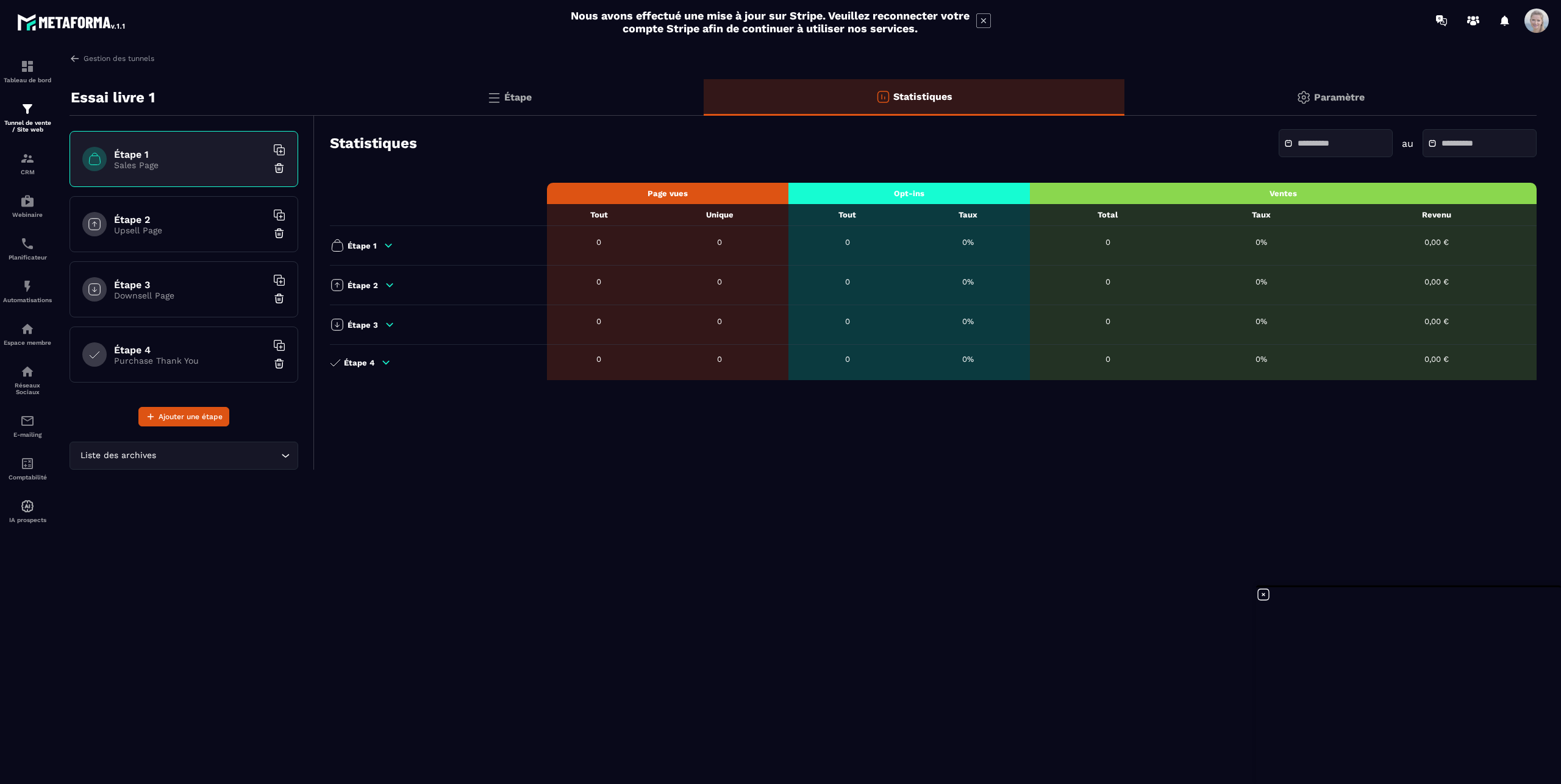
click at [1348, 92] on p "Paramètre" at bounding box center [1339, 97] width 50 height 11
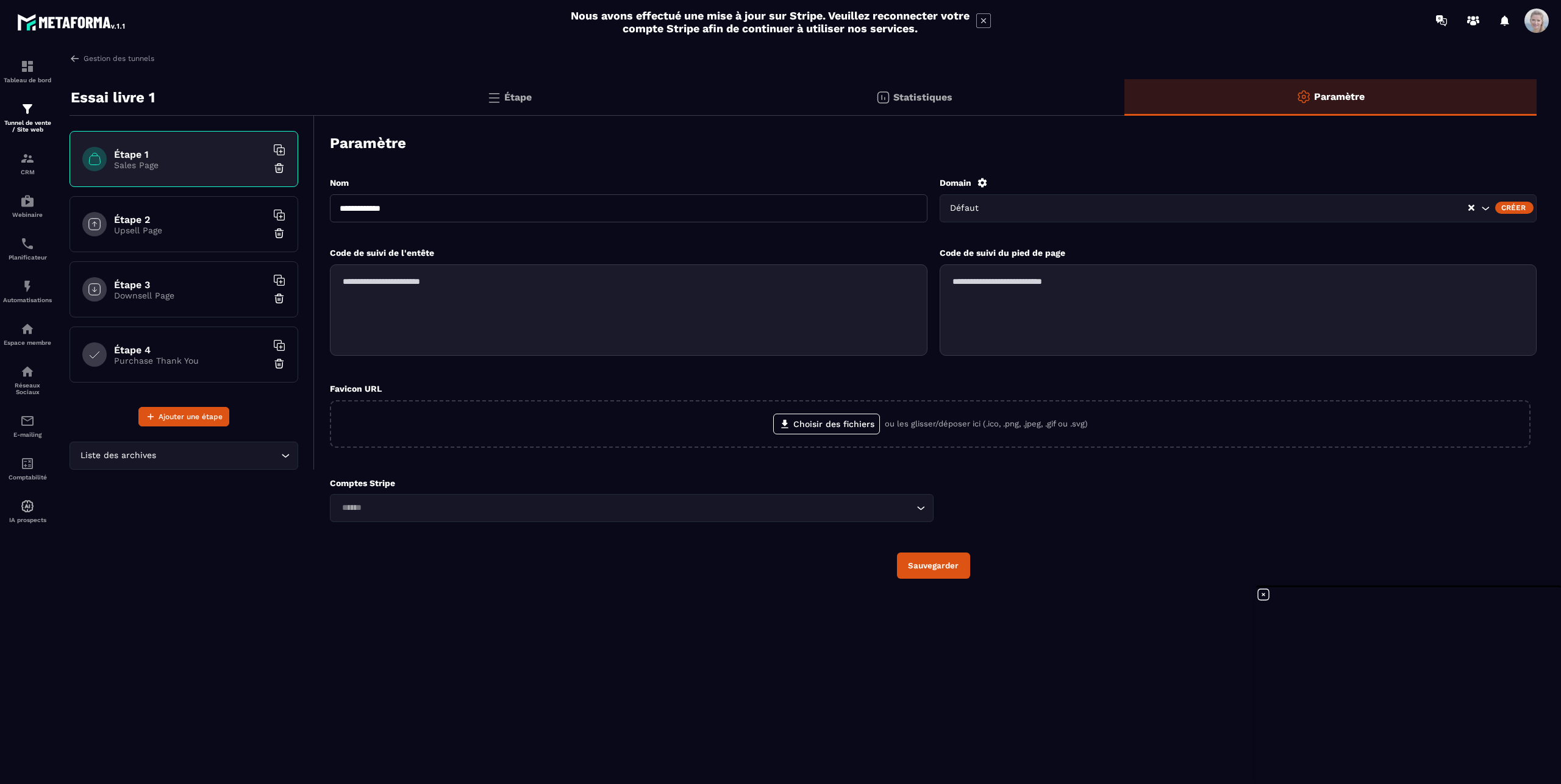
click at [982, 180] on icon at bounding box center [982, 183] width 9 height 9
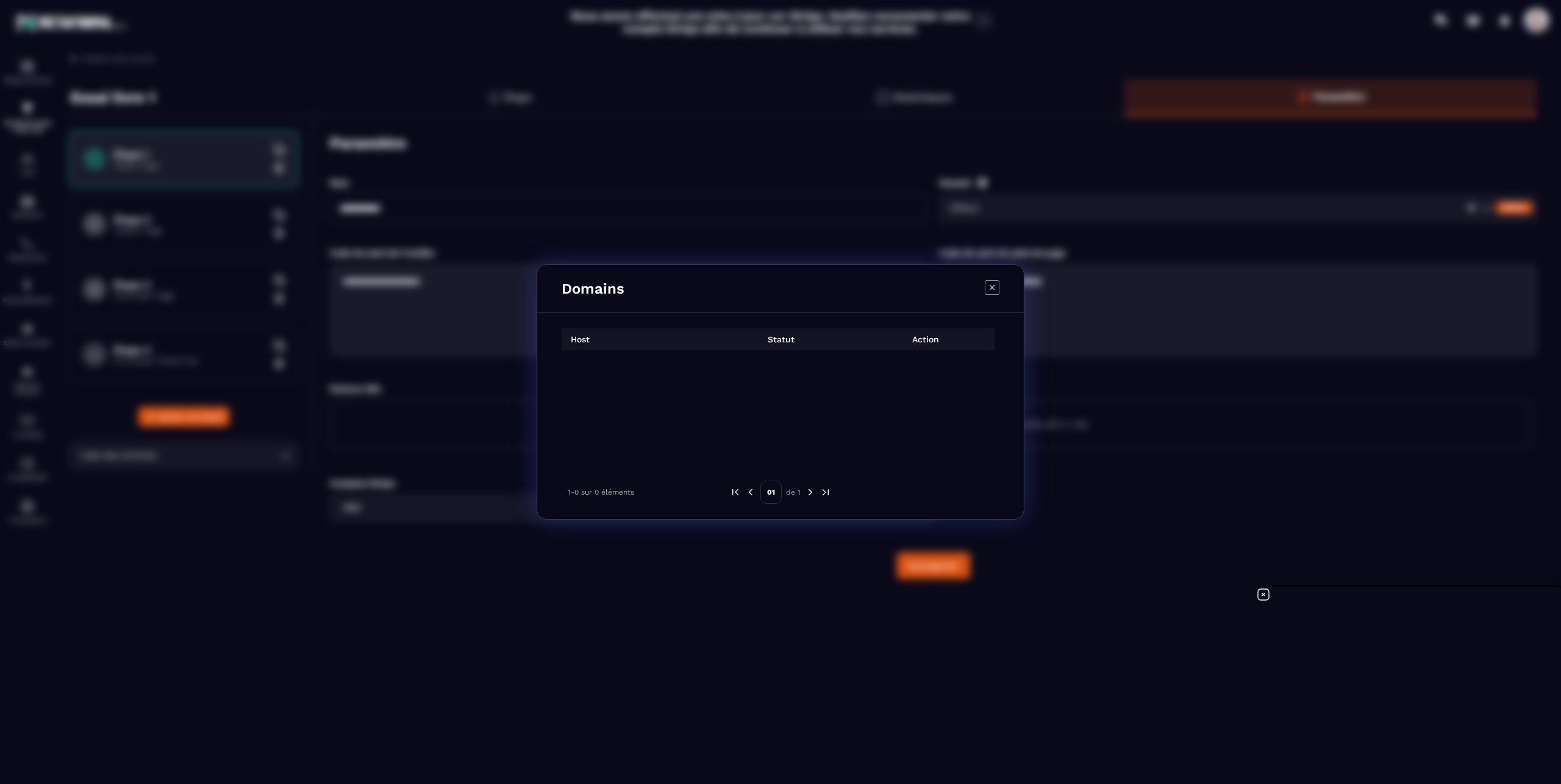
click at [992, 291] on icon "Modal window" at bounding box center [991, 287] width 14 height 14
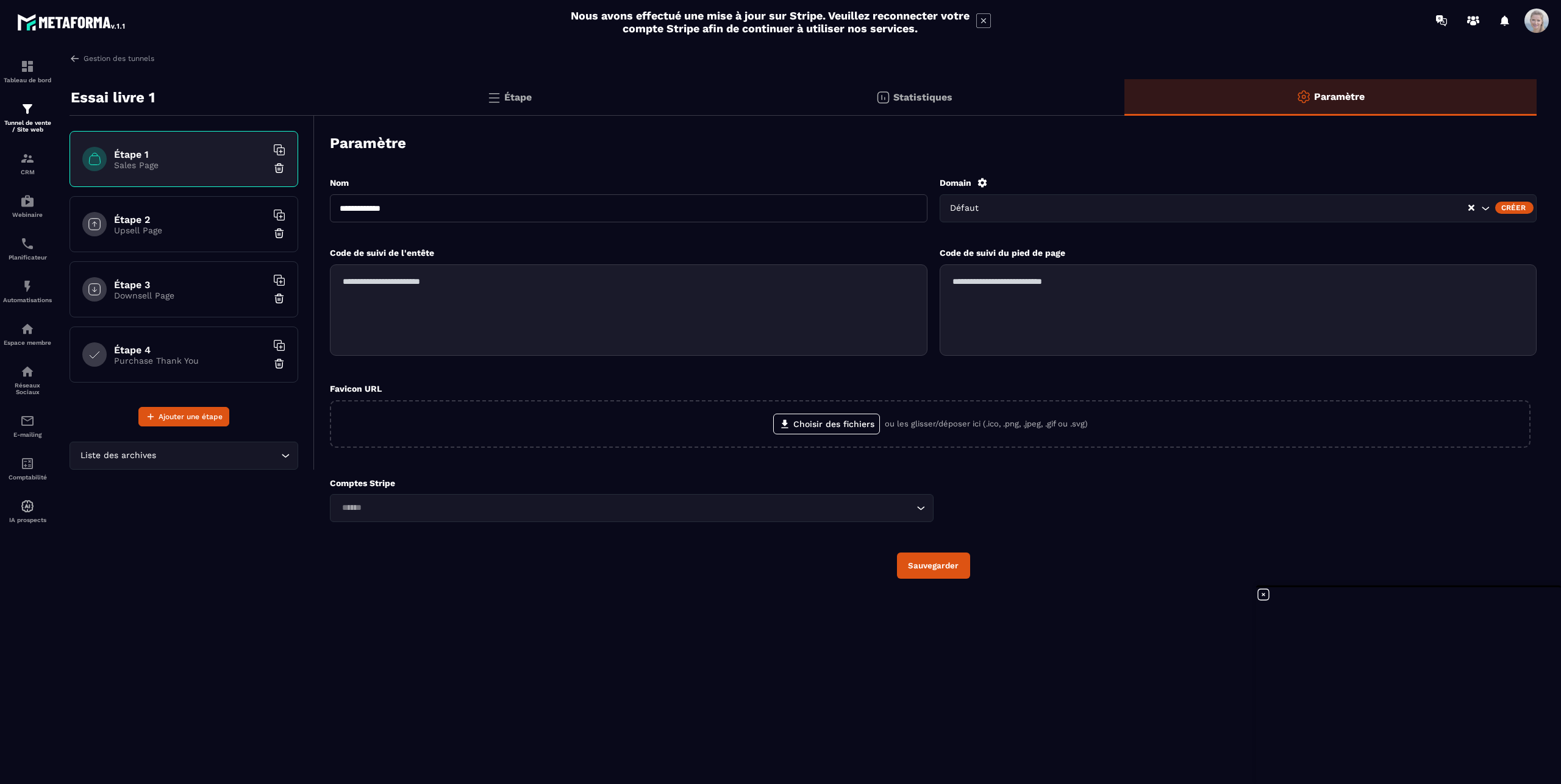
click at [1519, 208] on div "Créer" at bounding box center [1514, 208] width 38 height 12
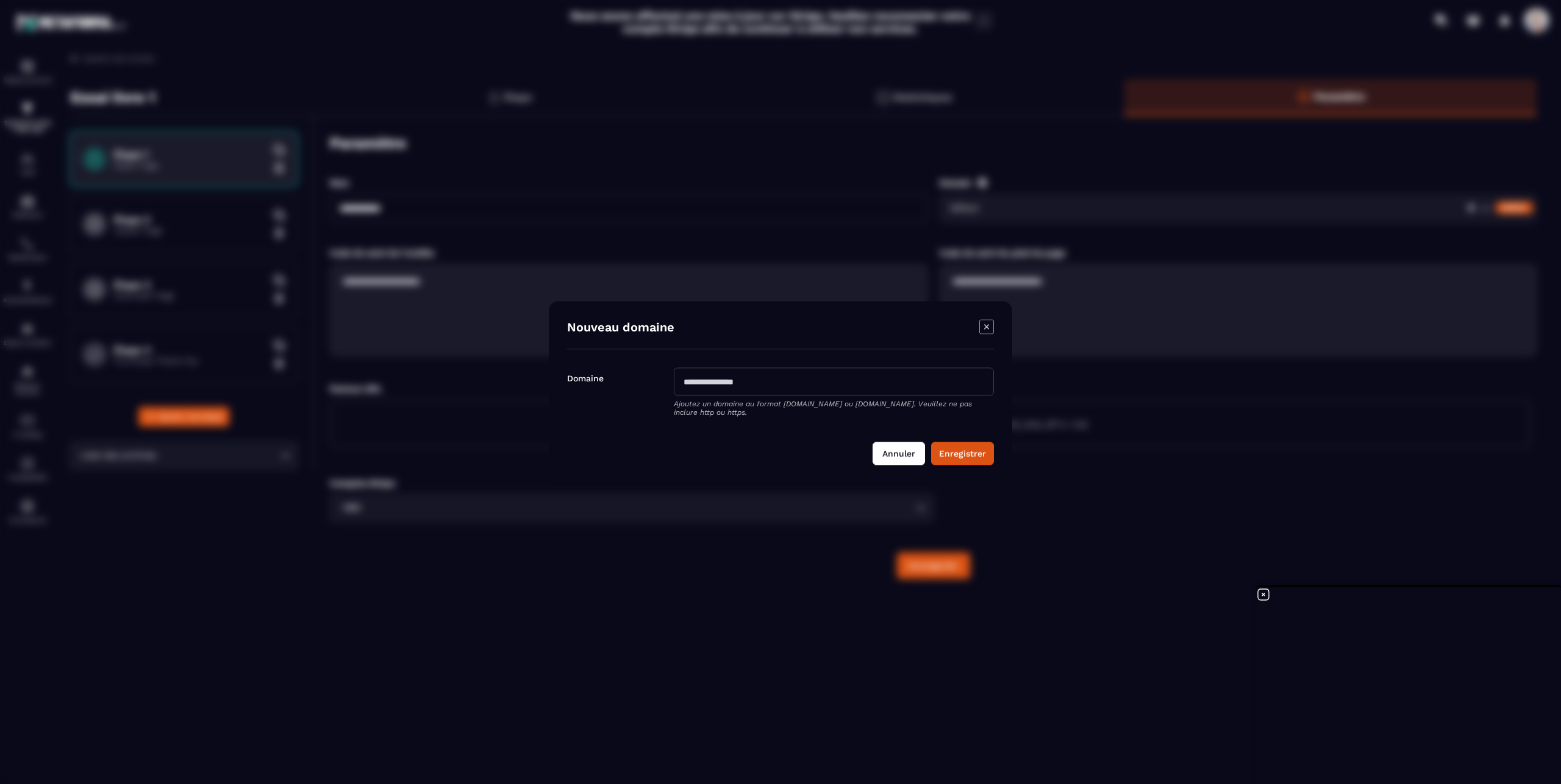
click at [895, 454] on button "Annuler" at bounding box center [898, 454] width 52 height 23
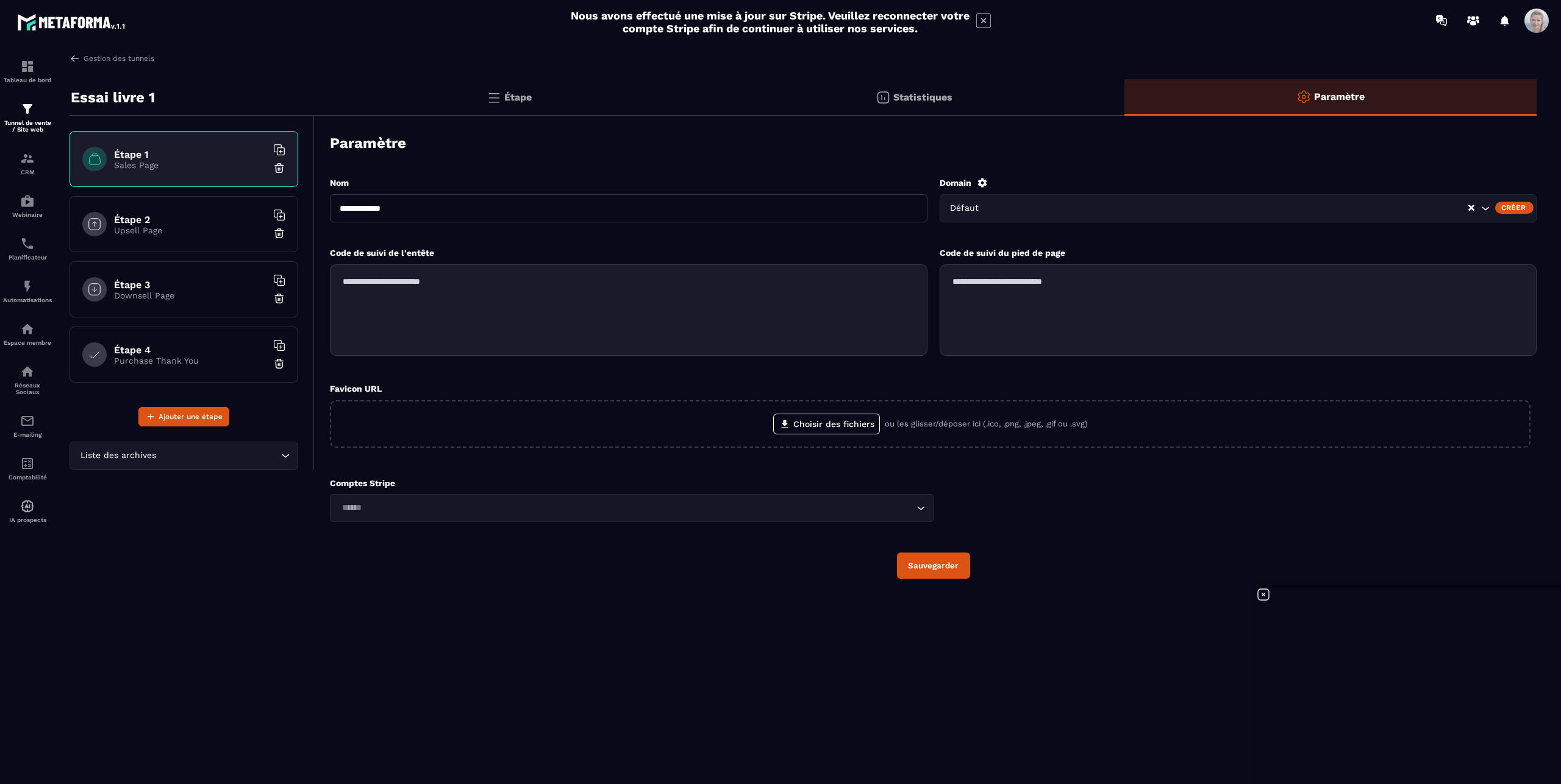
click at [185, 222] on h6 "Étape 2" at bounding box center [190, 219] width 153 height 11
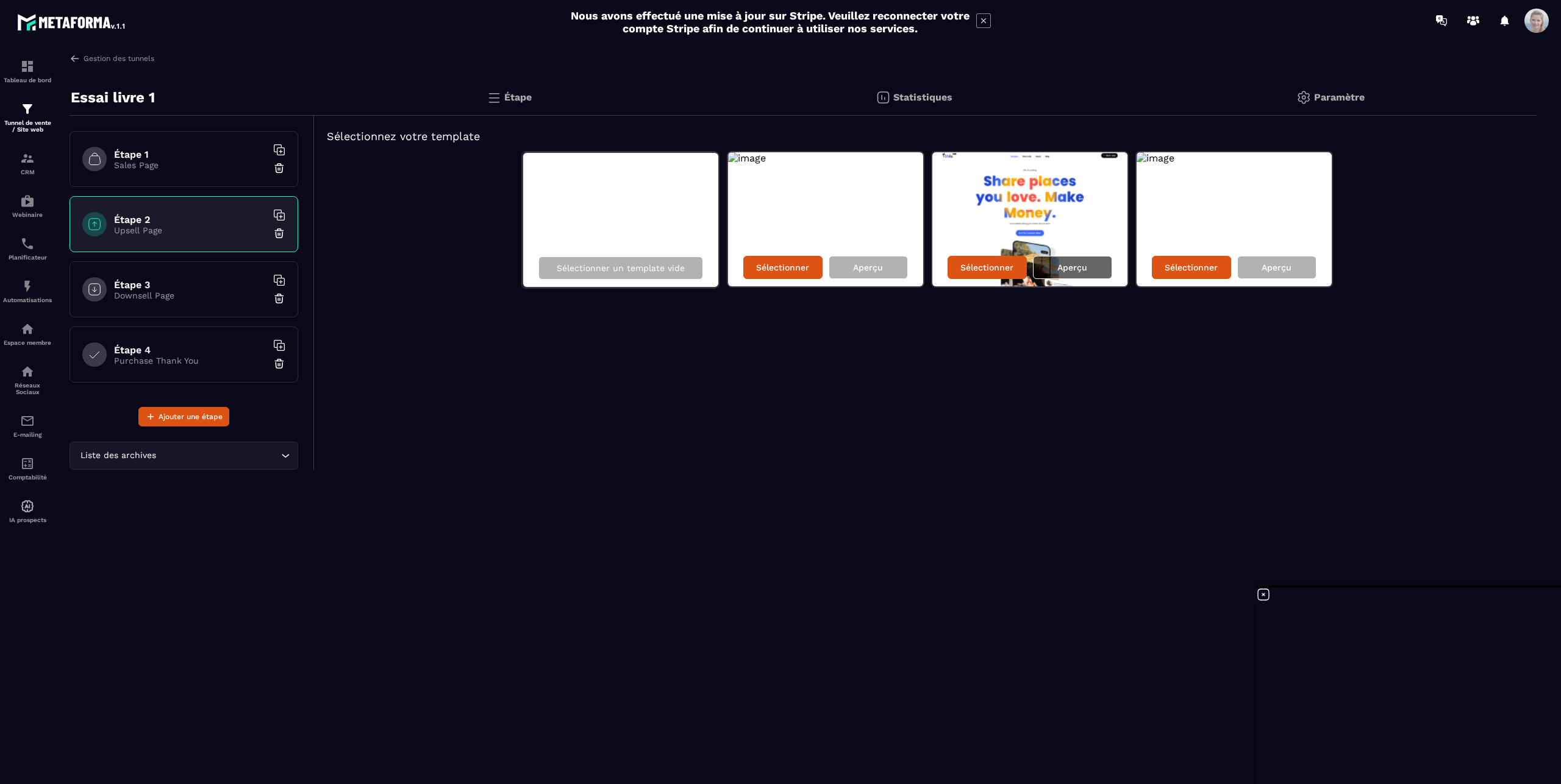
click at [1067, 269] on p "Aperçu" at bounding box center [1071, 268] width 29 height 9
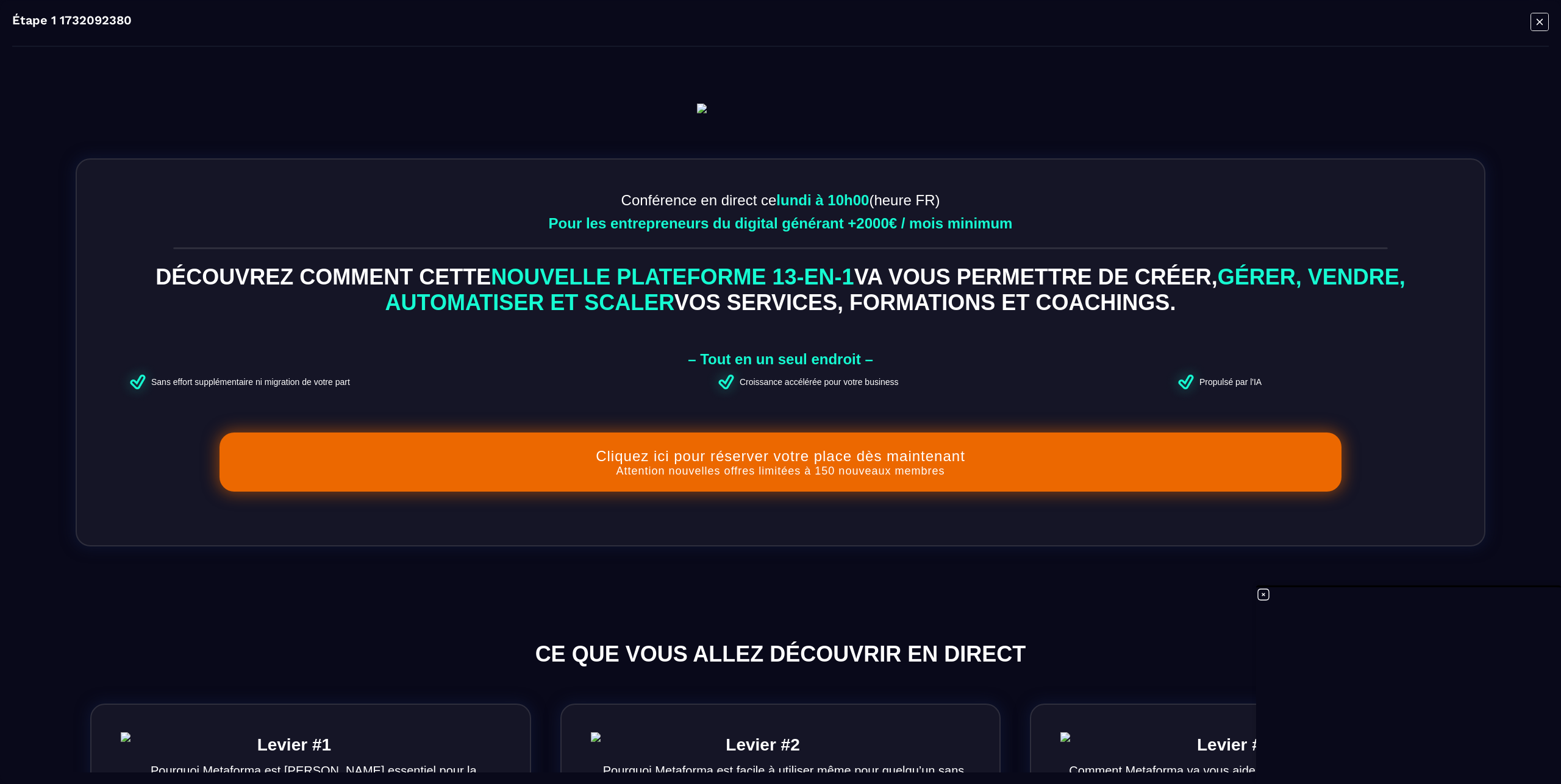
click at [1536, 22] on icon "Modal window" at bounding box center [1539, 21] width 6 height 6
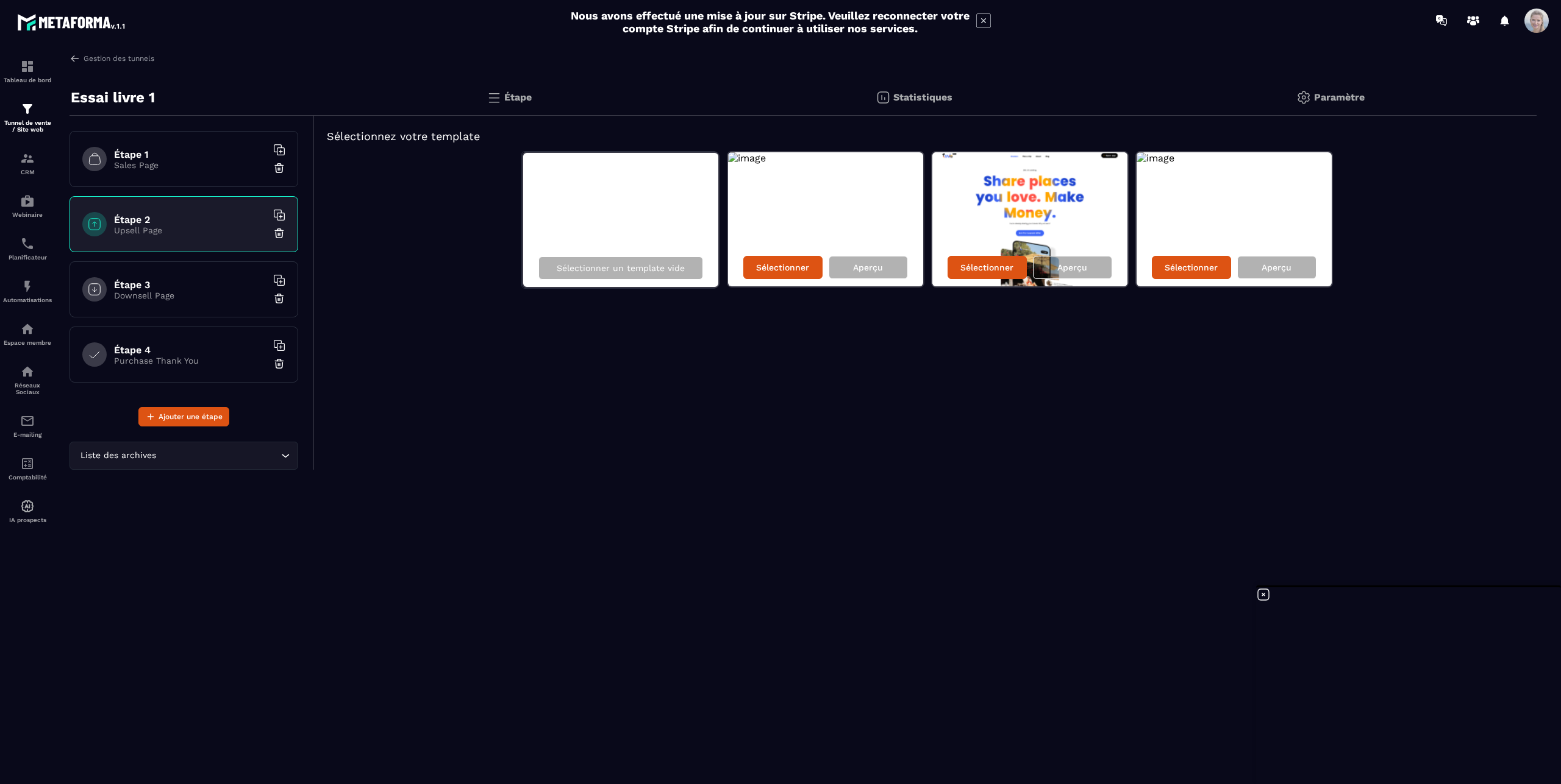
click at [138, 459] on div "Liste des archives" at bounding box center [178, 456] width 203 height 13
click at [284, 453] on icon "Search for option" at bounding box center [285, 456] width 12 height 12
click at [200, 295] on p "Downsell Page" at bounding box center [190, 295] width 153 height 9
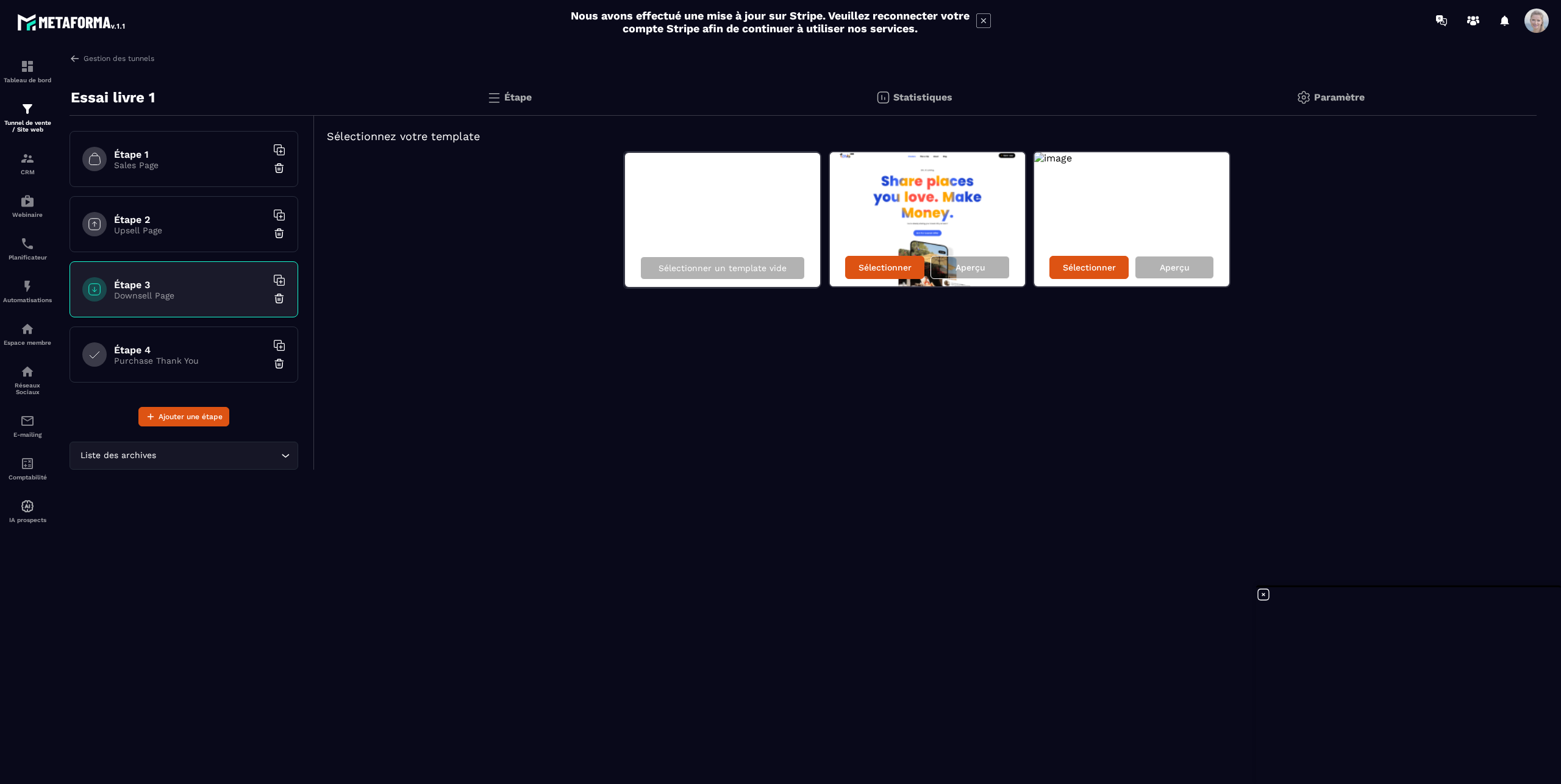
click at [201, 347] on h6 "Étape 4" at bounding box center [190, 350] width 153 height 11
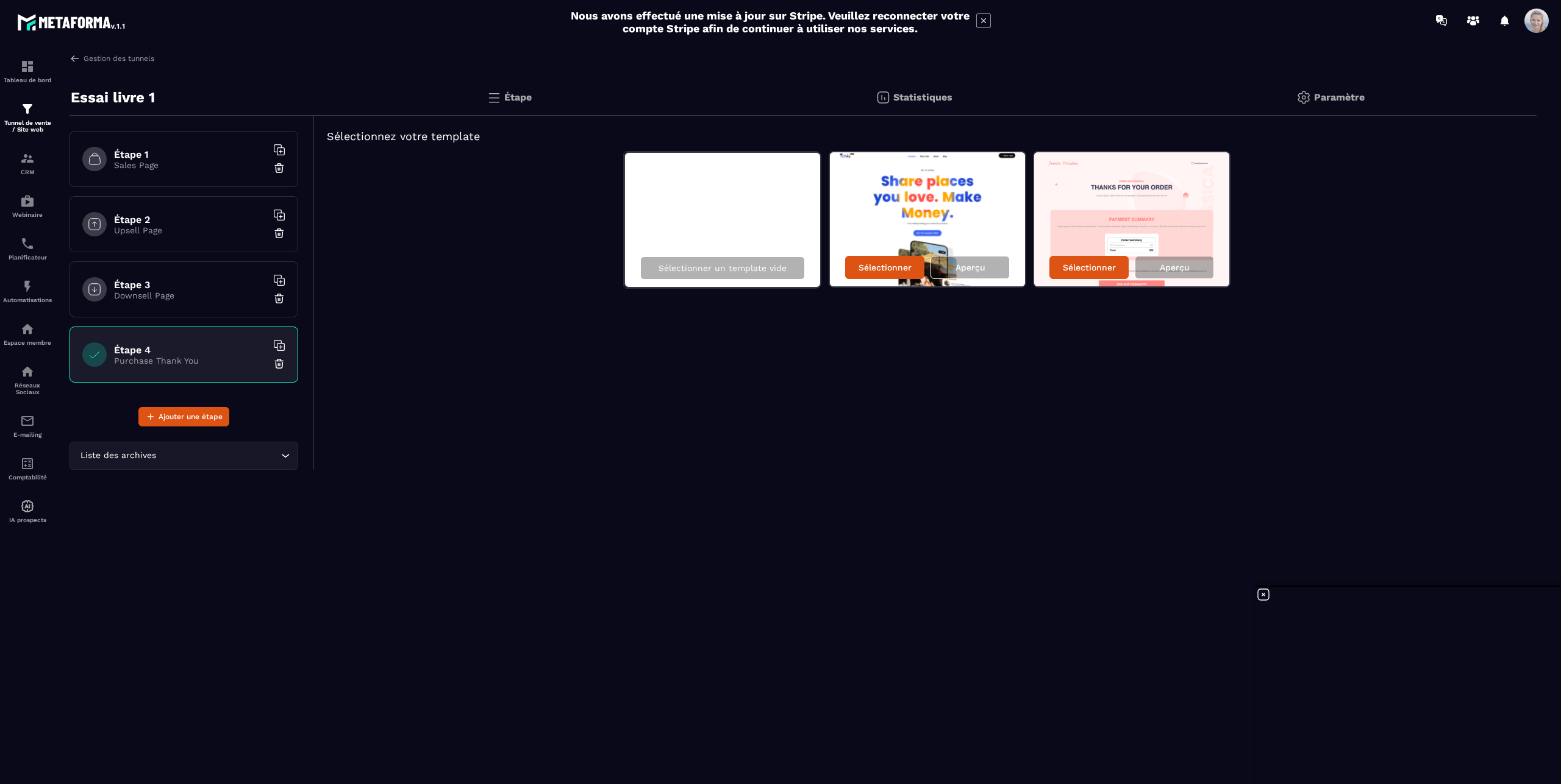
click at [195, 212] on div "Étape 2 Upsell Page" at bounding box center [183, 224] width 229 height 56
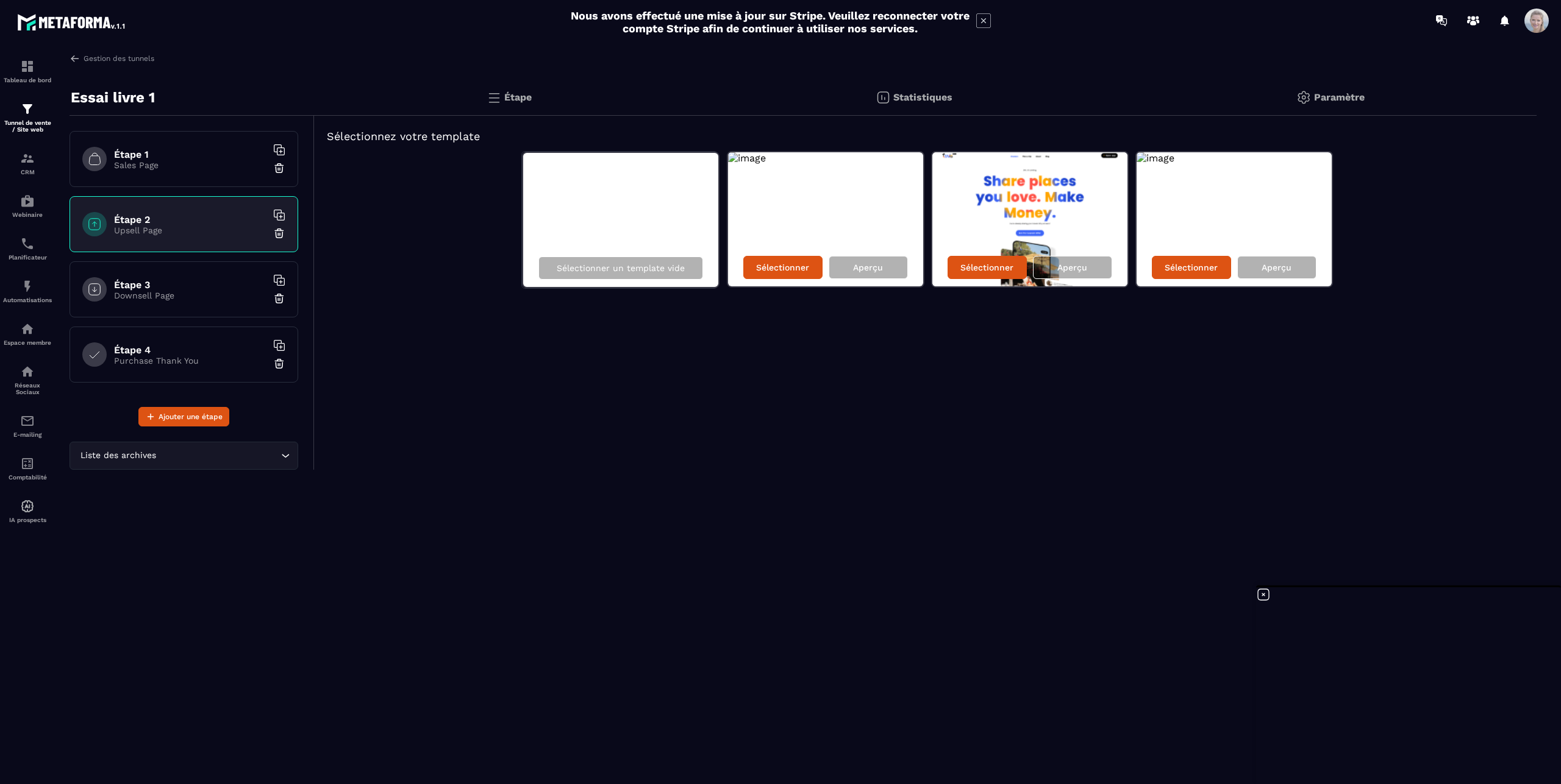
click at [1346, 95] on p "Paramètre" at bounding box center [1339, 97] width 50 height 11
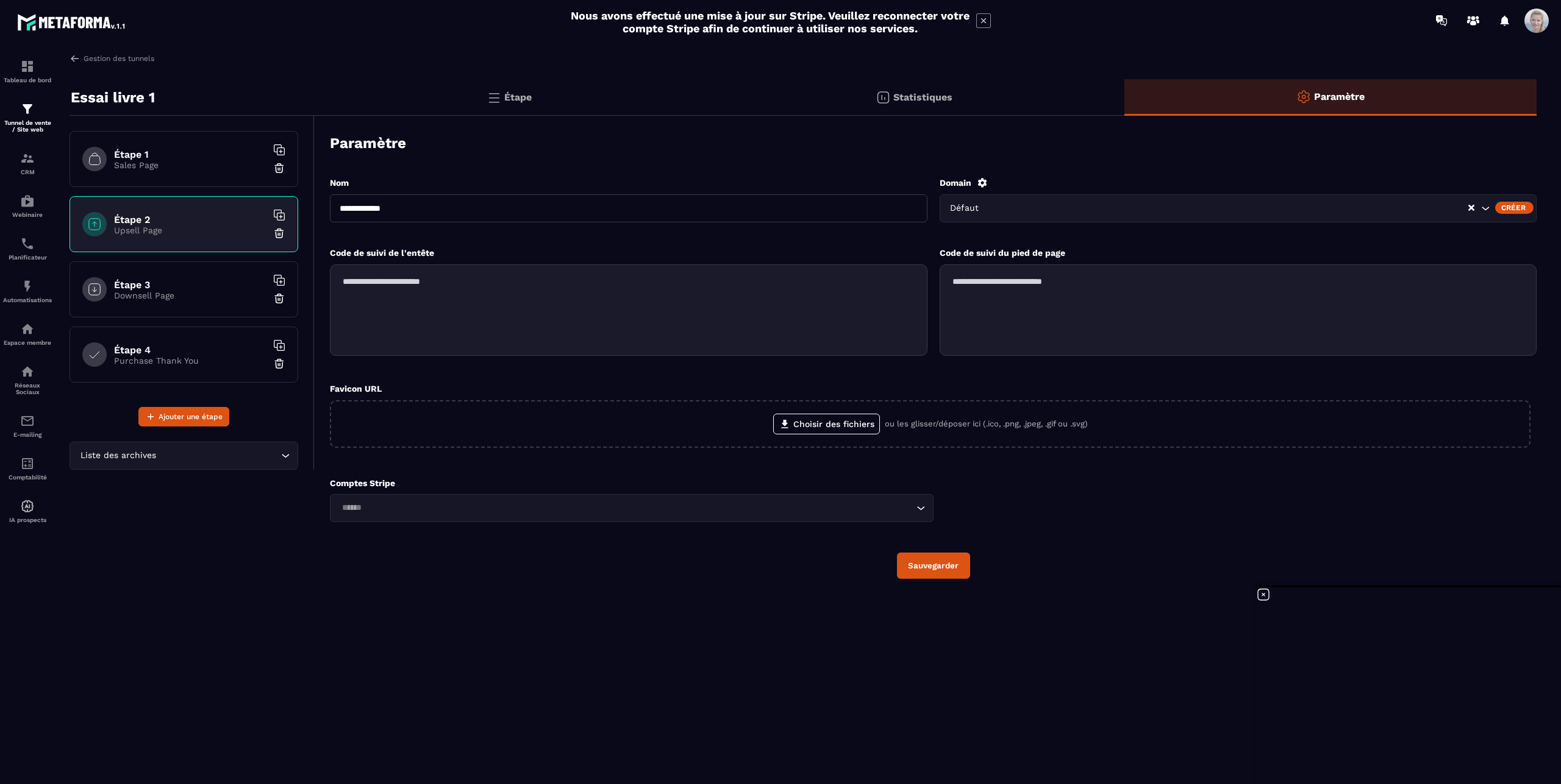
click at [689, 602] on div "**********" at bounding box center [925, 346] width 1222 height 536
click at [33, 158] on img at bounding box center [27, 158] width 14 height 14
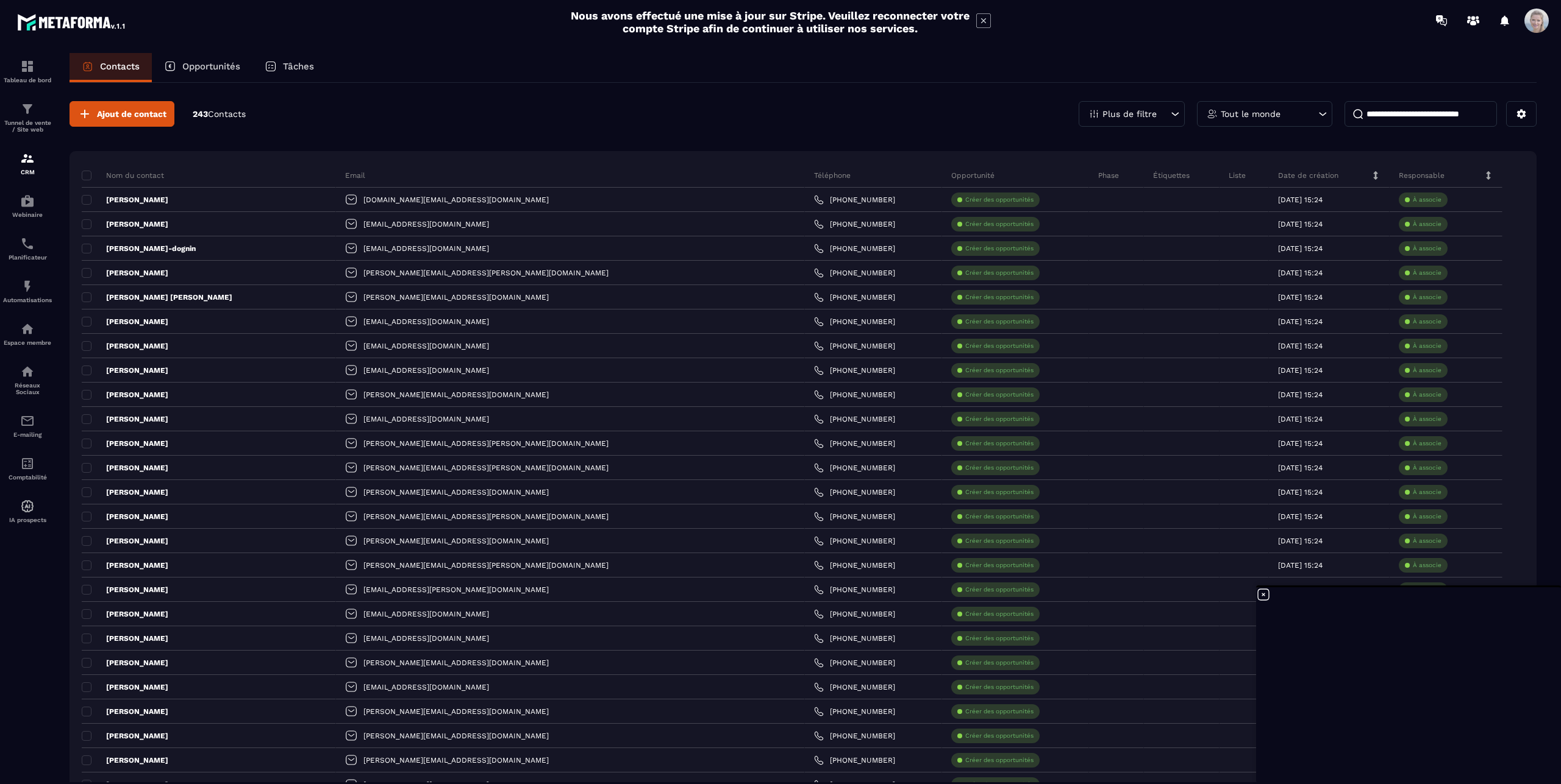
click at [1478, 181] on div "Responsable" at bounding box center [1445, 176] width 113 height 25
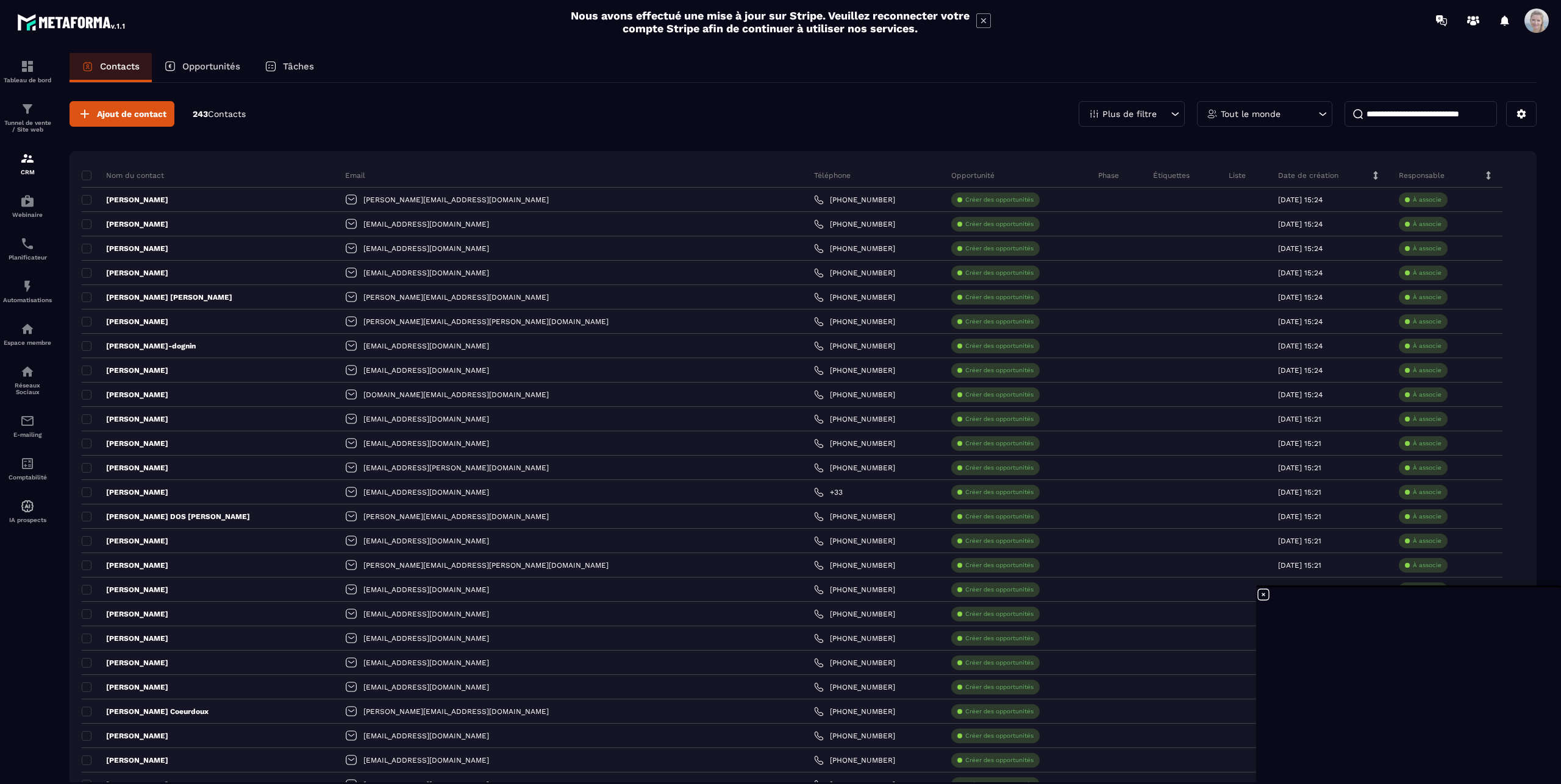
click at [1316, 114] on icon at bounding box center [1322, 114] width 12 height 12
click at [1169, 117] on icon at bounding box center [1175, 114] width 12 height 12
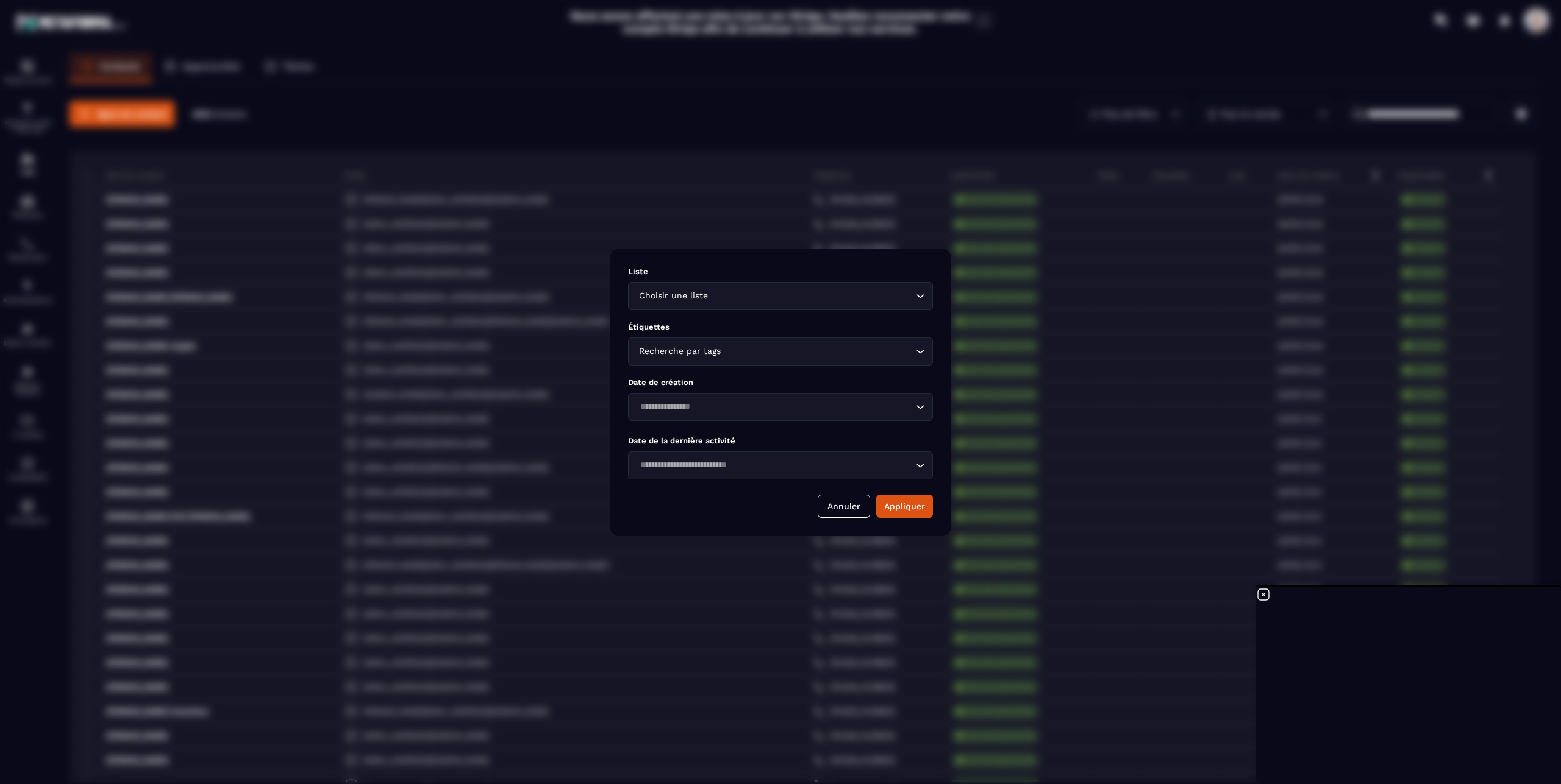
click at [1165, 117] on div "Modal window" at bounding box center [780, 392] width 1561 height 784
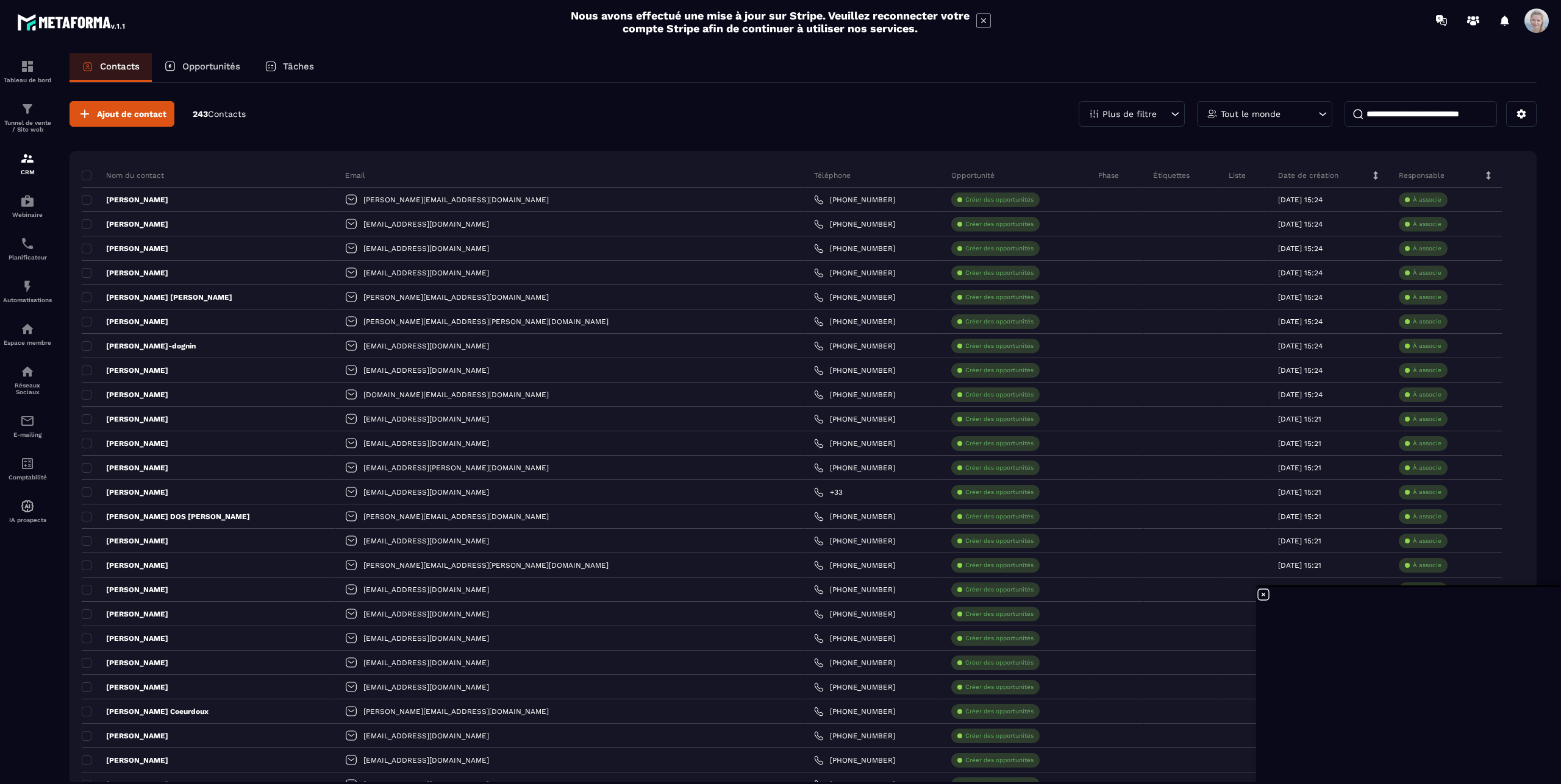
click at [1153, 176] on p "Étiquettes" at bounding box center [1171, 176] width 37 height 9
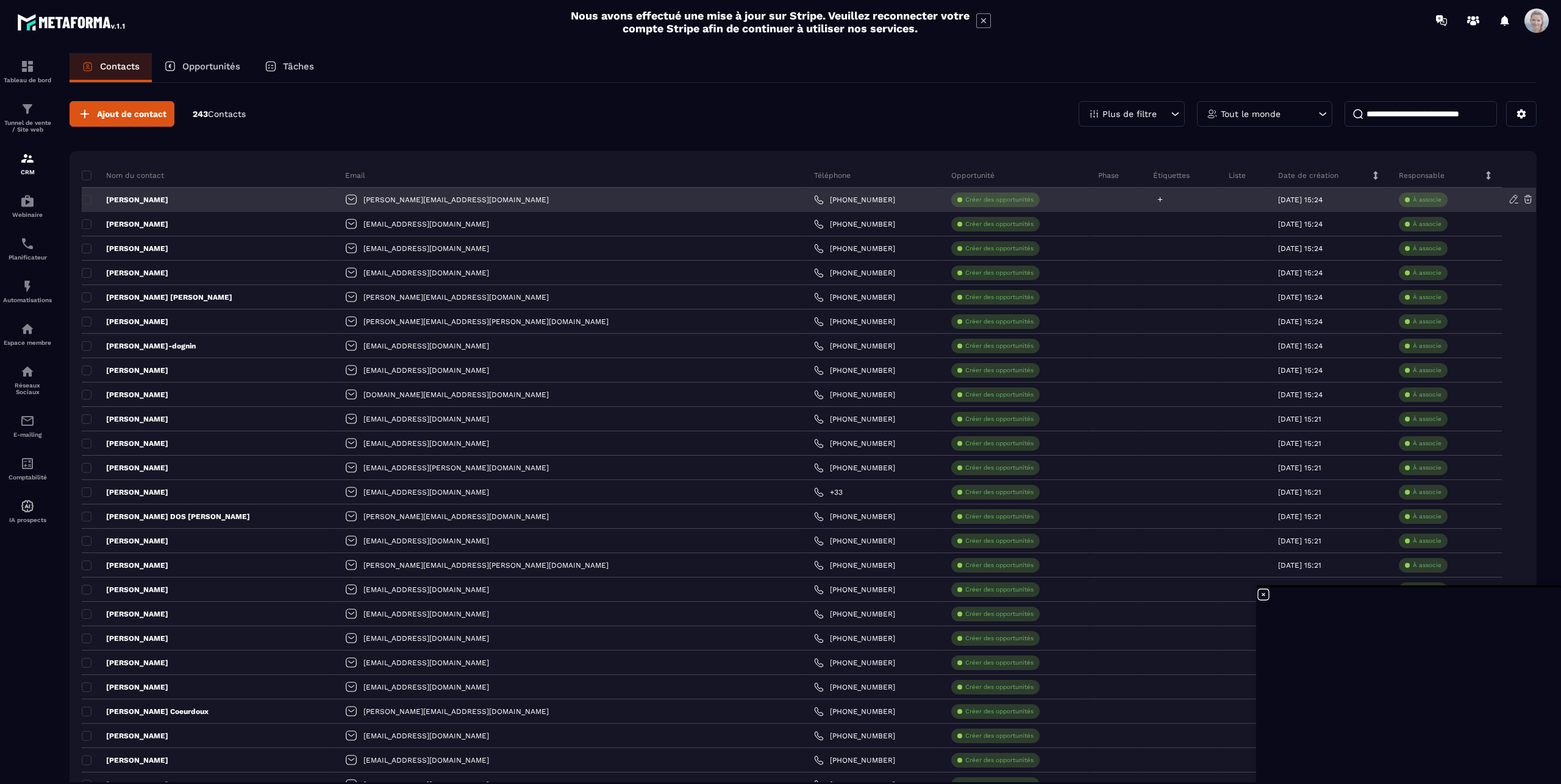
click at [1157, 200] on icon at bounding box center [1159, 199] width 5 height 5
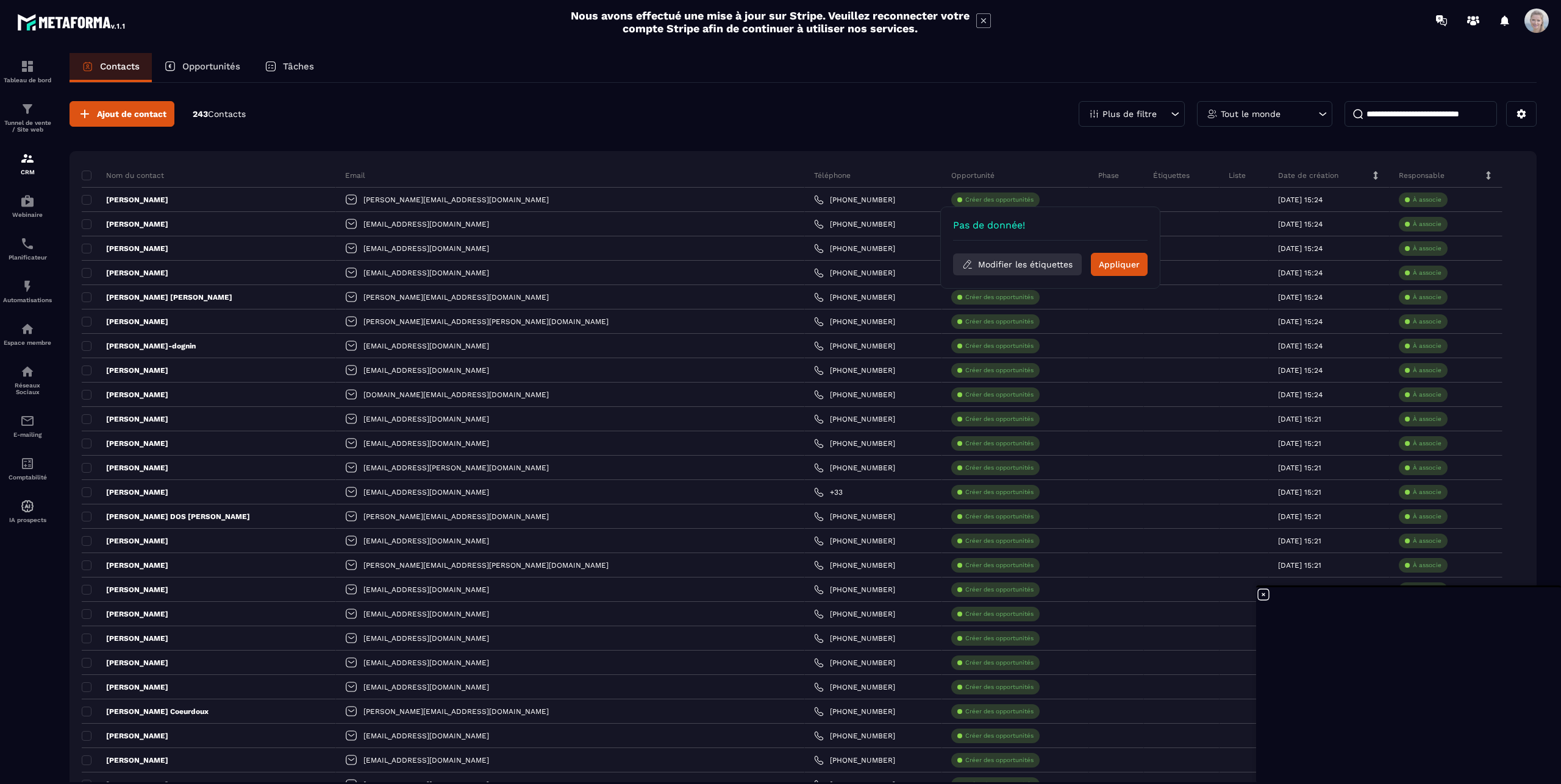
click at [994, 263] on button "Modifier les étiquettes" at bounding box center [1017, 264] width 128 height 22
click at [1005, 229] on p "Ajouter étiquette" at bounding box center [1030, 231] width 73 height 9
click at [1035, 229] on icon at bounding box center [1037, 230] width 11 height 11
click at [1041, 272] on button "Sélectionner les étiquettes" at bounding box center [1049, 273] width 147 height 22
click at [1008, 263] on button "Modifier les étiquettes" at bounding box center [1017, 264] width 128 height 22
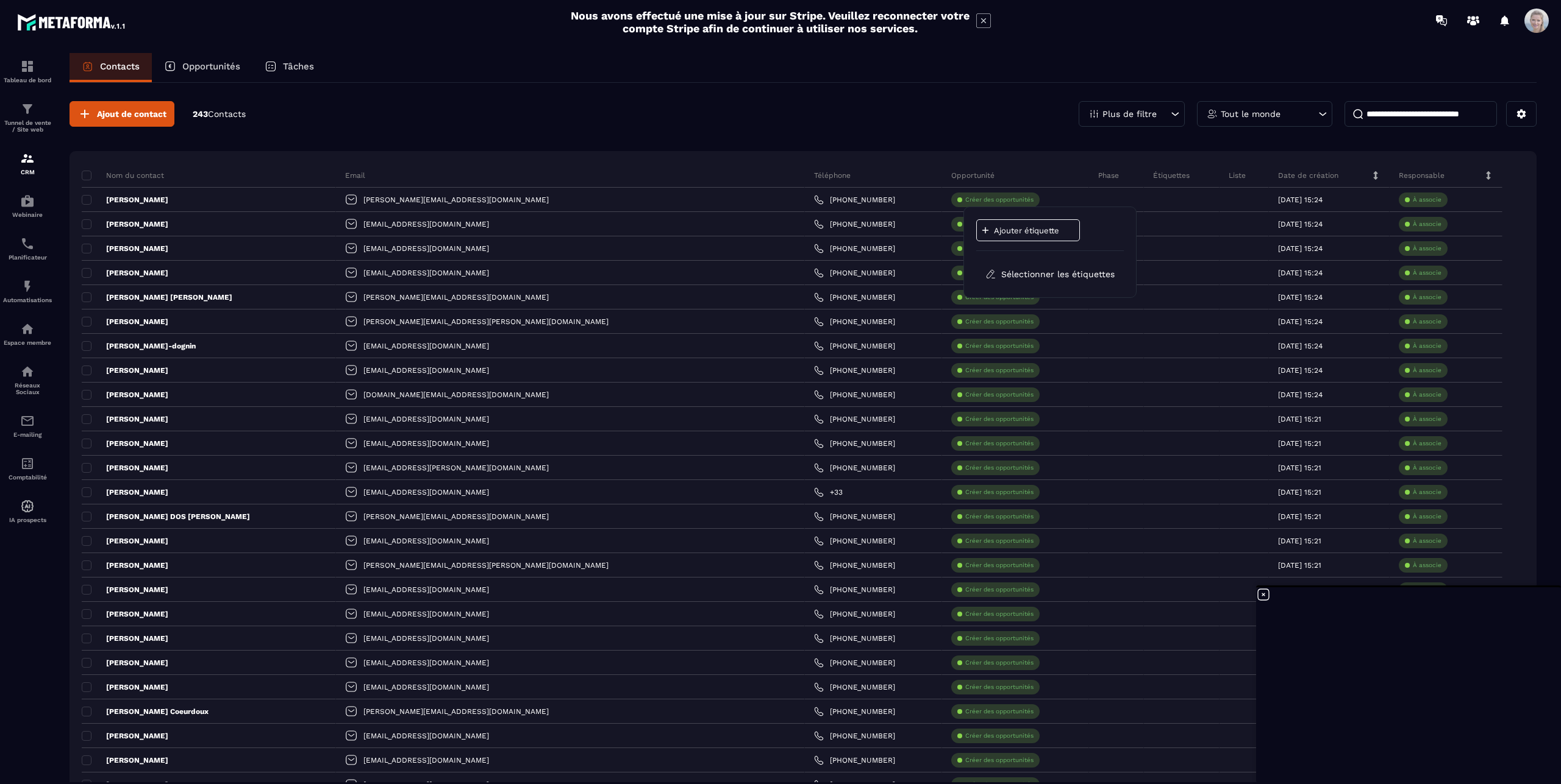
click at [1012, 230] on p "Ajouter étiquette" at bounding box center [1030, 231] width 73 height 9
click at [1001, 230] on input at bounding box center [992, 231] width 64 height 10
type input "***"
click at [1134, 230] on p "Ajouter étiquette" at bounding box center [1101, 231] width 73 height 9
click at [1093, 226] on icon at bounding box center [1095, 230] width 11 height 11
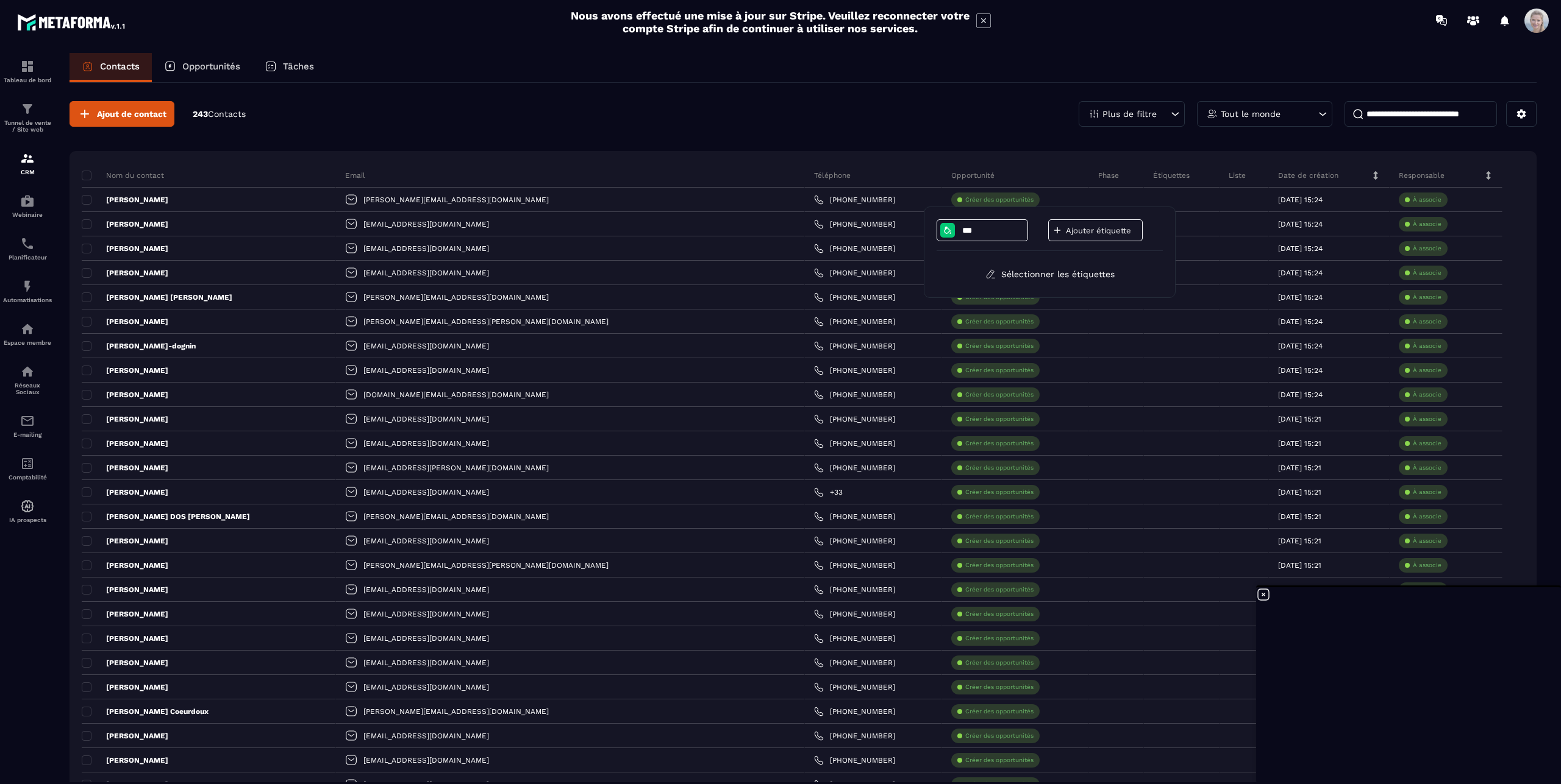
click at [1152, 228] on div "Ajouter étiquette" at bounding box center [1102, 230] width 108 height 22
click at [1095, 229] on icon at bounding box center [1095, 230] width 11 height 11
click at [1040, 229] on icon at bounding box center [1037, 230] width 11 height 11
click at [1013, 229] on p "Ajouter étiquette" at bounding box center [1030, 231] width 73 height 9
click at [1014, 229] on input at bounding box center [992, 231] width 64 height 10
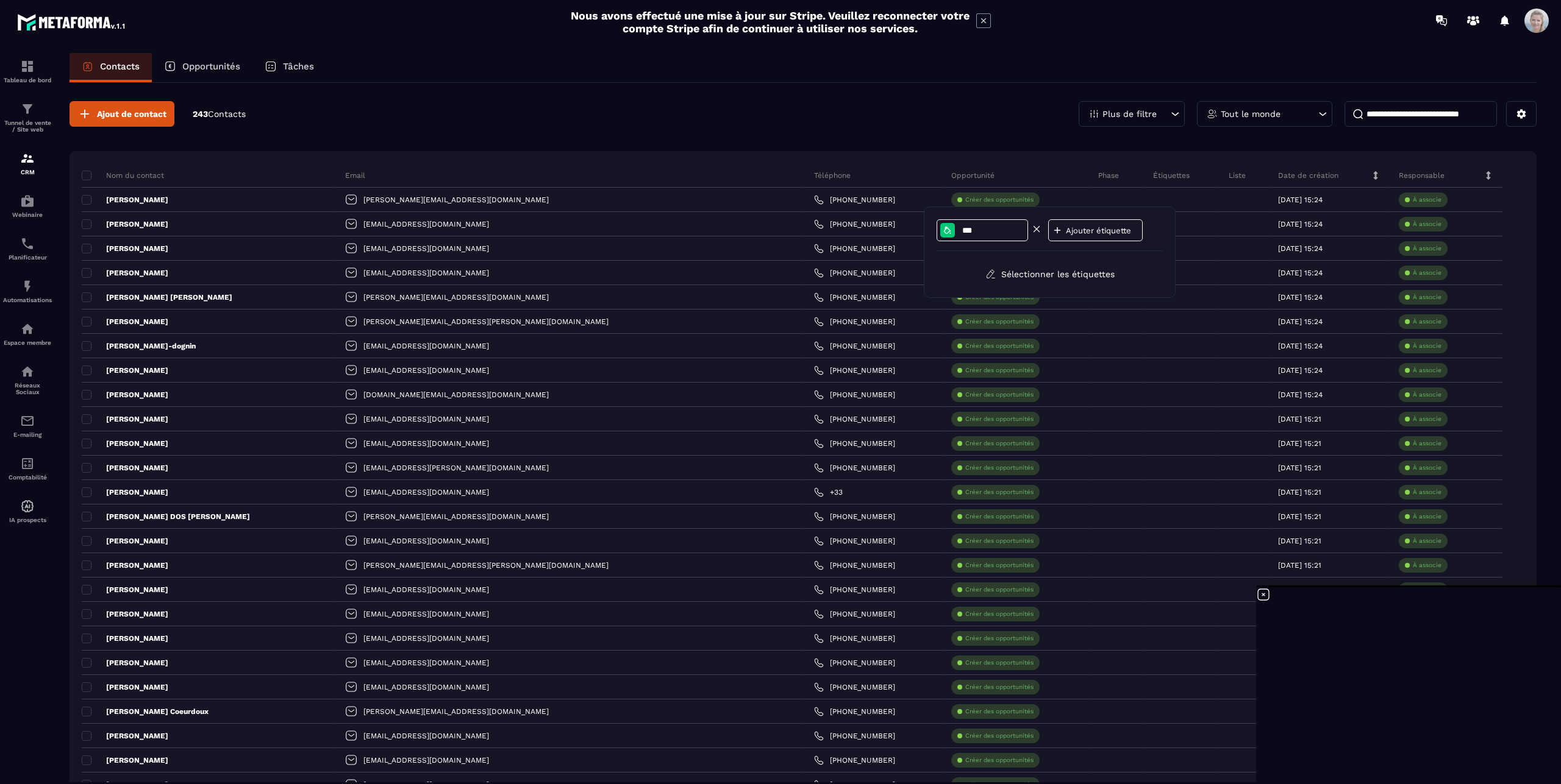
type input "***"
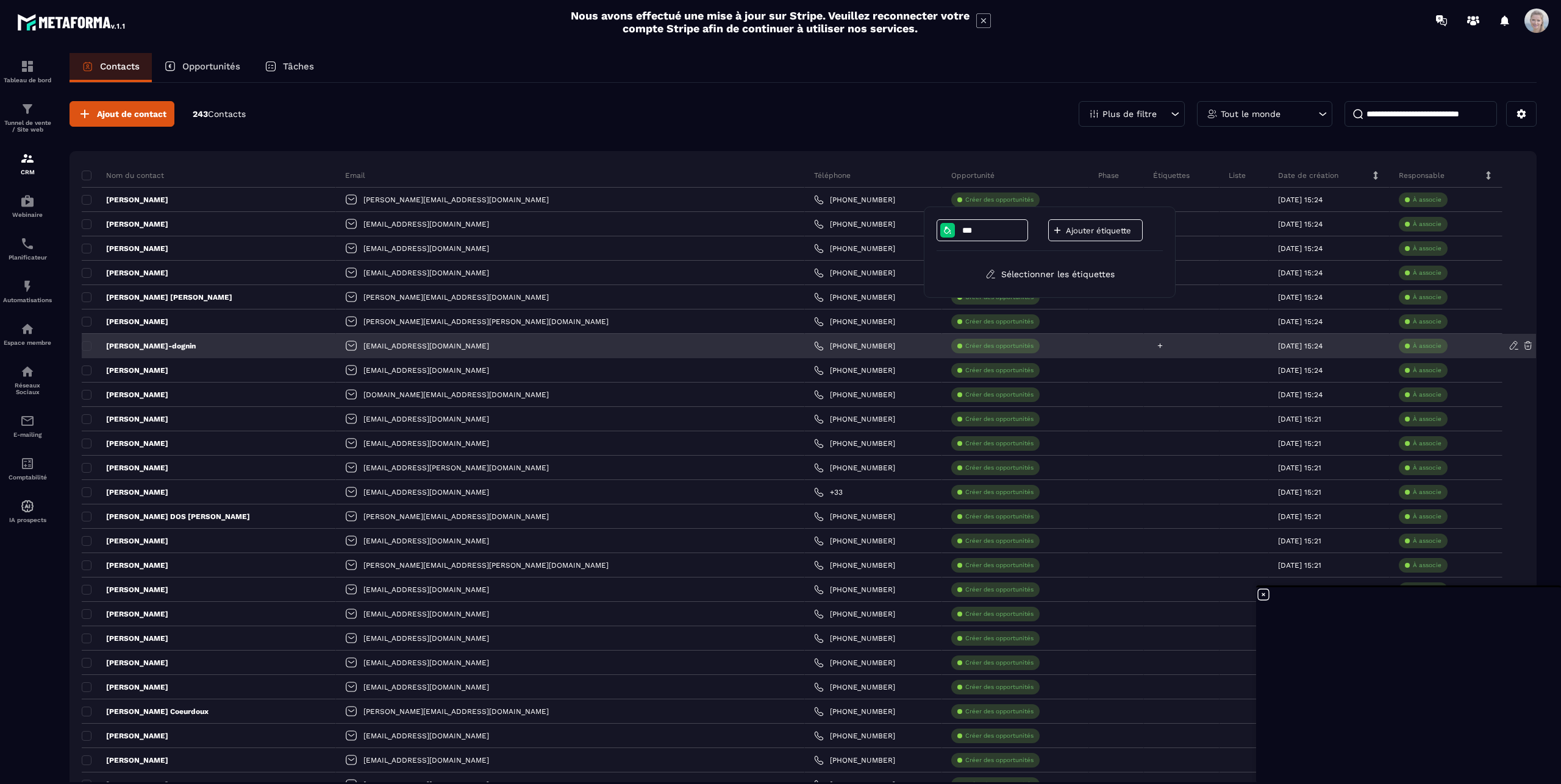
click at [1156, 348] on icon at bounding box center [1159, 345] width 8 height 8
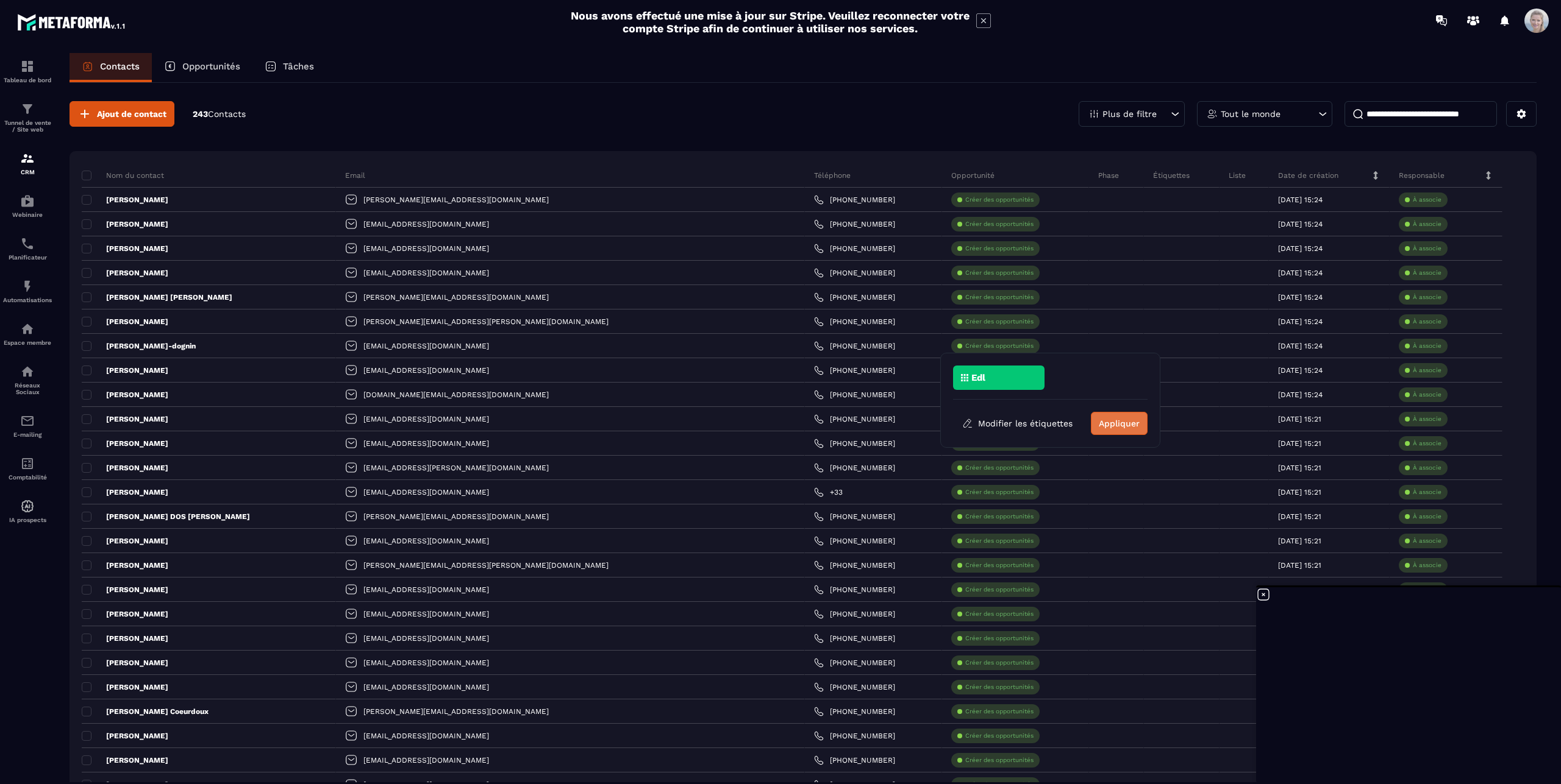
click at [1121, 421] on button "Appliquer" at bounding box center [1119, 423] width 57 height 23
click at [1144, 185] on div "Étiquettes" at bounding box center [1182, 176] width 76 height 25
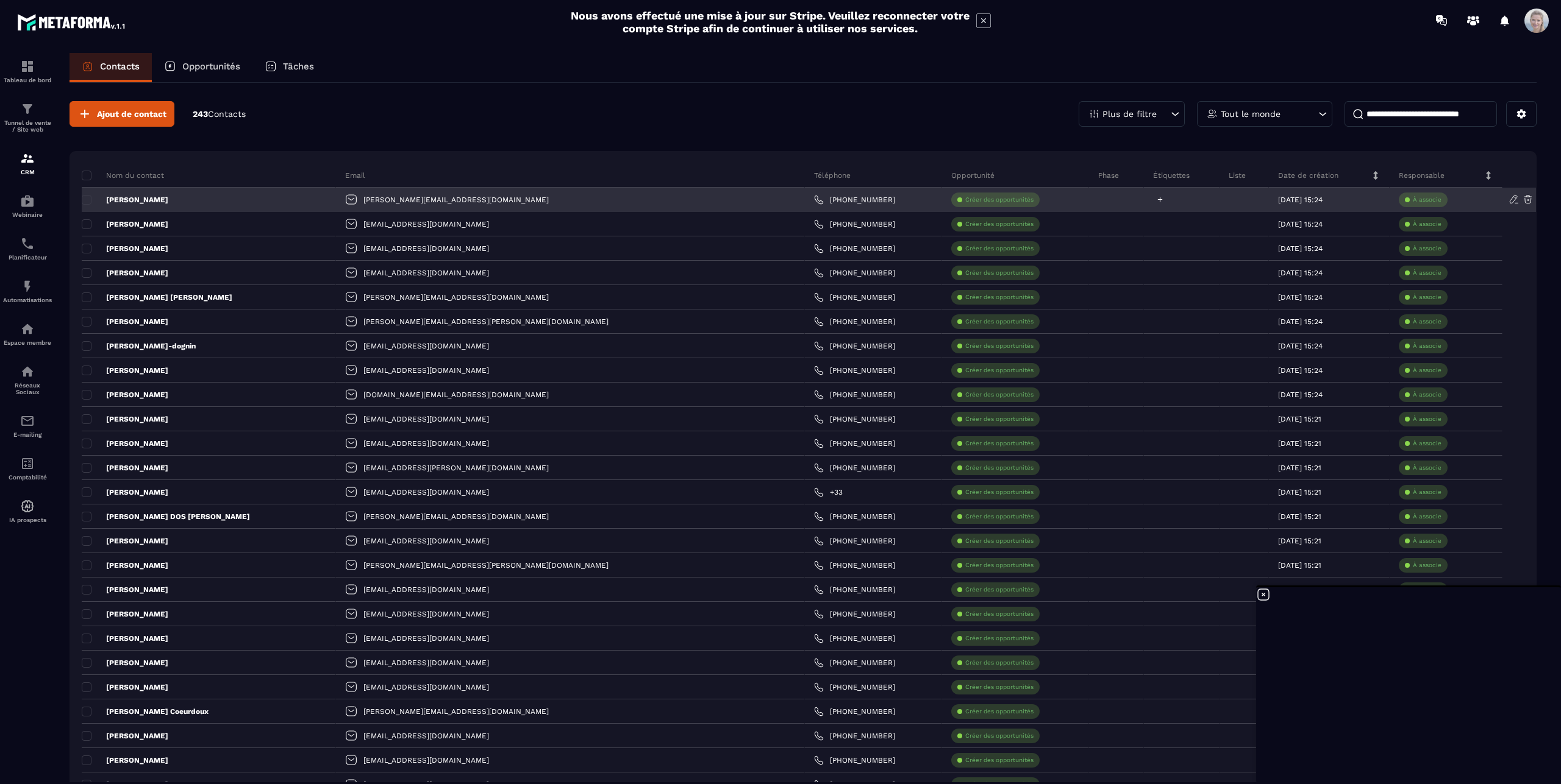
click at [1156, 196] on icon at bounding box center [1159, 199] width 8 height 8
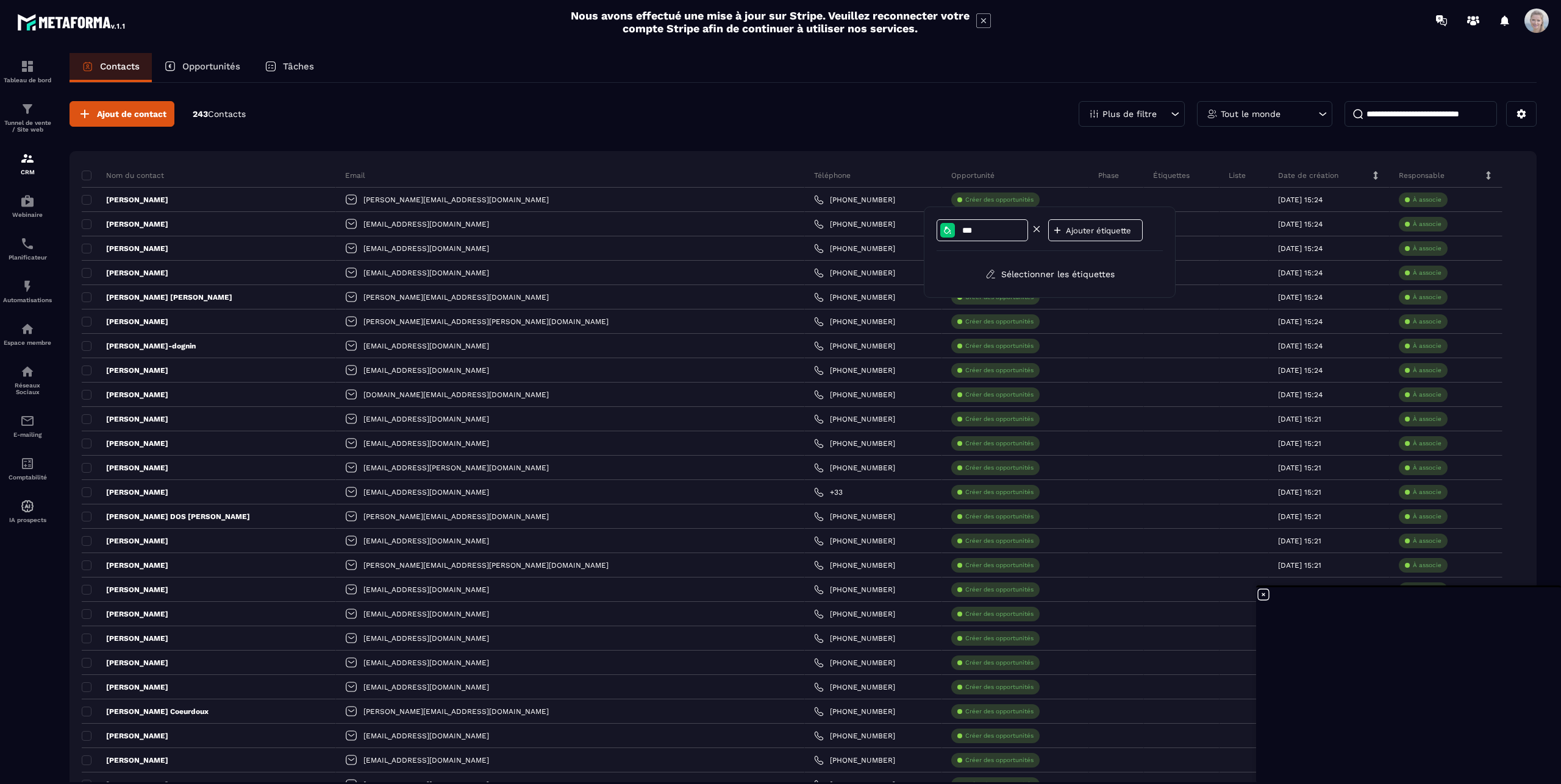
click at [955, 231] on div at bounding box center [950, 230] width 21 height 14
click at [977, 227] on input "***" at bounding box center [992, 231] width 64 height 10
click at [1022, 273] on button "Sélectionner les étiquettes" at bounding box center [1049, 273] width 147 height 22
click at [1119, 279] on button "Appliquer" at bounding box center [1119, 277] width 57 height 23
click at [1517, 117] on icon at bounding box center [1522, 115] width 9 height 9
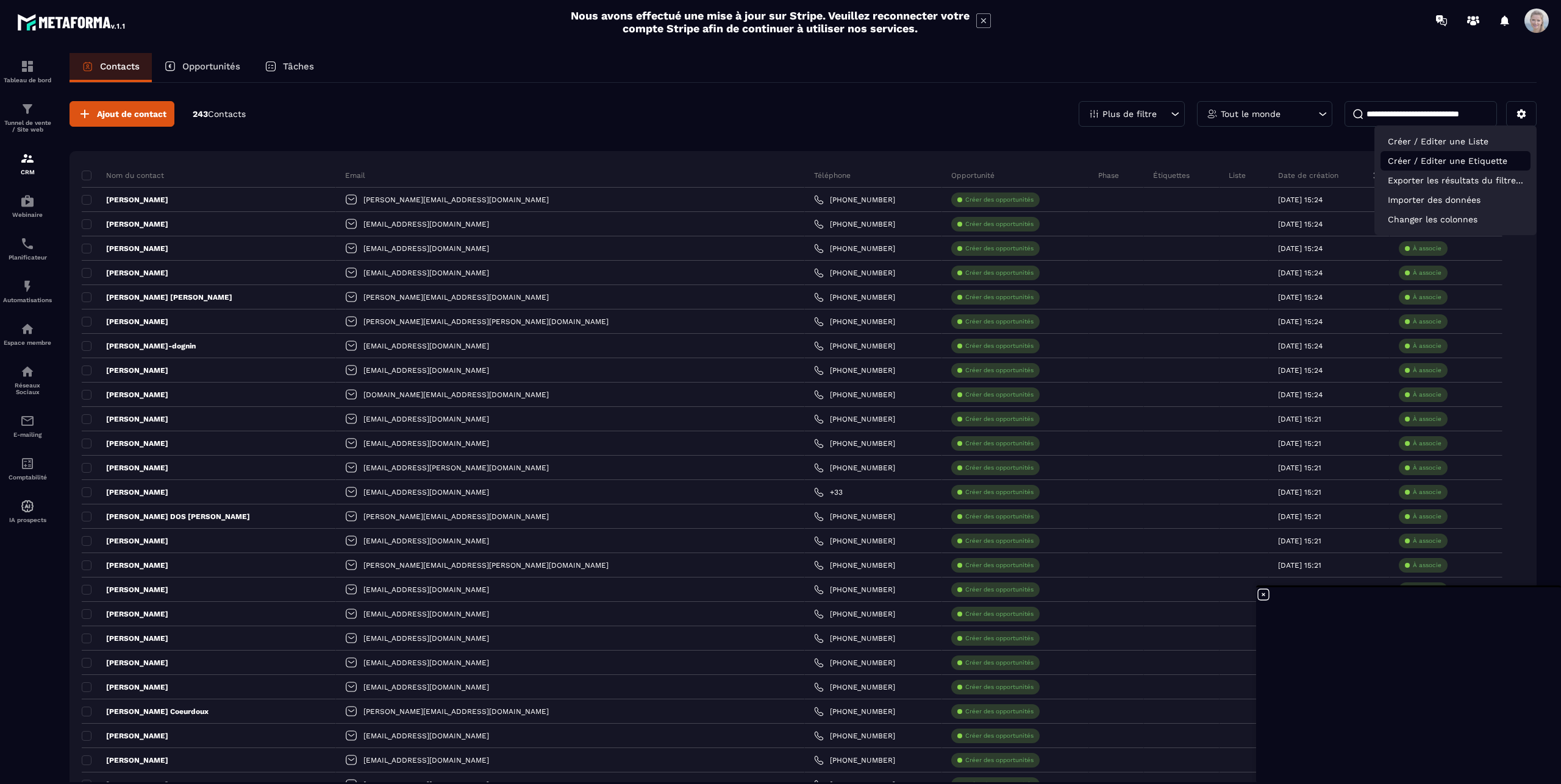
click at [1442, 161] on p "Créer / Editer une Etiquette" at bounding box center [1456, 160] width 150 height 20
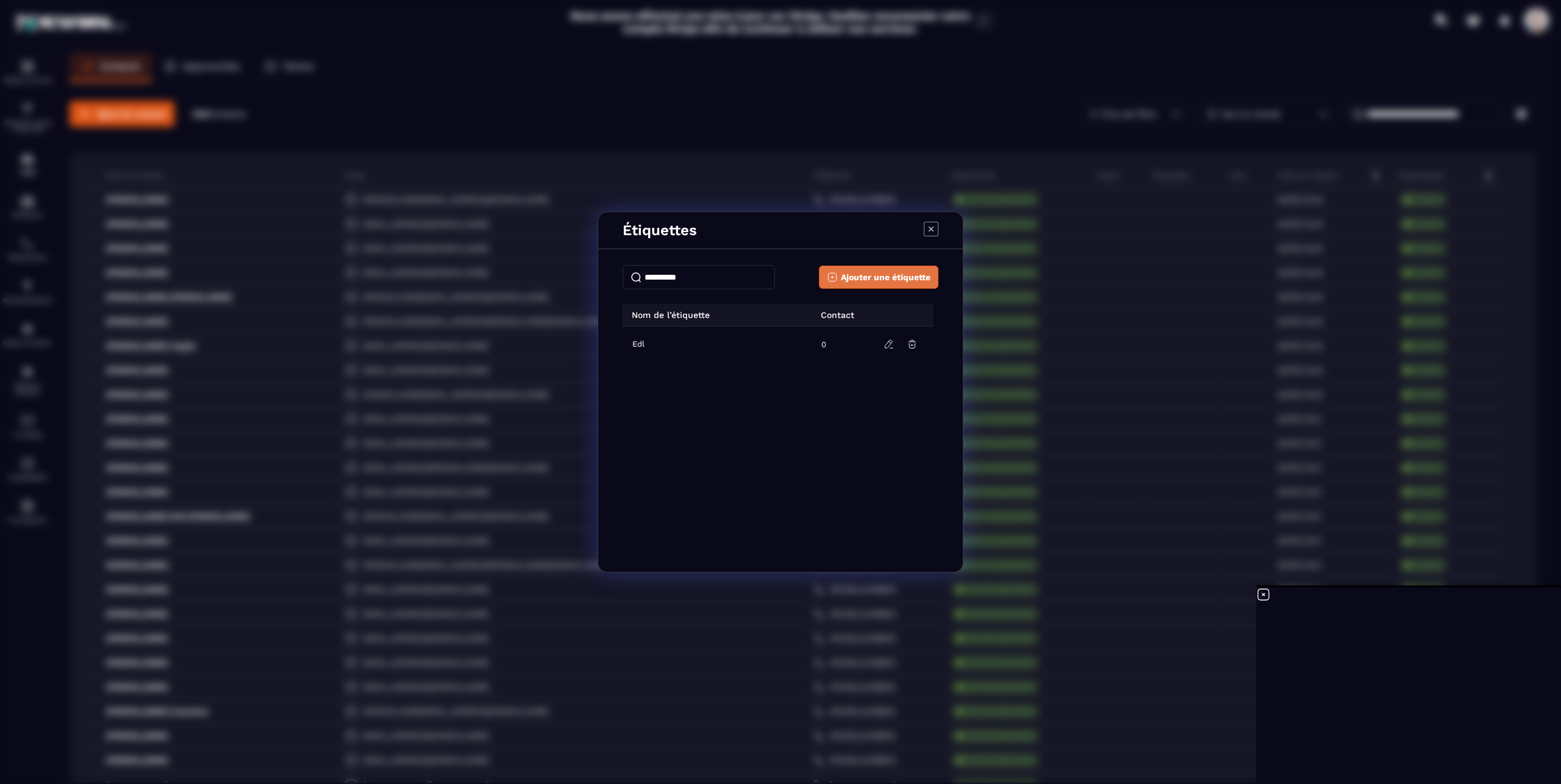
click at [856, 278] on span "Ajouter une étiquette" at bounding box center [885, 277] width 89 height 12
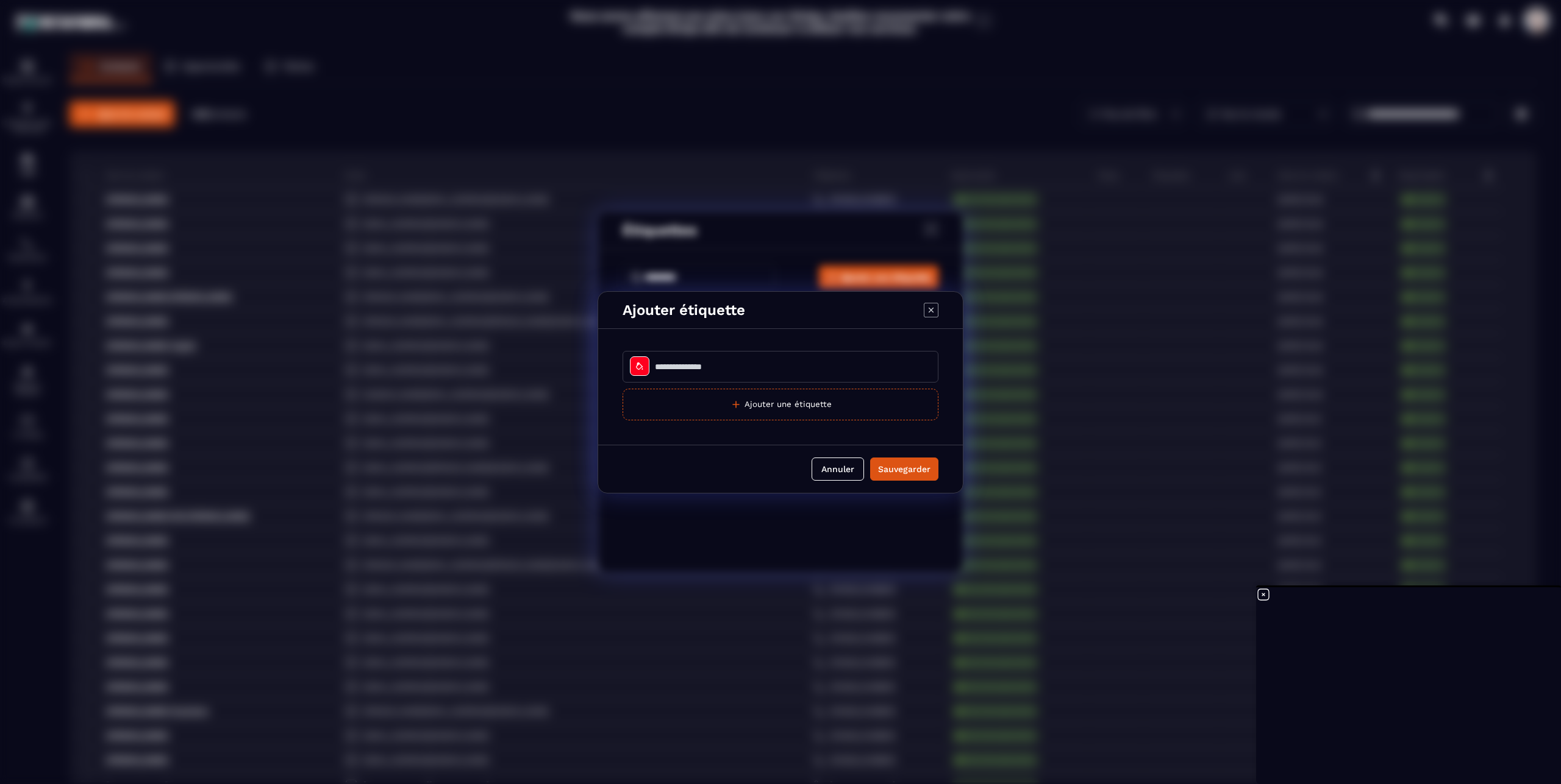
click at [741, 372] on input "Modal window" at bounding box center [780, 366] width 316 height 31
type input "********"
click at [870, 457] on button "Sauvegarder" at bounding box center [904, 469] width 68 height 23
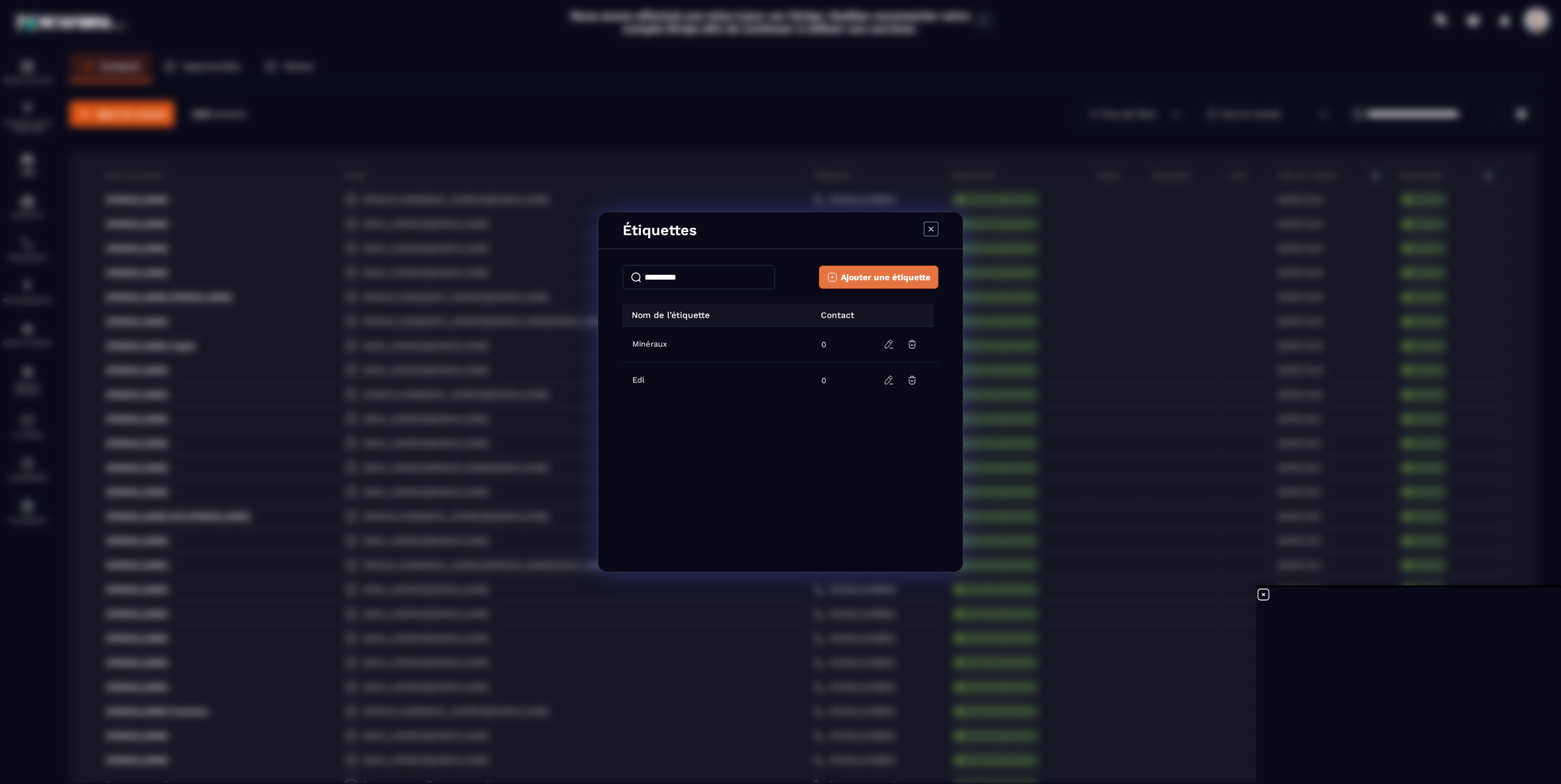
click at [873, 277] on span "Ajouter une étiquette" at bounding box center [885, 277] width 89 height 12
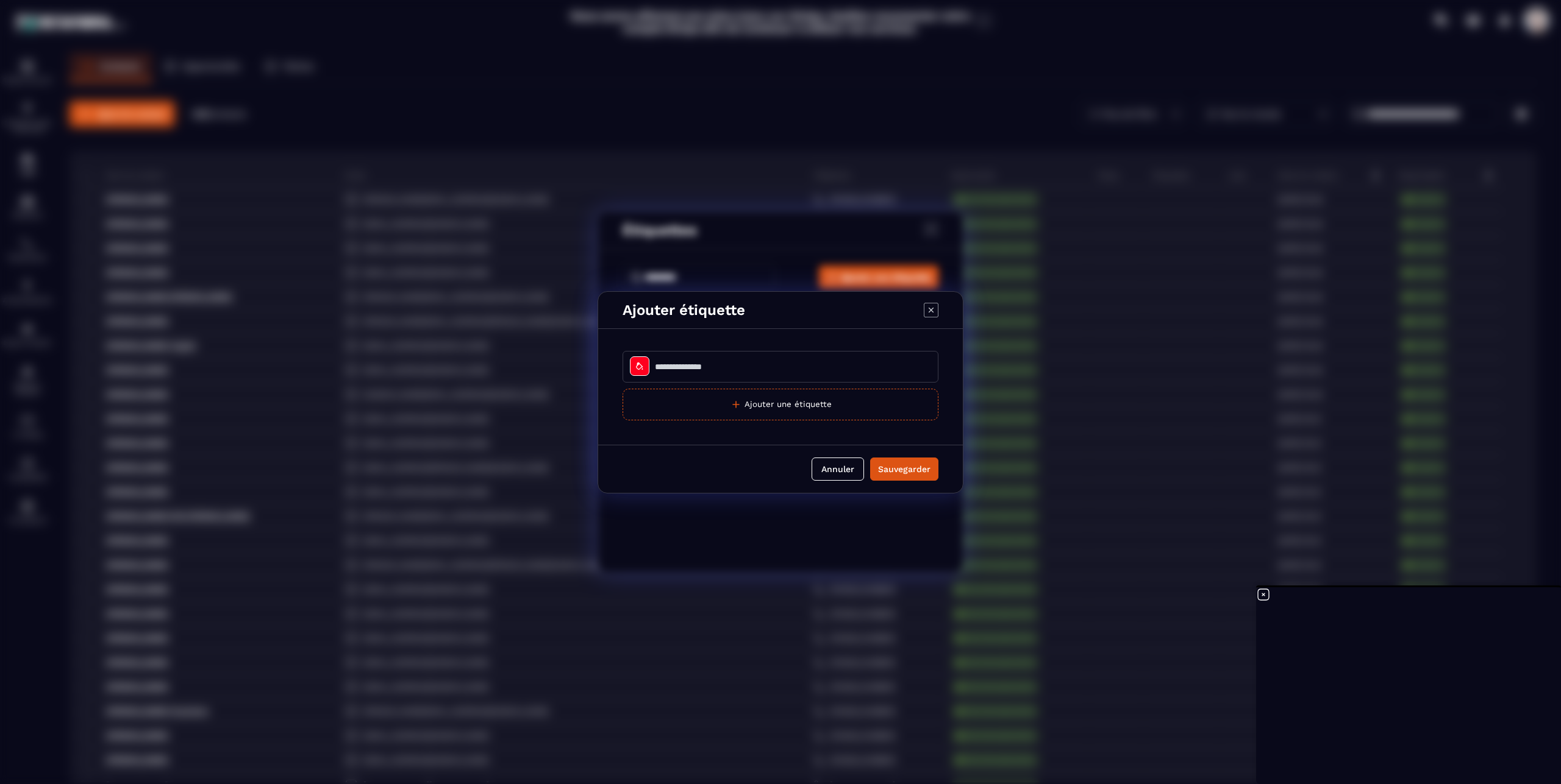
click at [702, 366] on input "Modal window" at bounding box center [780, 366] width 316 height 31
type input "*********"
click at [912, 466] on div "Sauvegarder" at bounding box center [904, 469] width 52 height 12
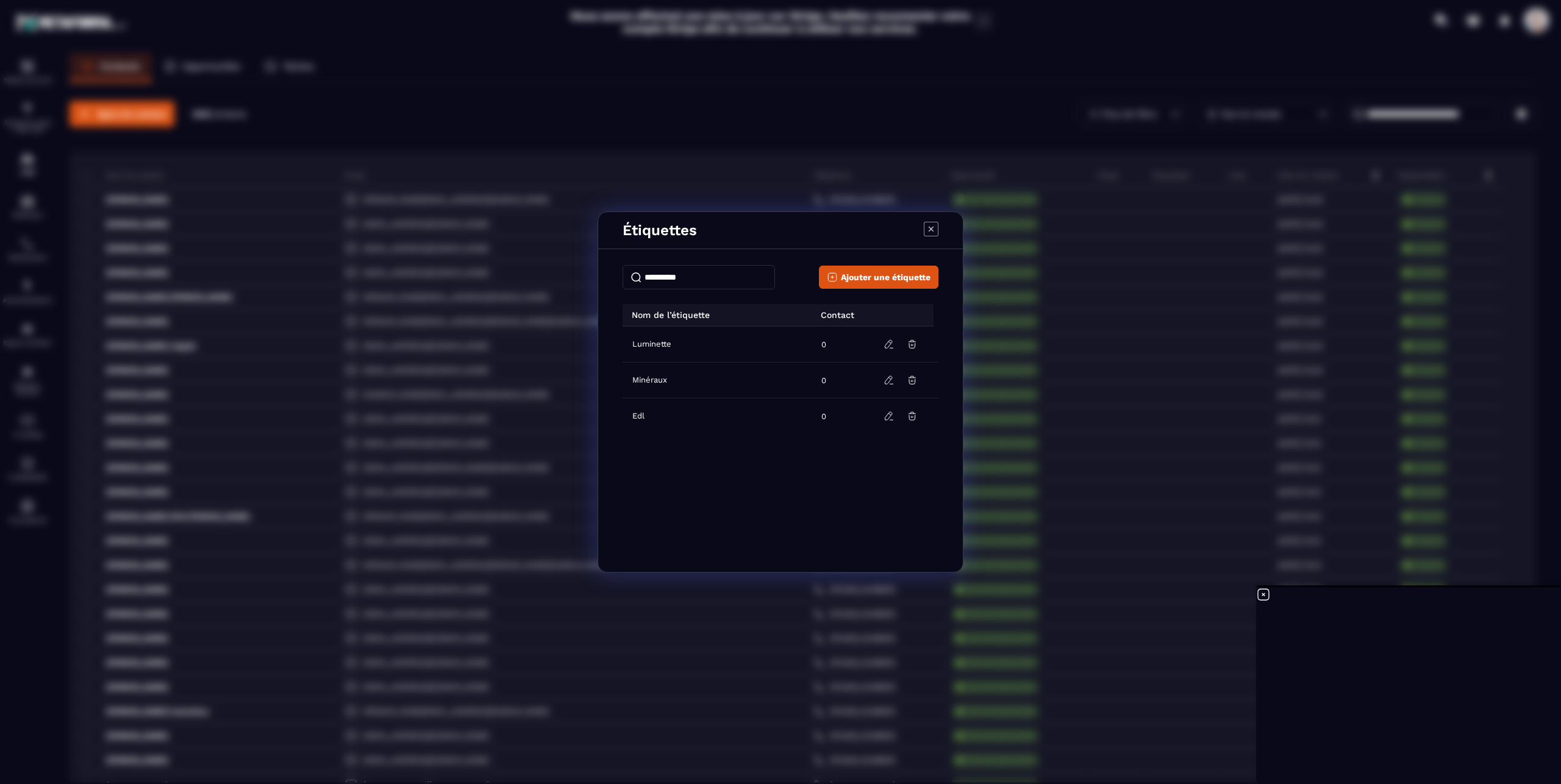
click at [930, 229] on icon "Modal window" at bounding box center [931, 229] width 14 height 14
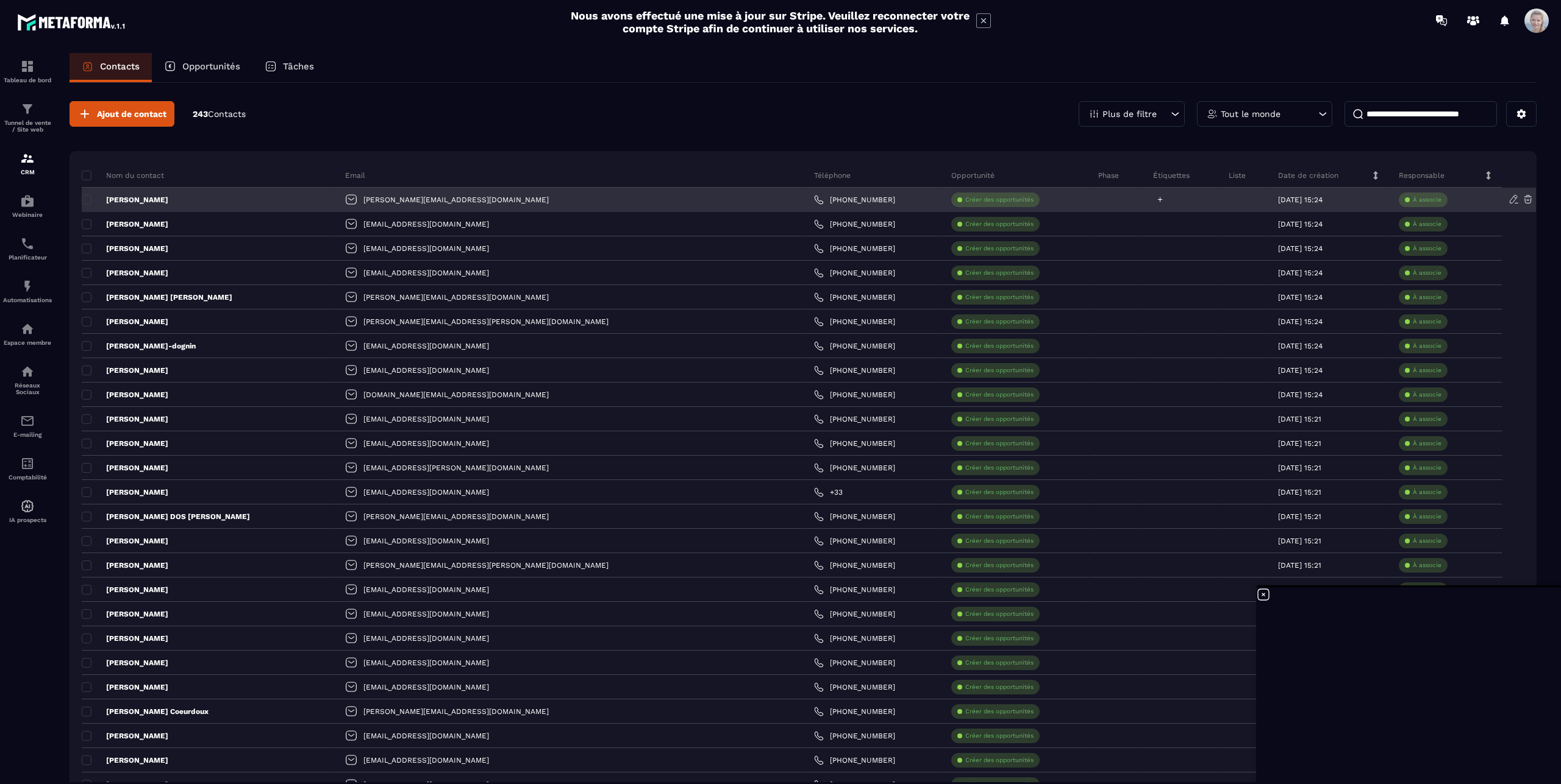
click at [1157, 199] on icon at bounding box center [1159, 199] width 5 height 5
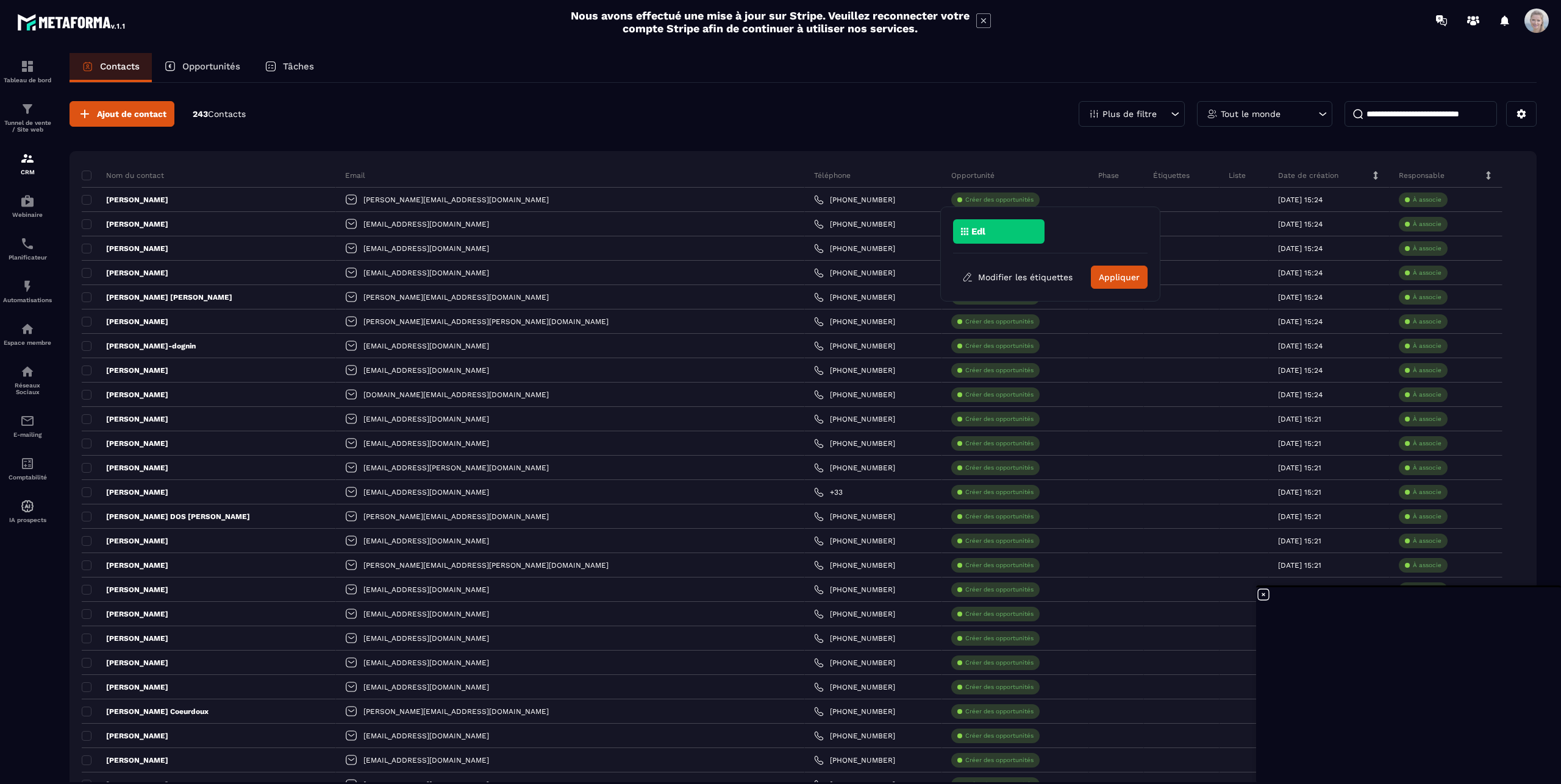
click at [1008, 233] on div "Edl" at bounding box center [999, 232] width 91 height 25
drag, startPoint x: 1006, startPoint y: 232, endPoint x: 1050, endPoint y: 194, distance: 58.1
click at [1050, 219] on div "Edl" at bounding box center [1050, 236] width 195 height 34
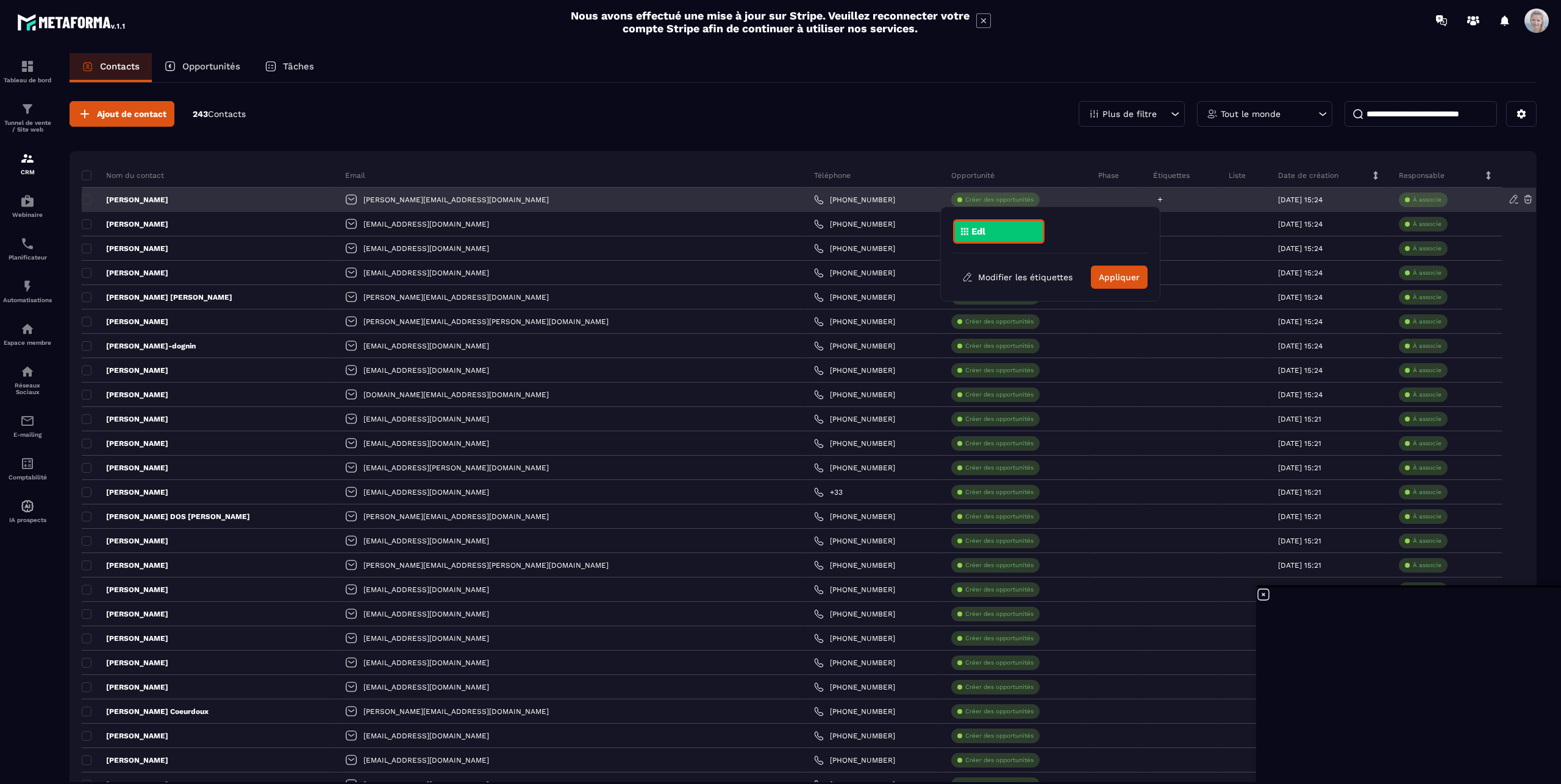
click at [1144, 195] on div at bounding box center [1182, 200] width 76 height 25
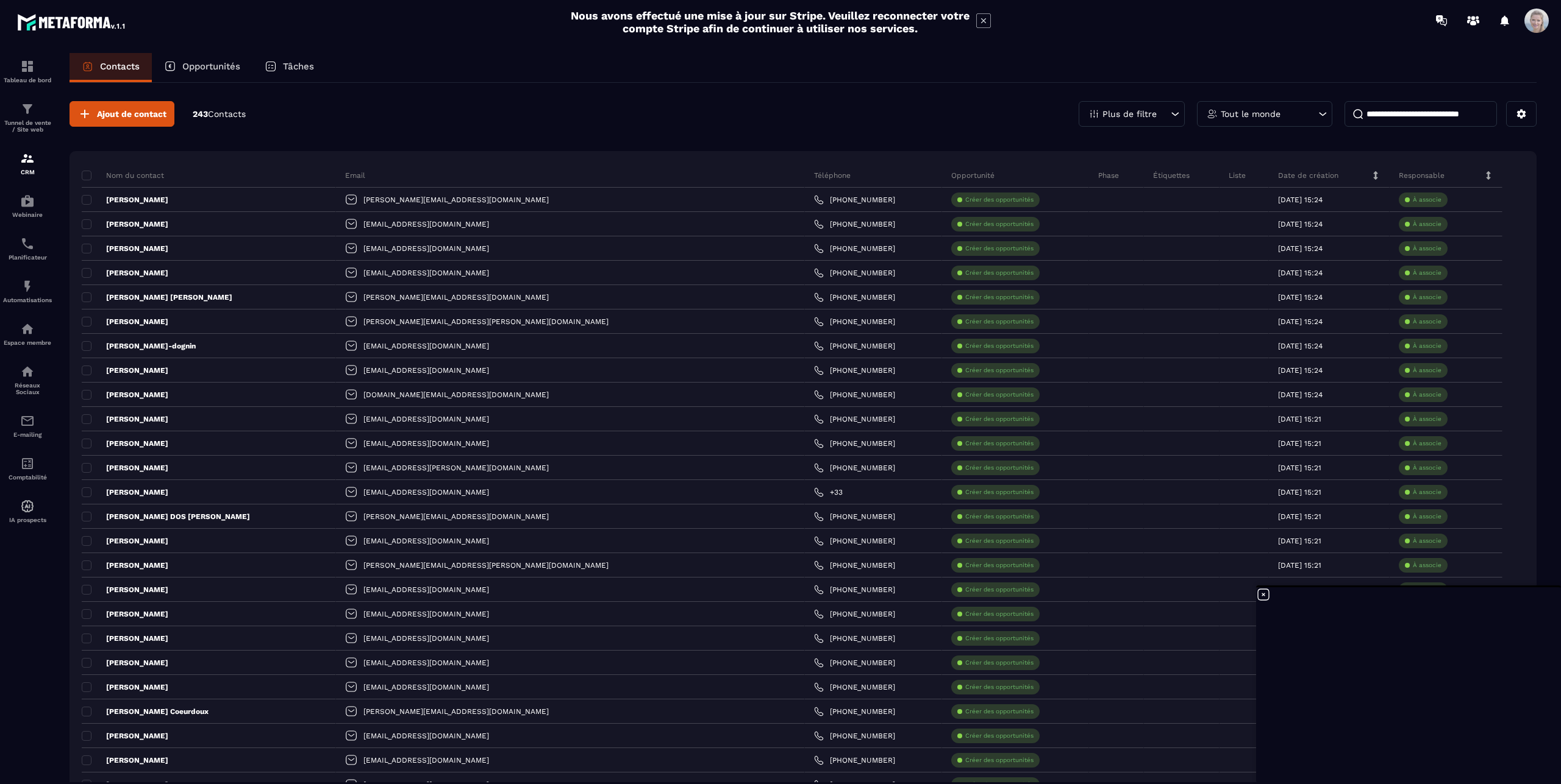
click at [1316, 113] on icon at bounding box center [1322, 114] width 12 height 12
click at [1157, 113] on div "Plus de filtre" at bounding box center [1132, 114] width 106 height 26
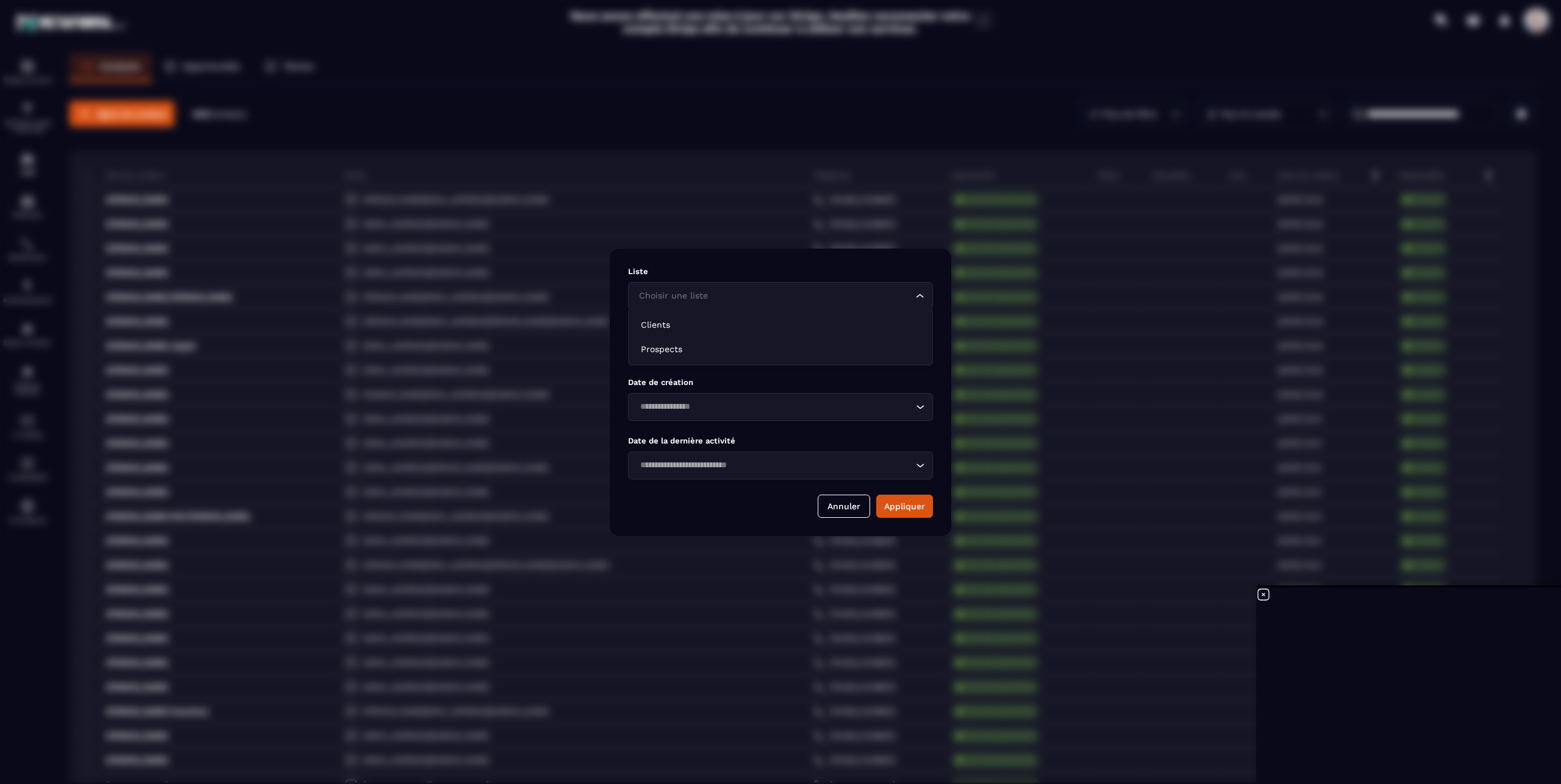
click at [919, 293] on icon "Search for option" at bounding box center [920, 296] width 12 height 12
click at [677, 329] on p "Clients" at bounding box center [780, 325] width 279 height 12
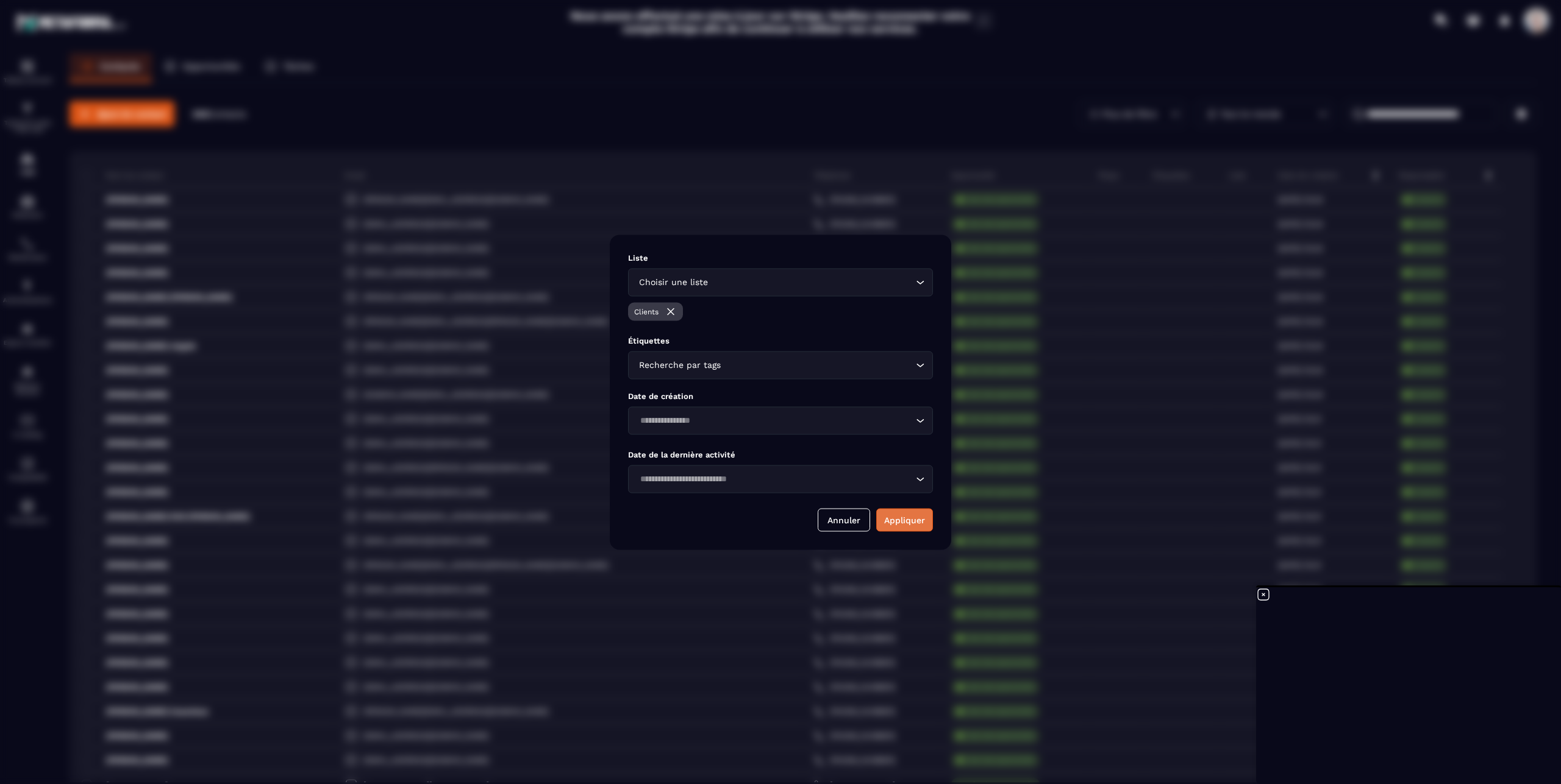
click at [906, 519] on button "Appliquer" at bounding box center [905, 520] width 57 height 23
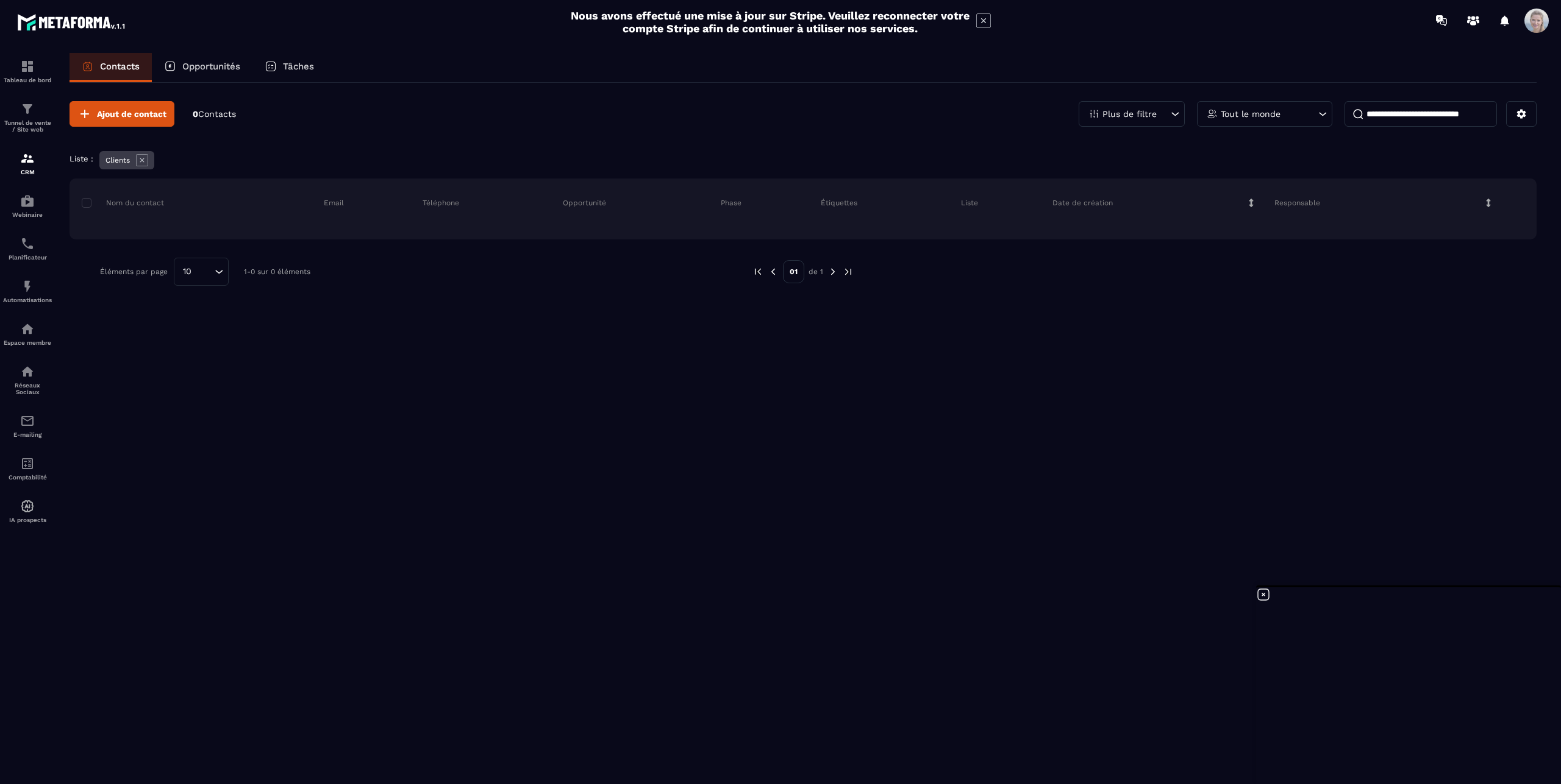
click at [119, 162] on p "Clients" at bounding box center [118, 159] width 25 height 9
click at [119, 62] on p "Contacts" at bounding box center [120, 66] width 40 height 11
click at [207, 62] on p "Opportunités" at bounding box center [211, 66] width 58 height 11
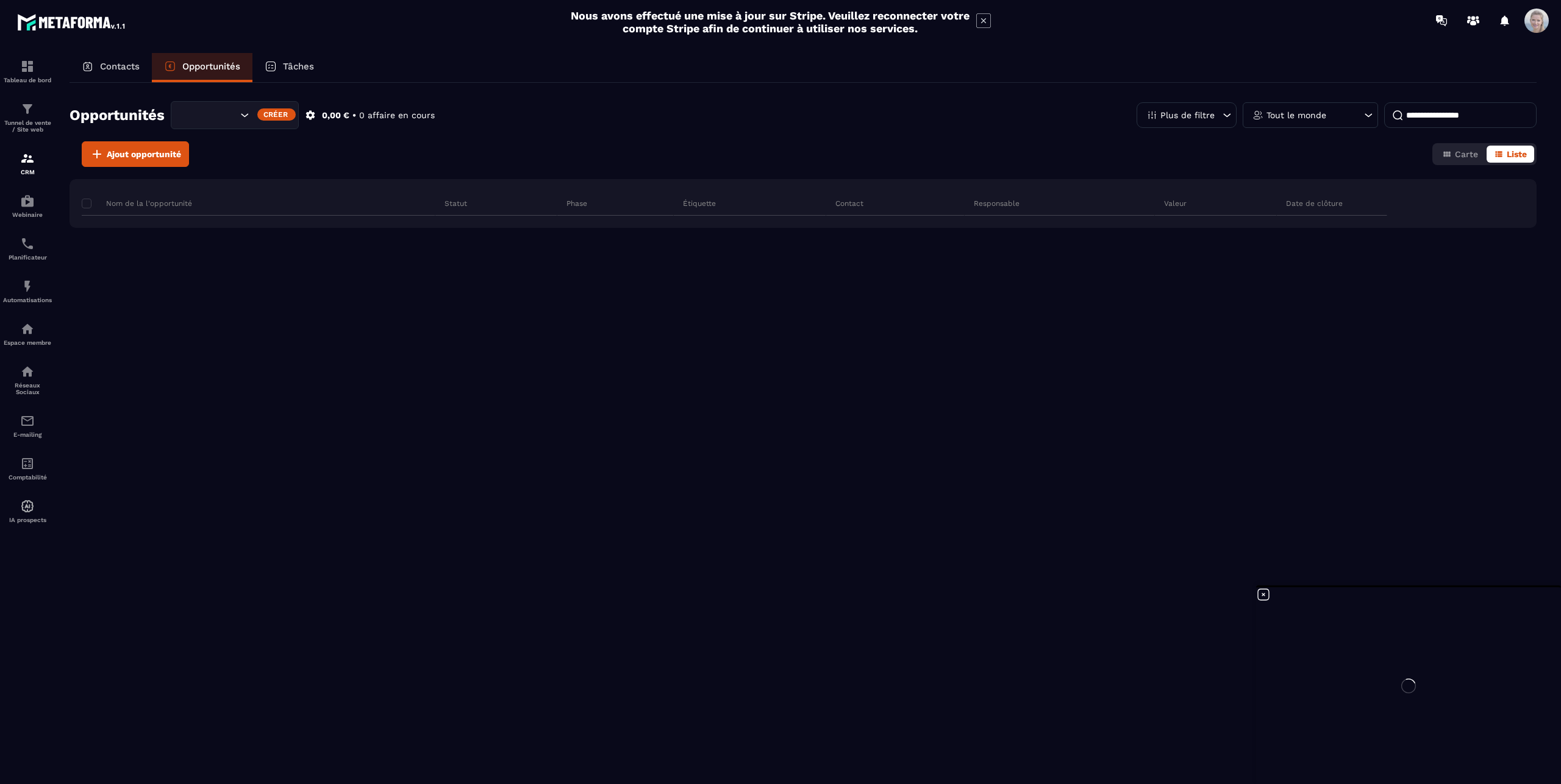
click at [298, 65] on p "Tâches" at bounding box center [298, 66] width 31 height 11
